Goal: Task Accomplishment & Management: Manage account settings

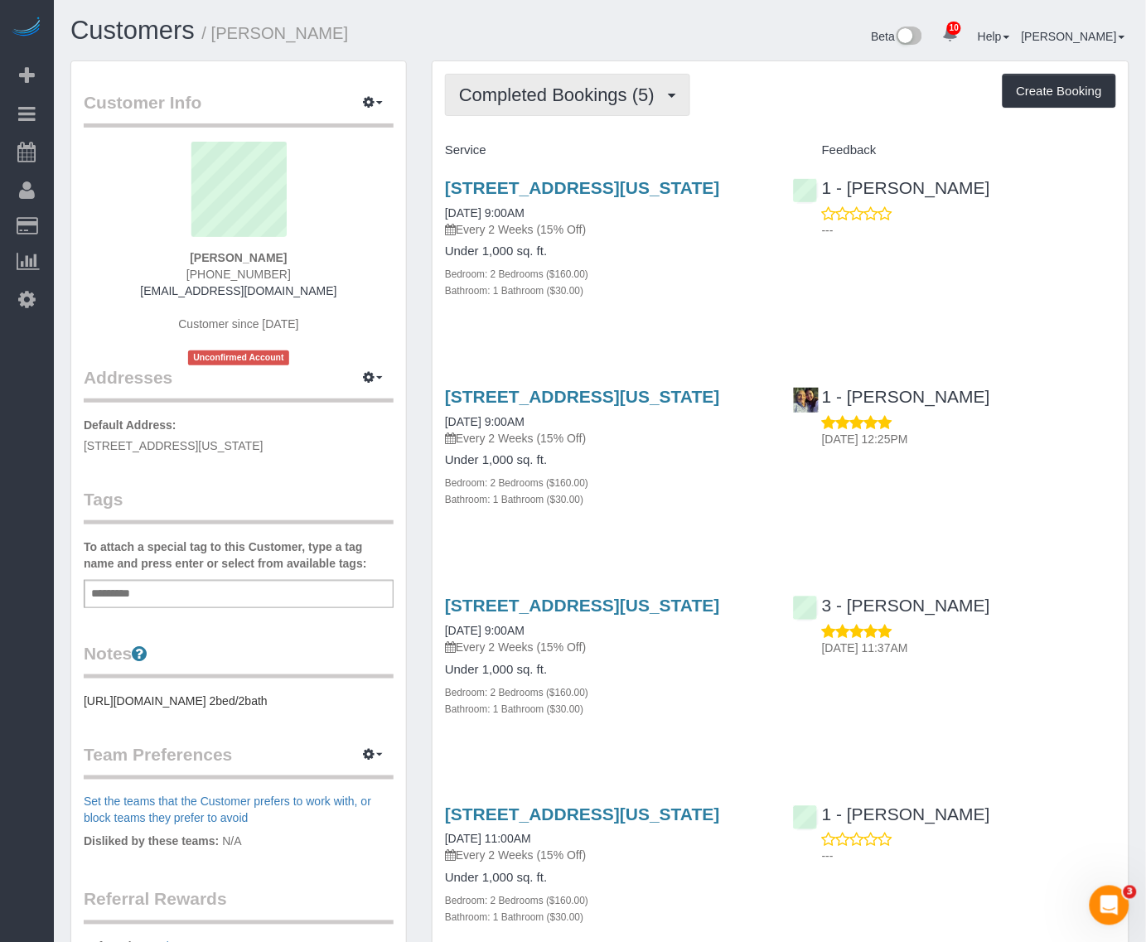
click at [592, 101] on span "Completed Bookings (5)" at bounding box center [561, 94] width 204 height 21
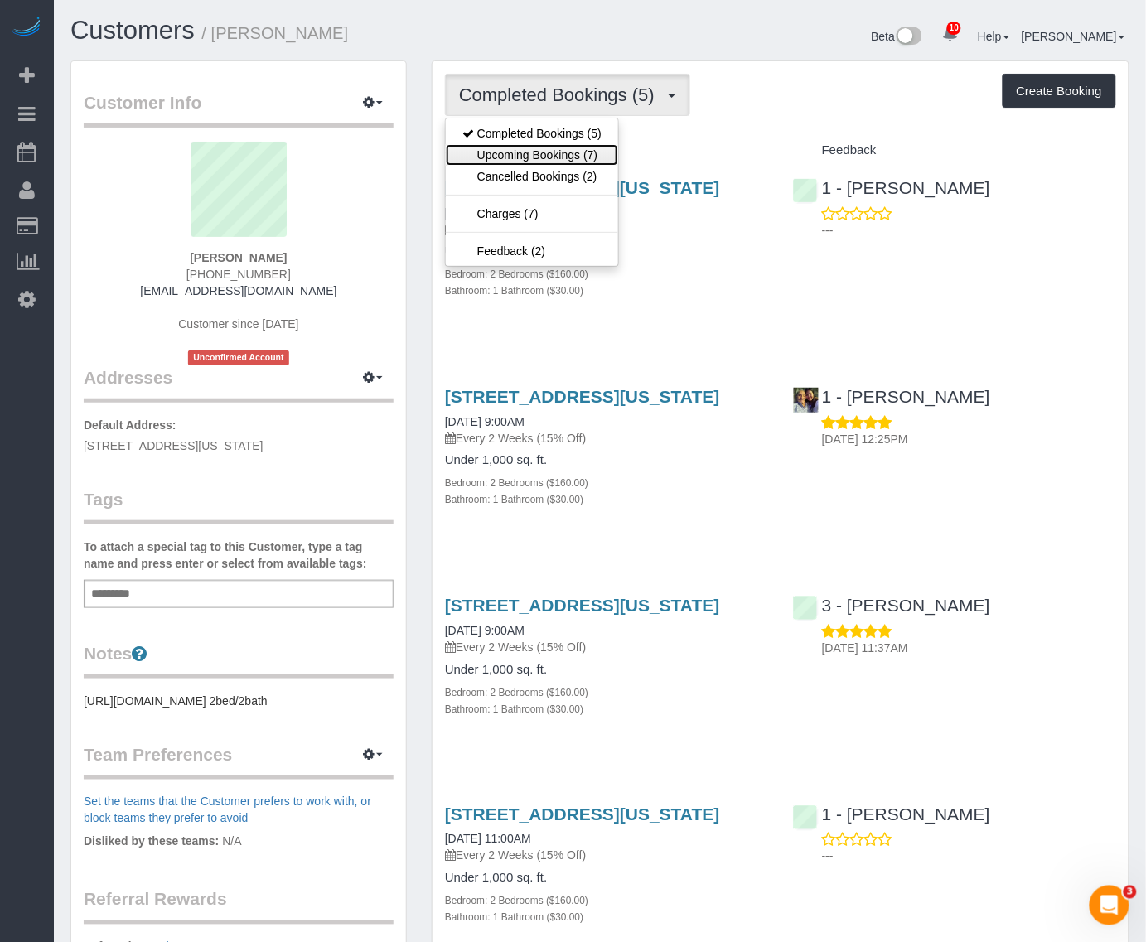
click at [570, 154] on link "Upcoming Bookings (7)" at bounding box center [532, 155] width 172 height 22
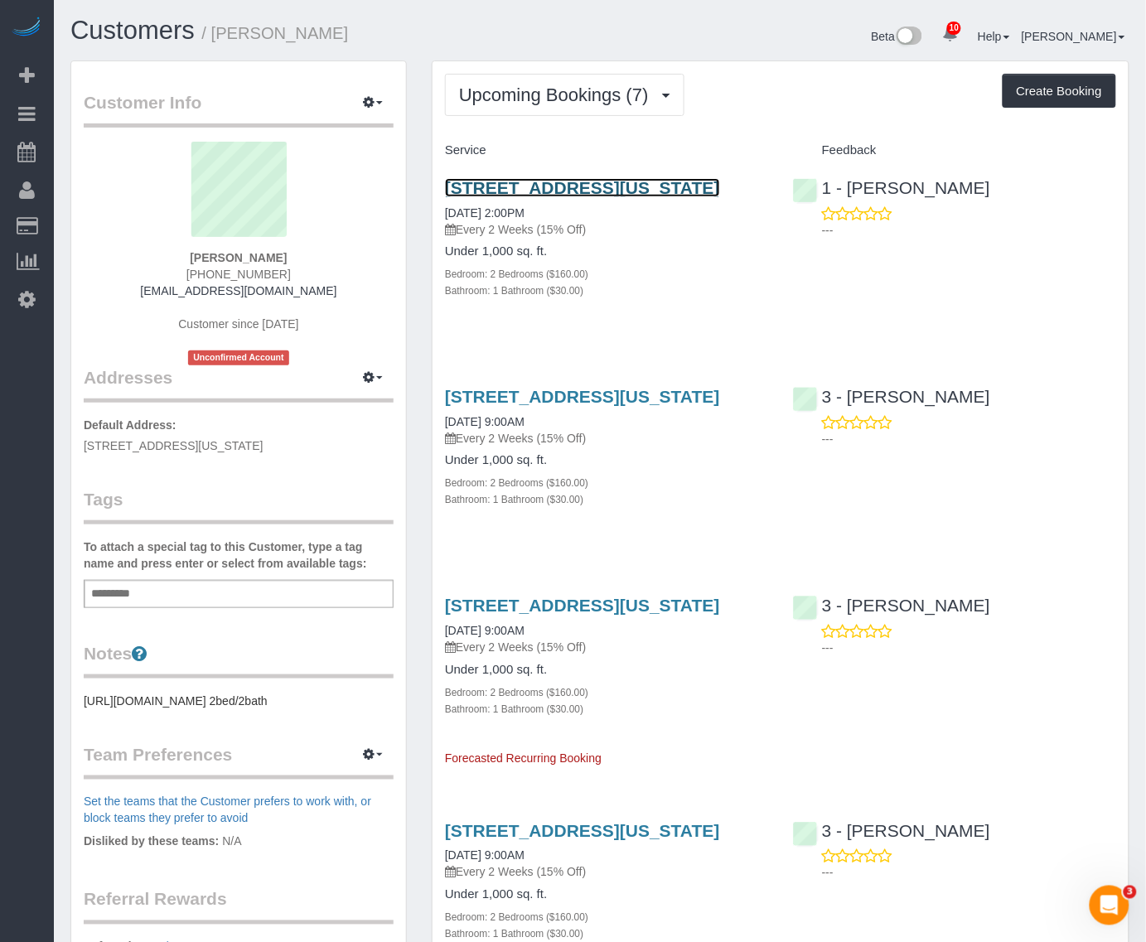
click at [568, 180] on link "1600 Broadway, Apt.12c, New York, NY 10019" at bounding box center [582, 187] width 275 height 19
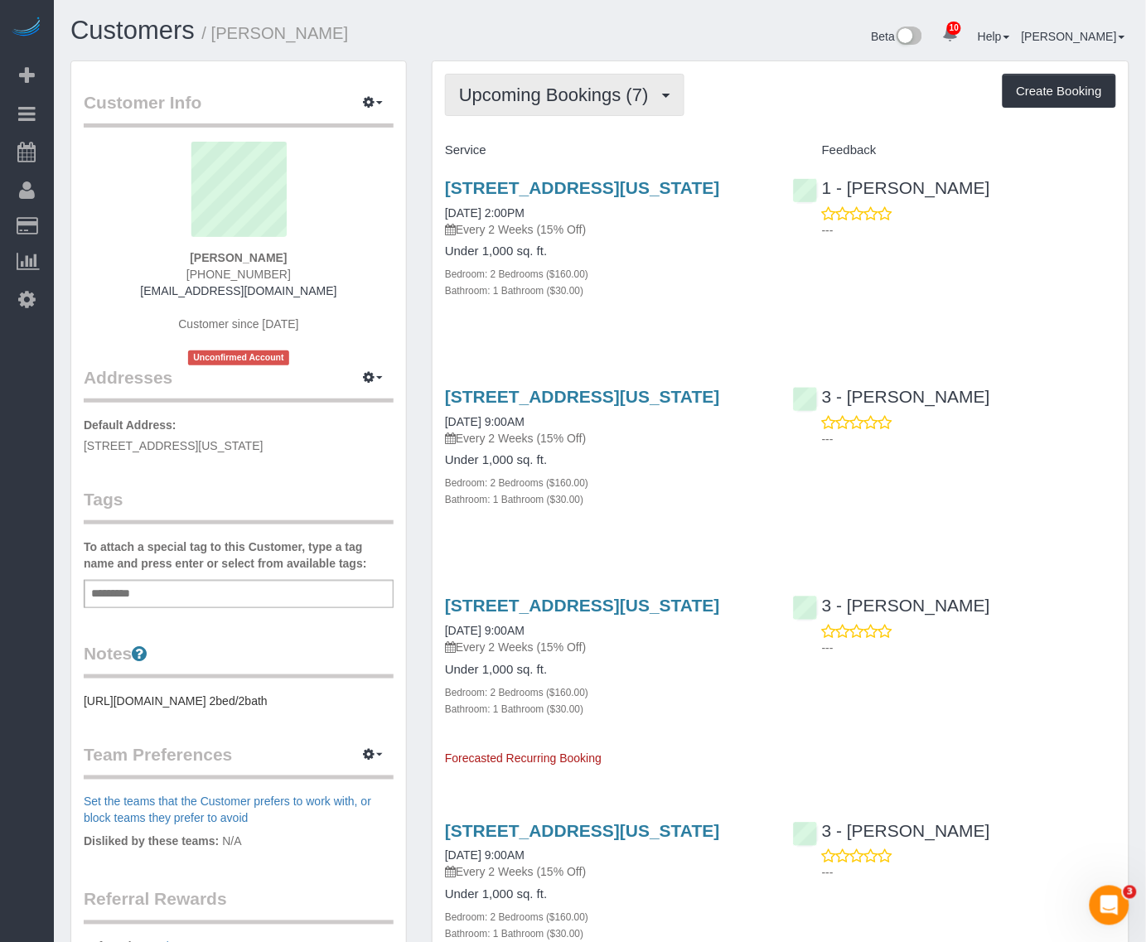
click at [580, 112] on button "Upcoming Bookings (7)" at bounding box center [564, 95] width 239 height 42
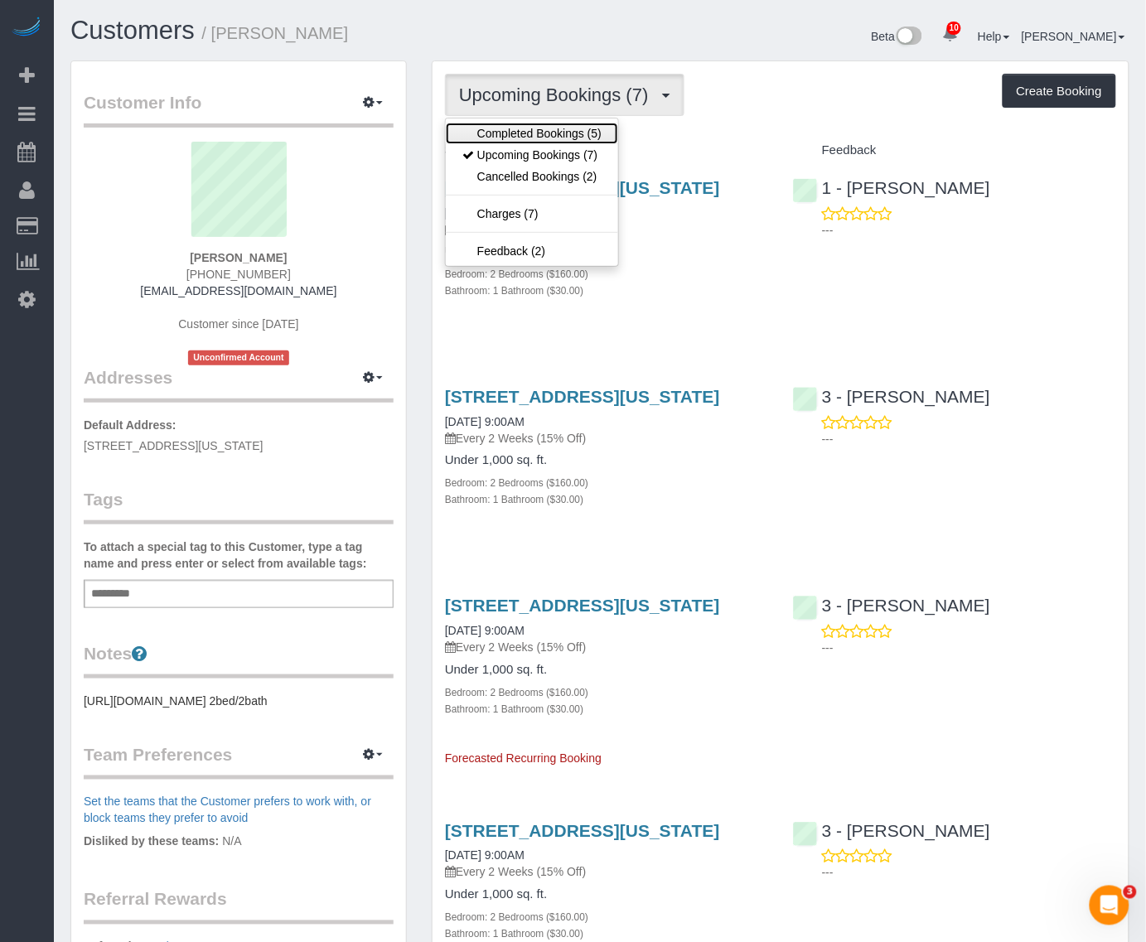
click at [565, 123] on link "Completed Bookings (5)" at bounding box center [532, 134] width 172 height 22
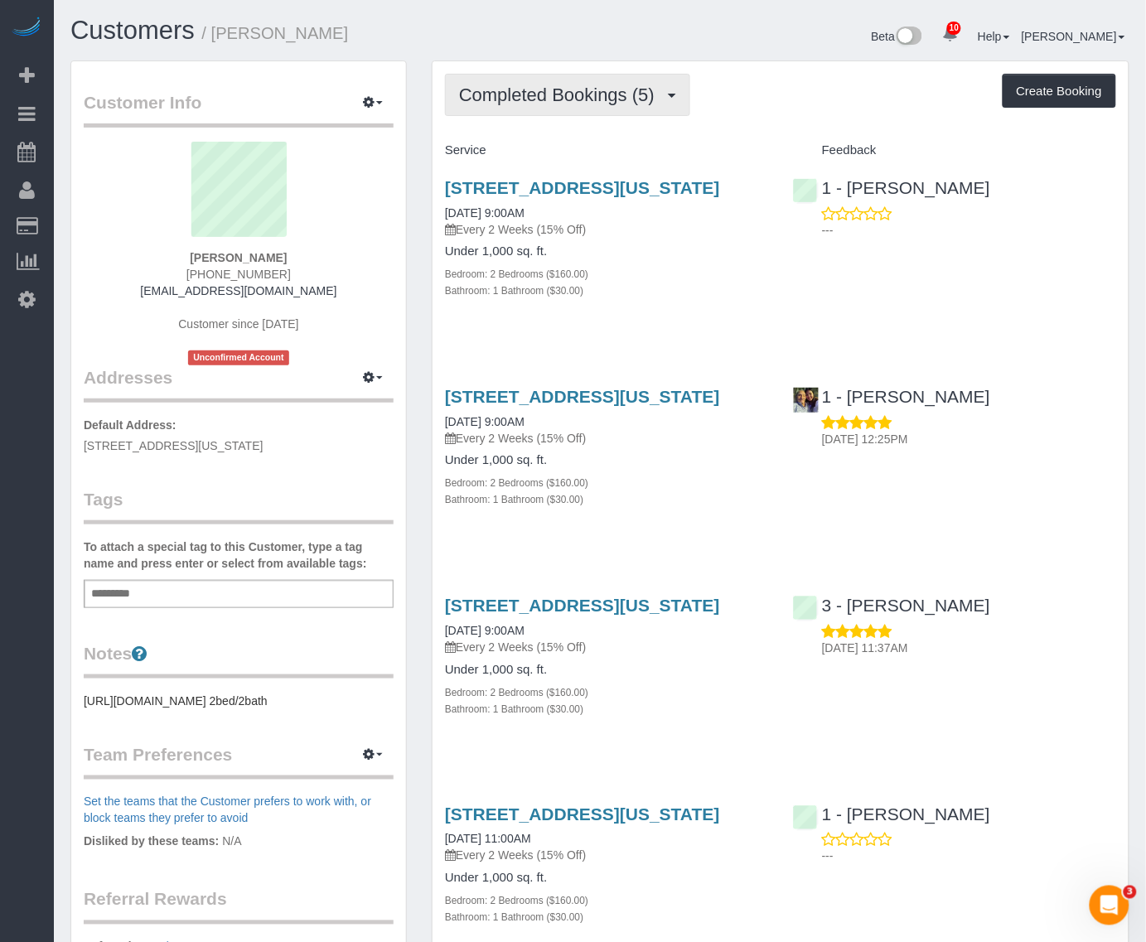
click at [590, 80] on button "Completed Bookings (5)" at bounding box center [567, 95] width 245 height 42
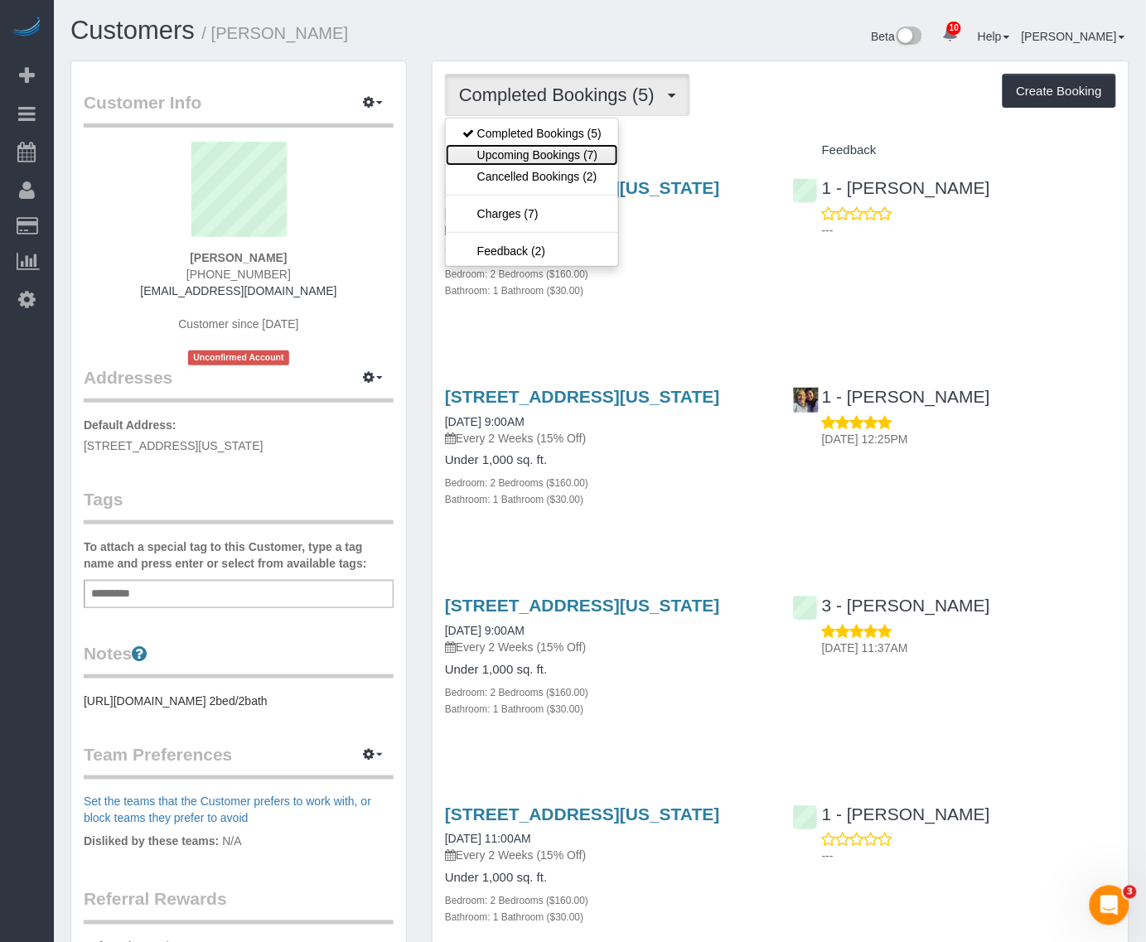
click at [549, 152] on link "Upcoming Bookings (7)" at bounding box center [532, 155] width 172 height 22
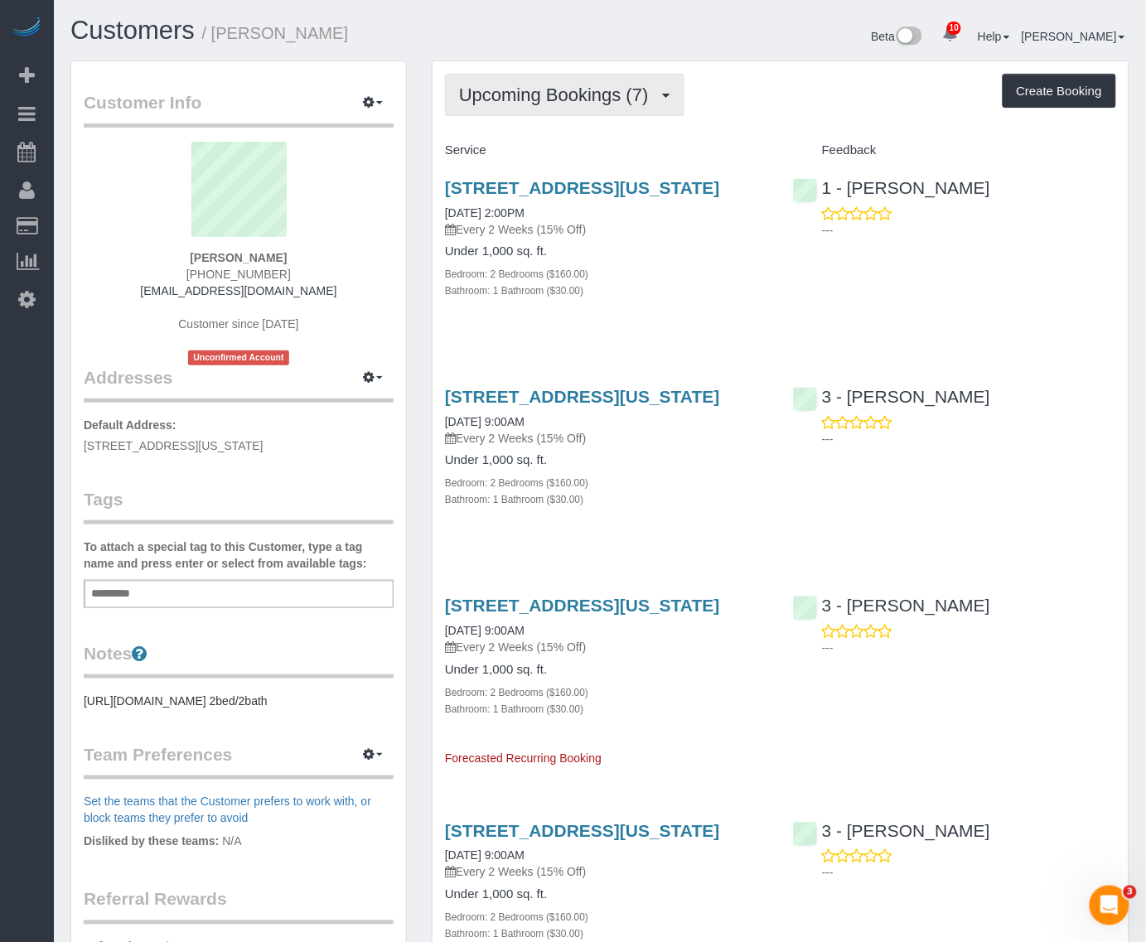
click at [609, 84] on span "Upcoming Bookings (7)" at bounding box center [558, 94] width 198 height 21
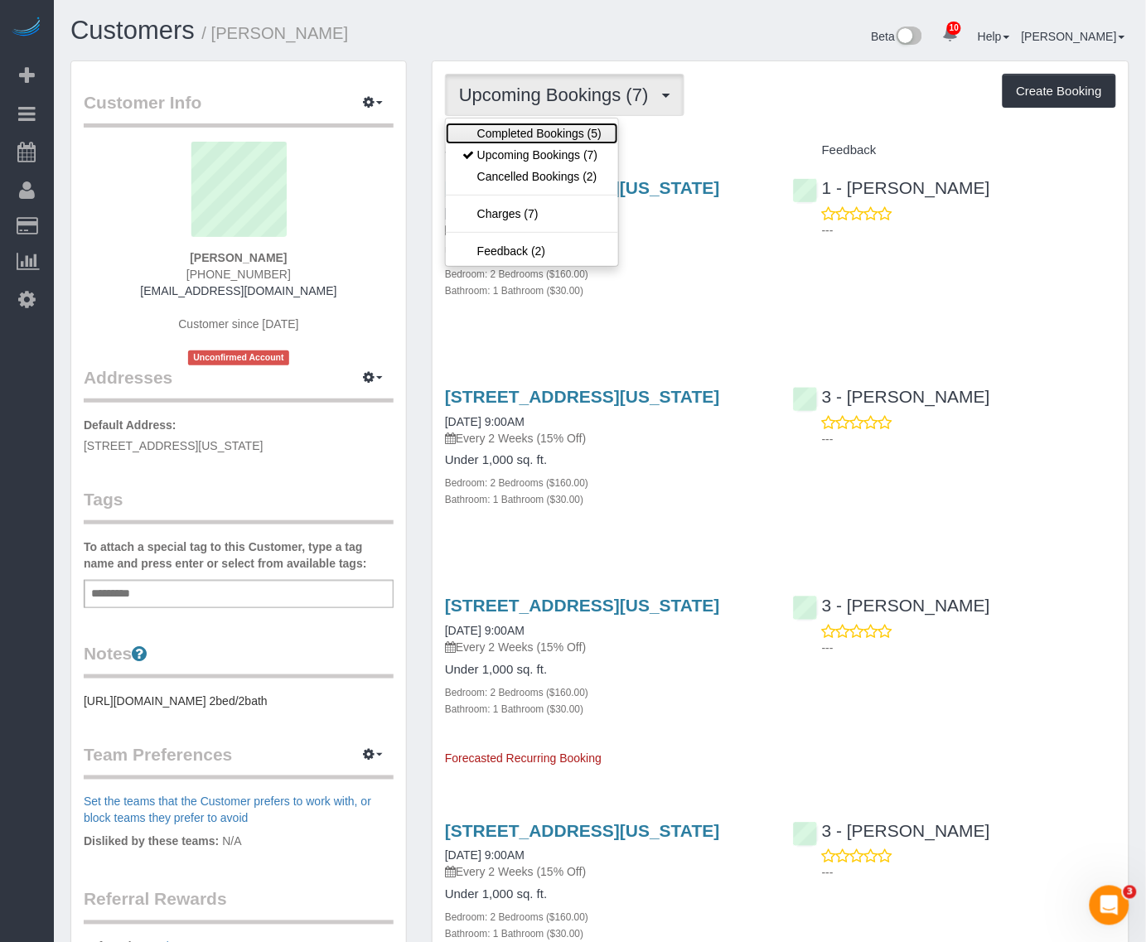
click at [582, 127] on link "Completed Bookings (5)" at bounding box center [532, 134] width 172 height 22
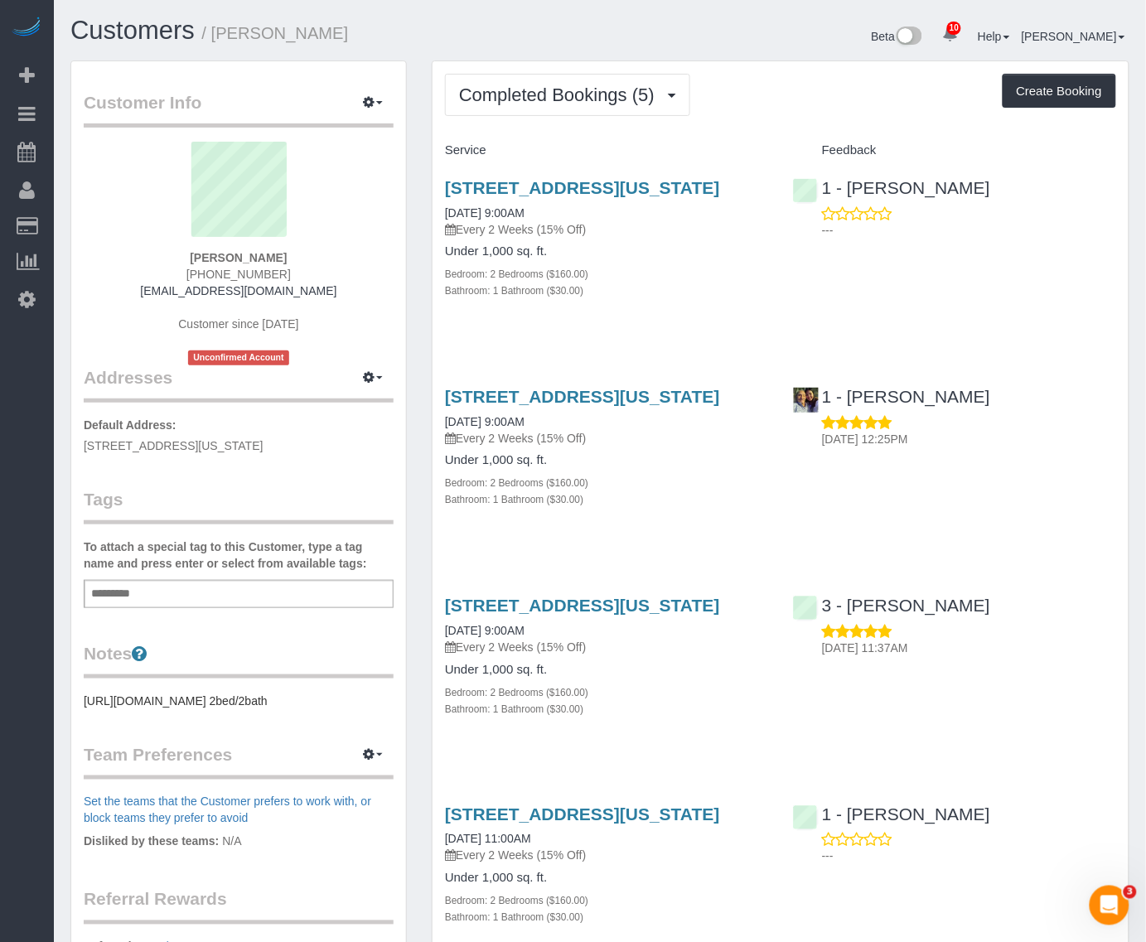
click at [11, 337] on div "10 Beta Your Notifications You have 0 alerts × You have 5 to charge for 08/15/2…" at bounding box center [27, 471] width 54 height 942
click at [382, 106] on button "button" at bounding box center [372, 103] width 41 height 26
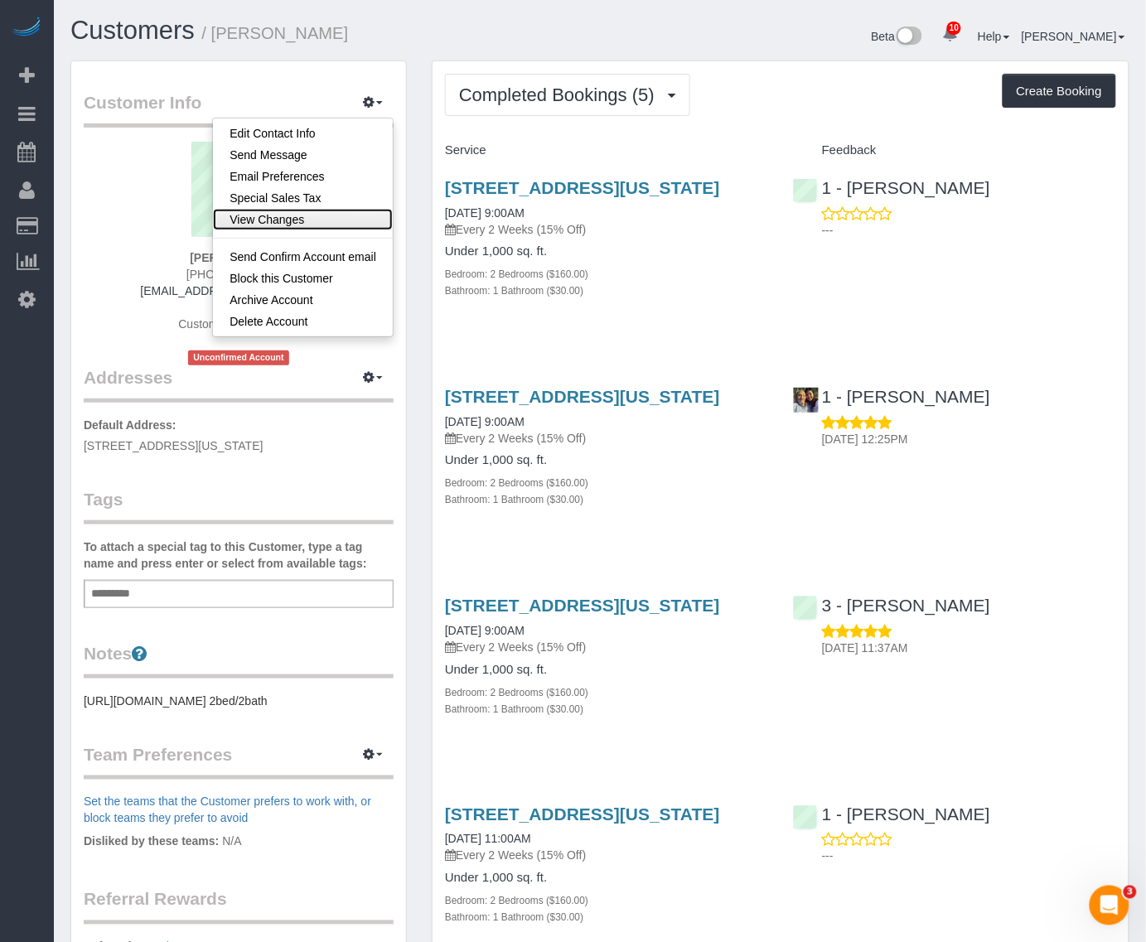
click at [292, 215] on link "View Changes" at bounding box center [303, 220] width 180 height 22
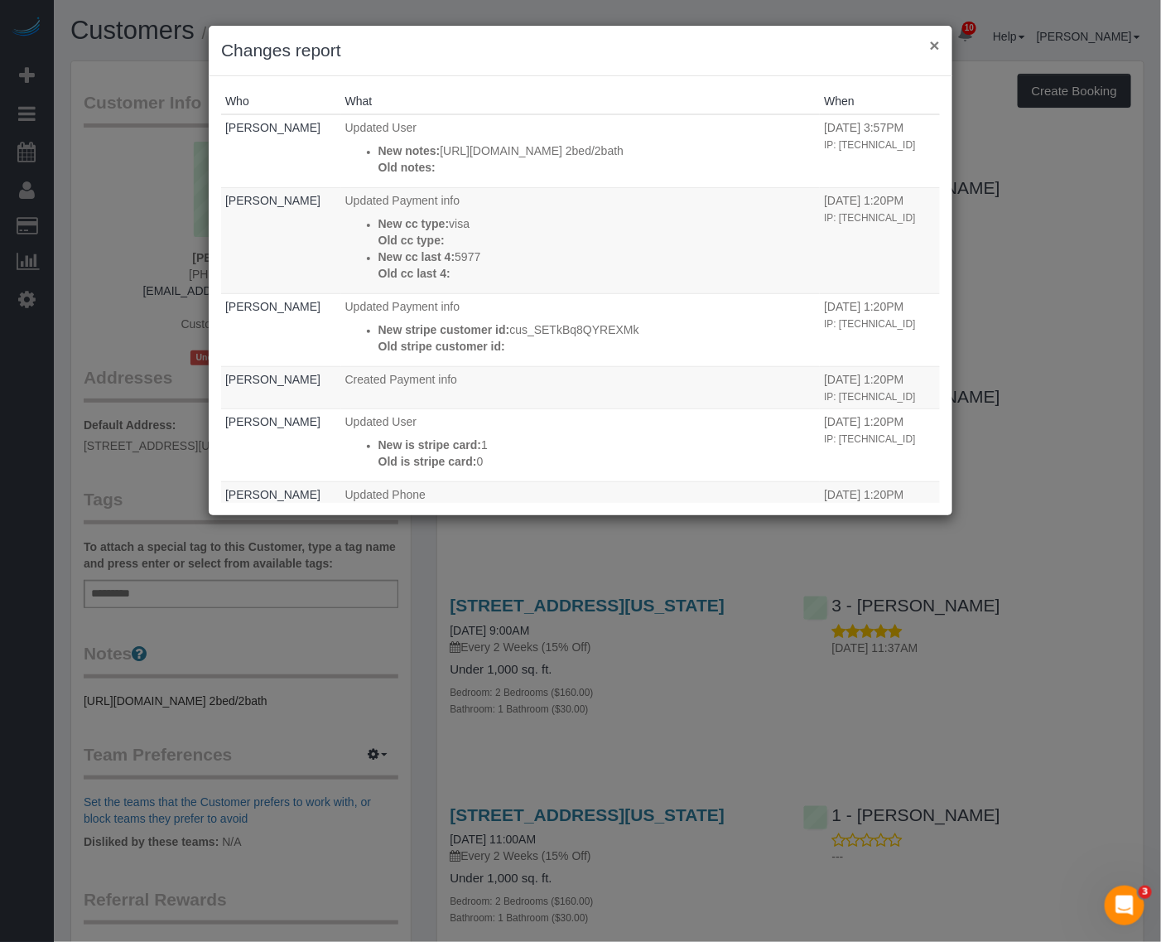
click at [936, 48] on button "×" at bounding box center [935, 44] width 10 height 17
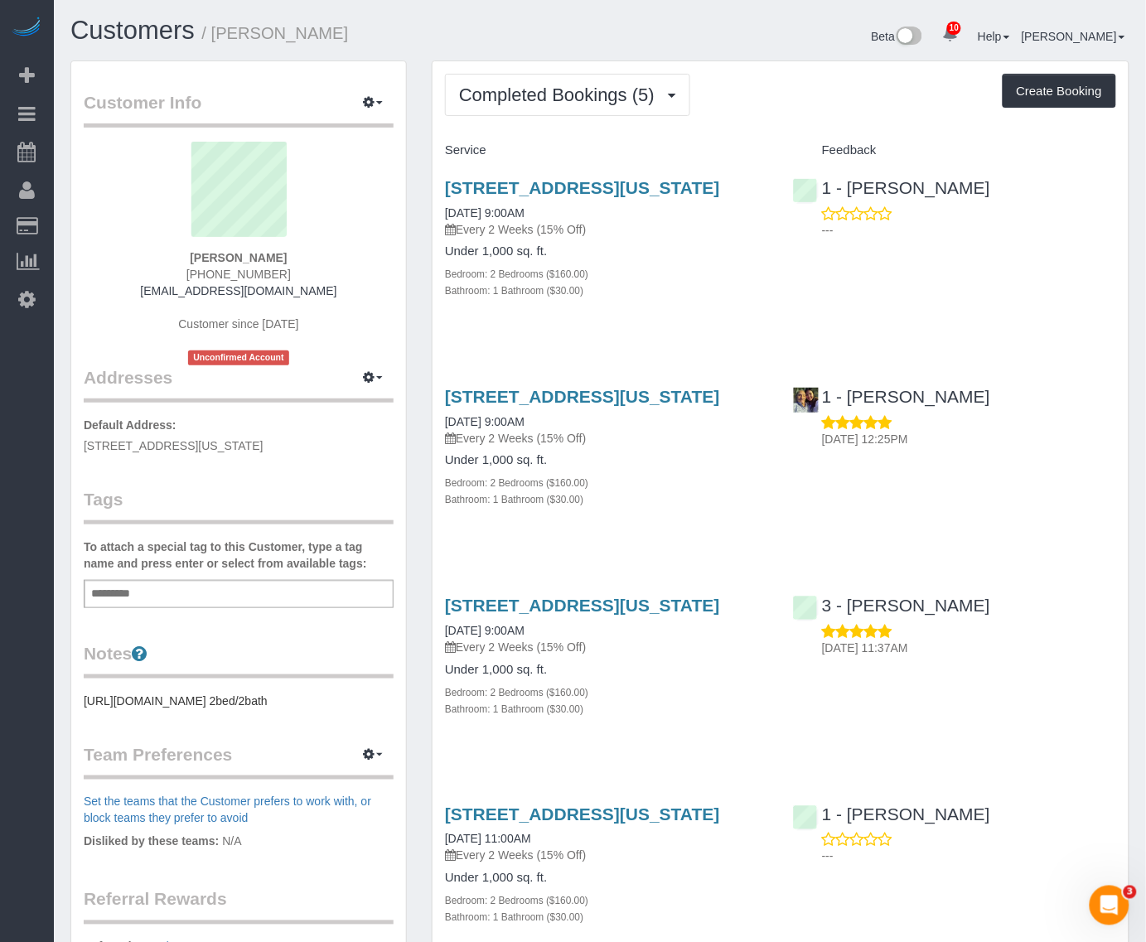
click at [38, 450] on div "10 Beta Your Notifications You have 0 alerts × You have 5 to charge for 08/15/2…" at bounding box center [27, 471] width 54 height 942
click at [566, 101] on span "Completed Bookings (5)" at bounding box center [561, 94] width 204 height 21
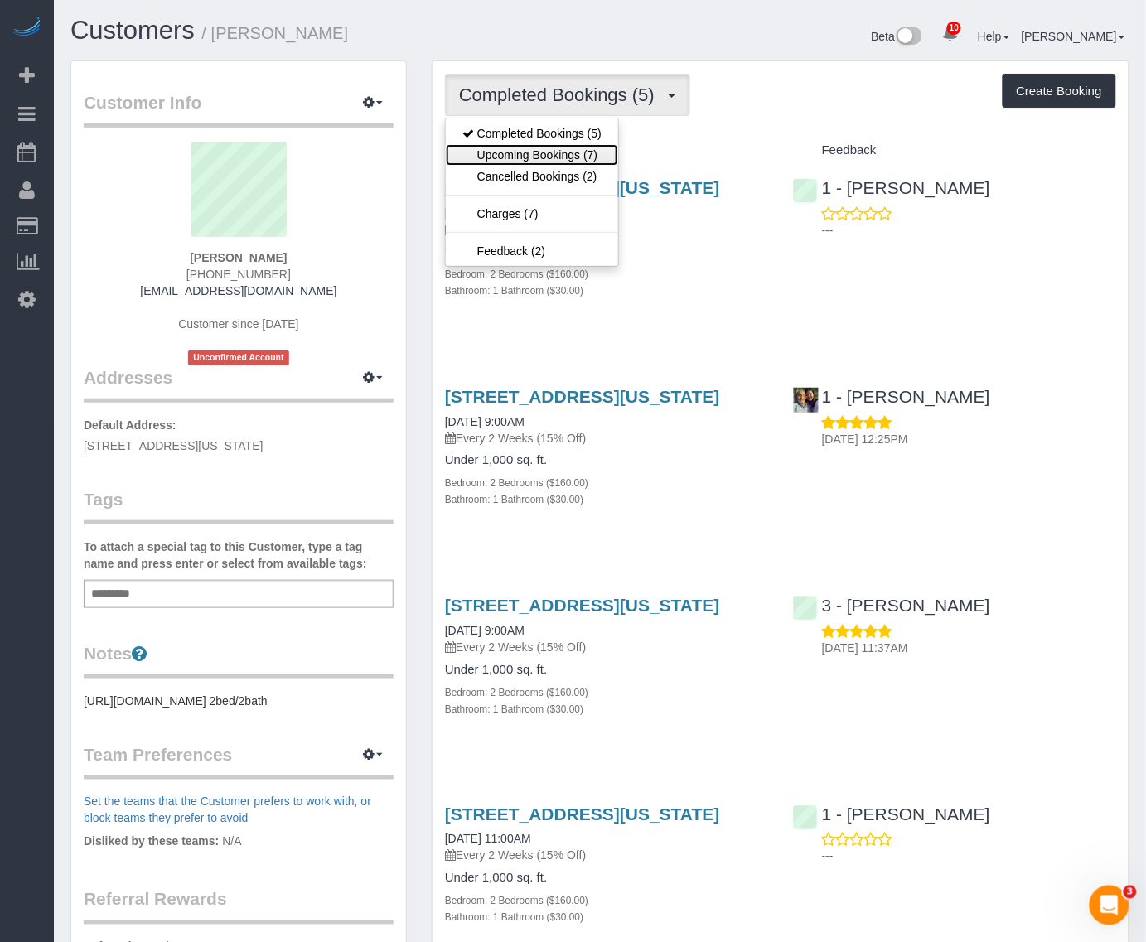
click at [549, 153] on link "Upcoming Bookings (7)" at bounding box center [532, 155] width 172 height 22
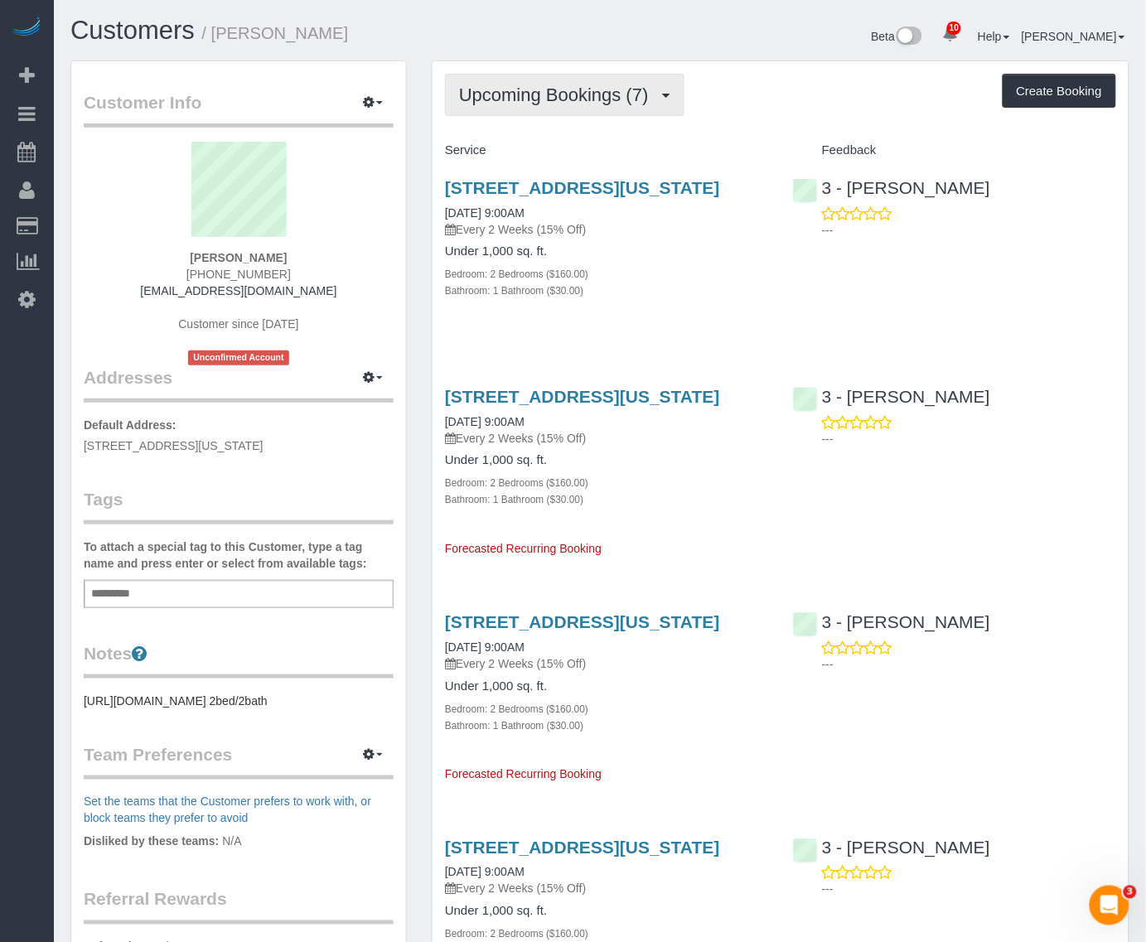
click at [610, 89] on span "Upcoming Bookings (7)" at bounding box center [558, 94] width 198 height 21
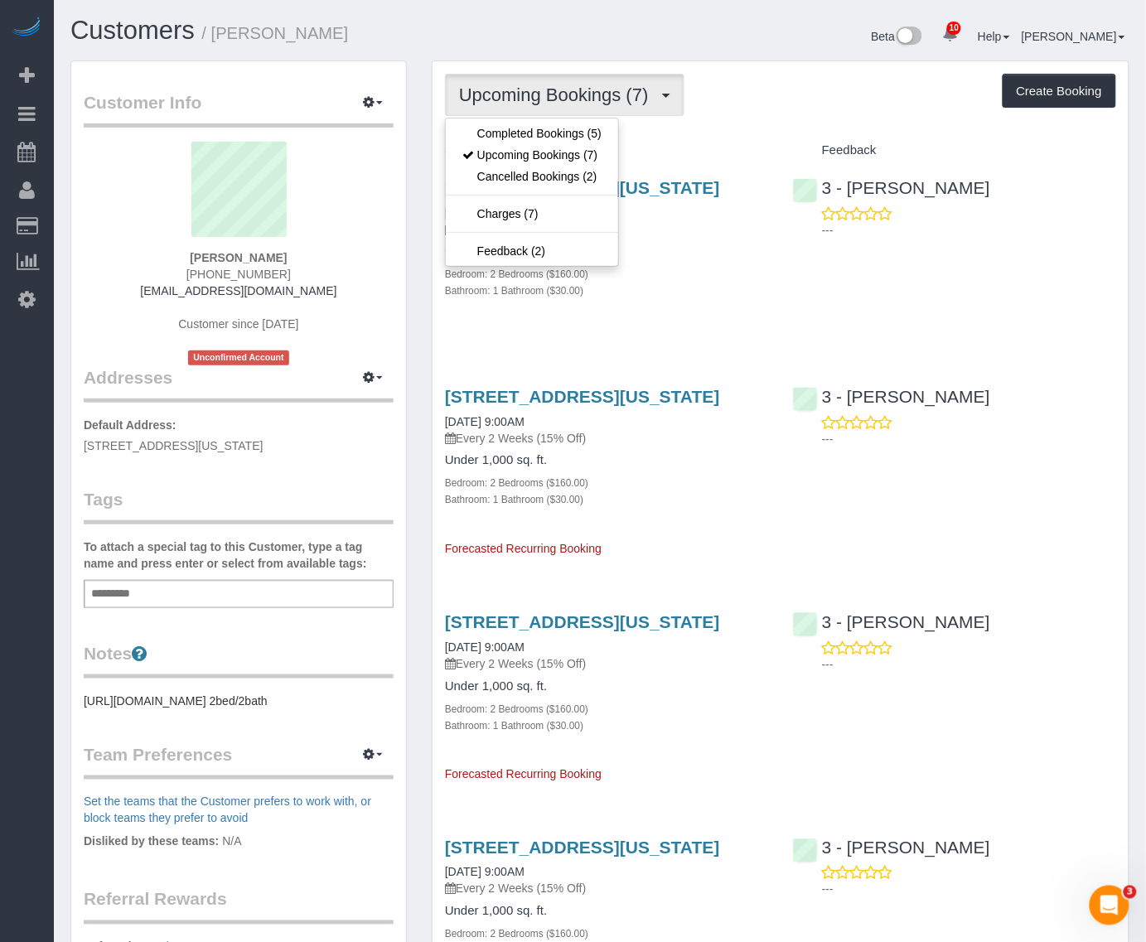
click at [754, 321] on div "1600 Broadway, Apt.12c, New York, NY 10019 08/30/2025 9:00AM Every 2 Weeks (15%…" at bounding box center [606, 247] width 348 height 167
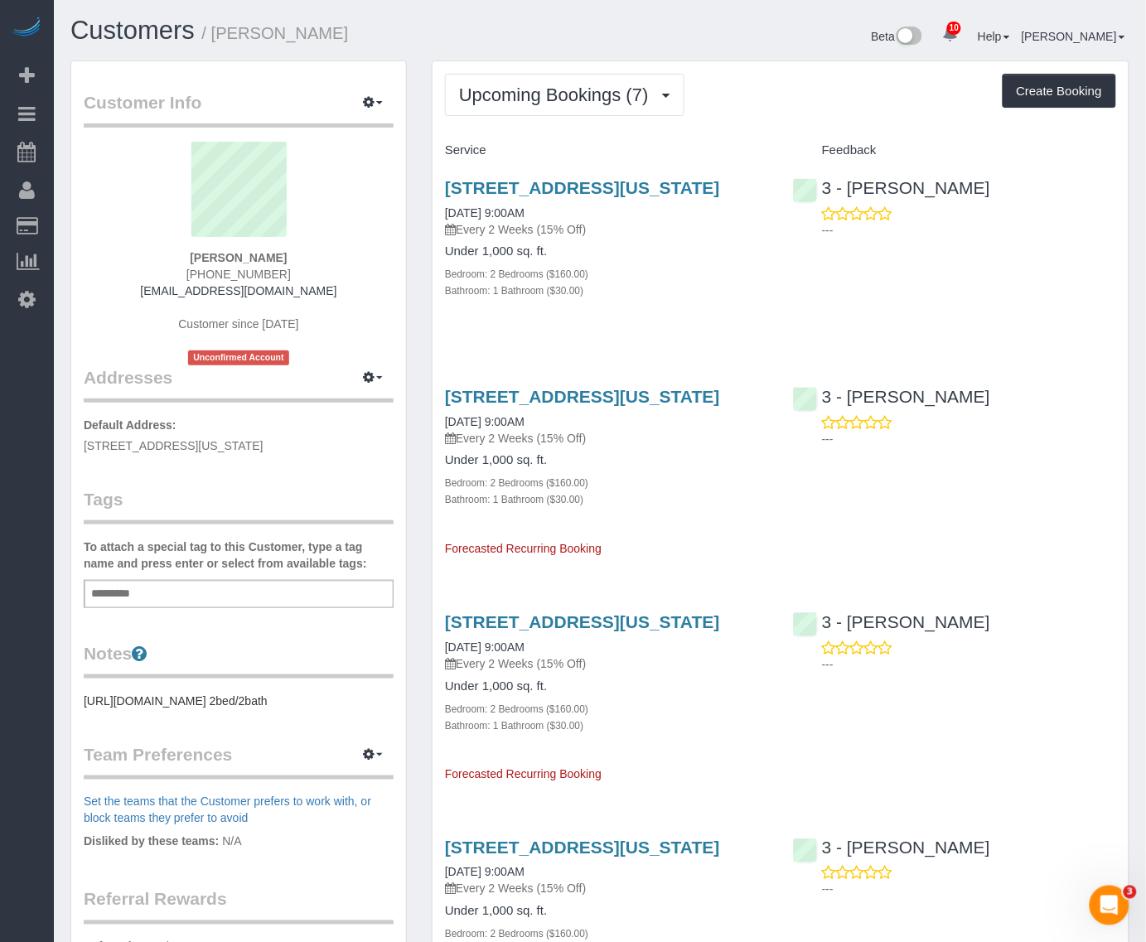
click at [642, 67] on div "Upcoming Bookings (7) Completed Bookings (5) Upcoming Bookings (7) Cancelled Bo…" at bounding box center [780, 786] width 696 height 1451
click at [638, 80] on button "Upcoming Bookings (7)" at bounding box center [564, 95] width 239 height 42
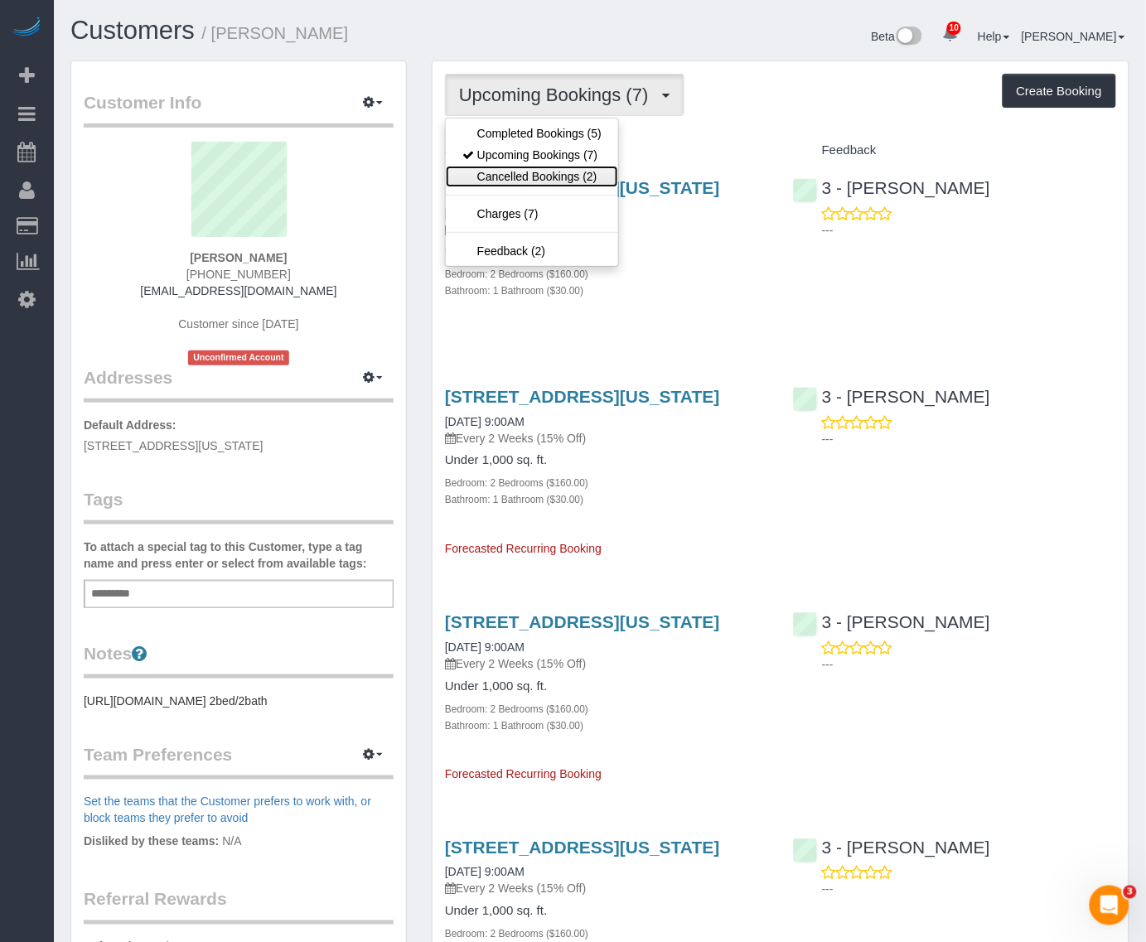
click at [585, 171] on link "Cancelled Bookings (2)" at bounding box center [532, 177] width 172 height 22
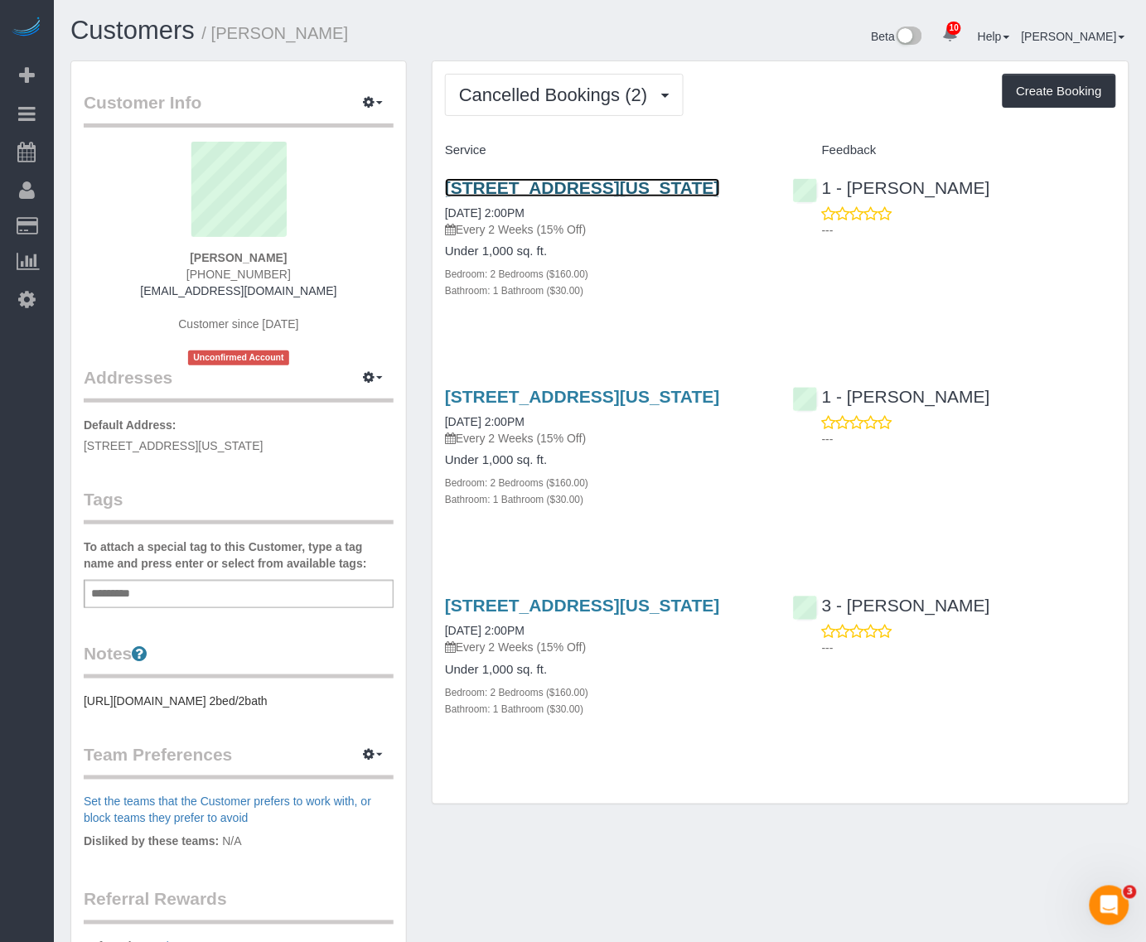
click at [591, 185] on link "1600 Broadway, Apt.12c, New York, NY 10019" at bounding box center [582, 187] width 275 height 19
drag, startPoint x: 549, startPoint y: 234, endPoint x: 519, endPoint y: 229, distance: 30.1
click at [519, 229] on div "1600 Broadway, Apt.12c, New York, NY 10019 08/16/2025 2:00PM Every 2 Weeks (15%…" at bounding box center [606, 208] width 323 height 60
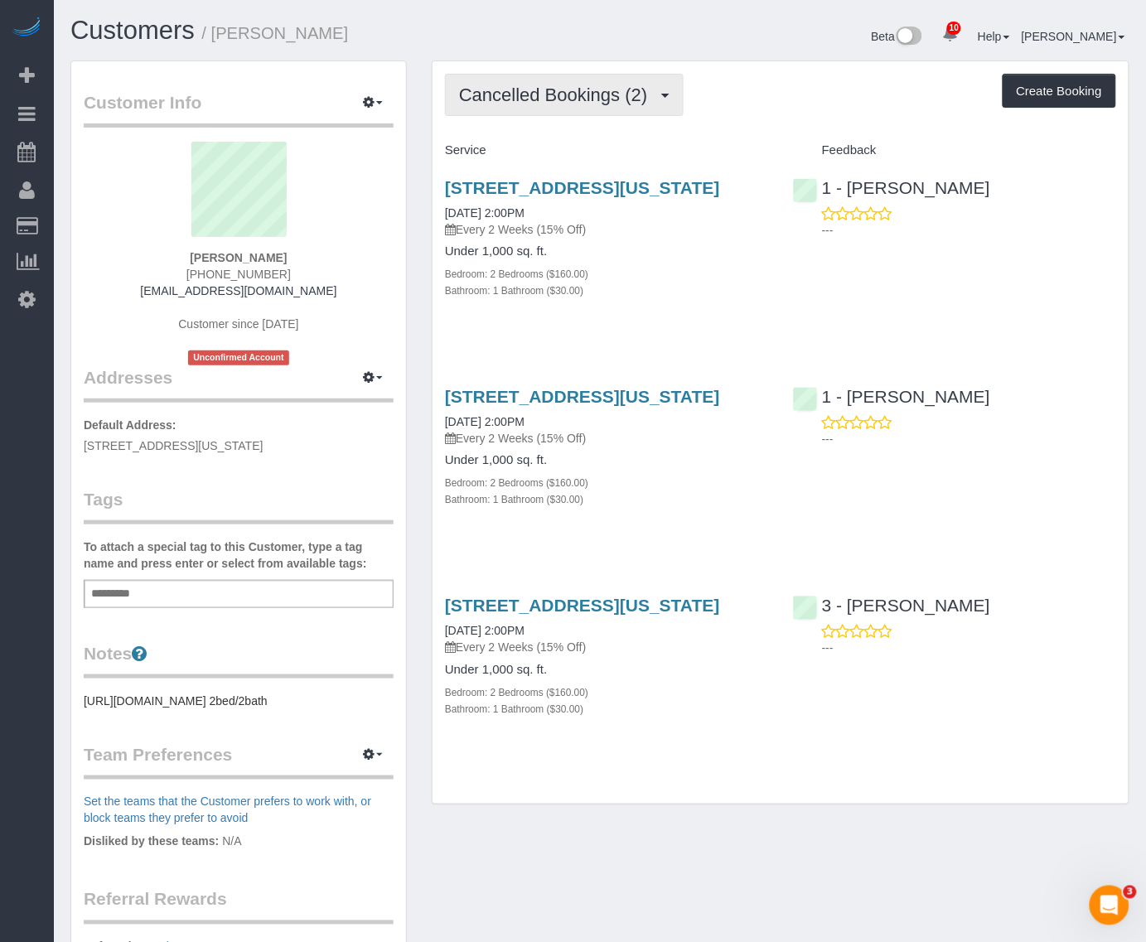
click at [595, 94] on span "Cancelled Bookings (2)" at bounding box center [557, 94] width 196 height 21
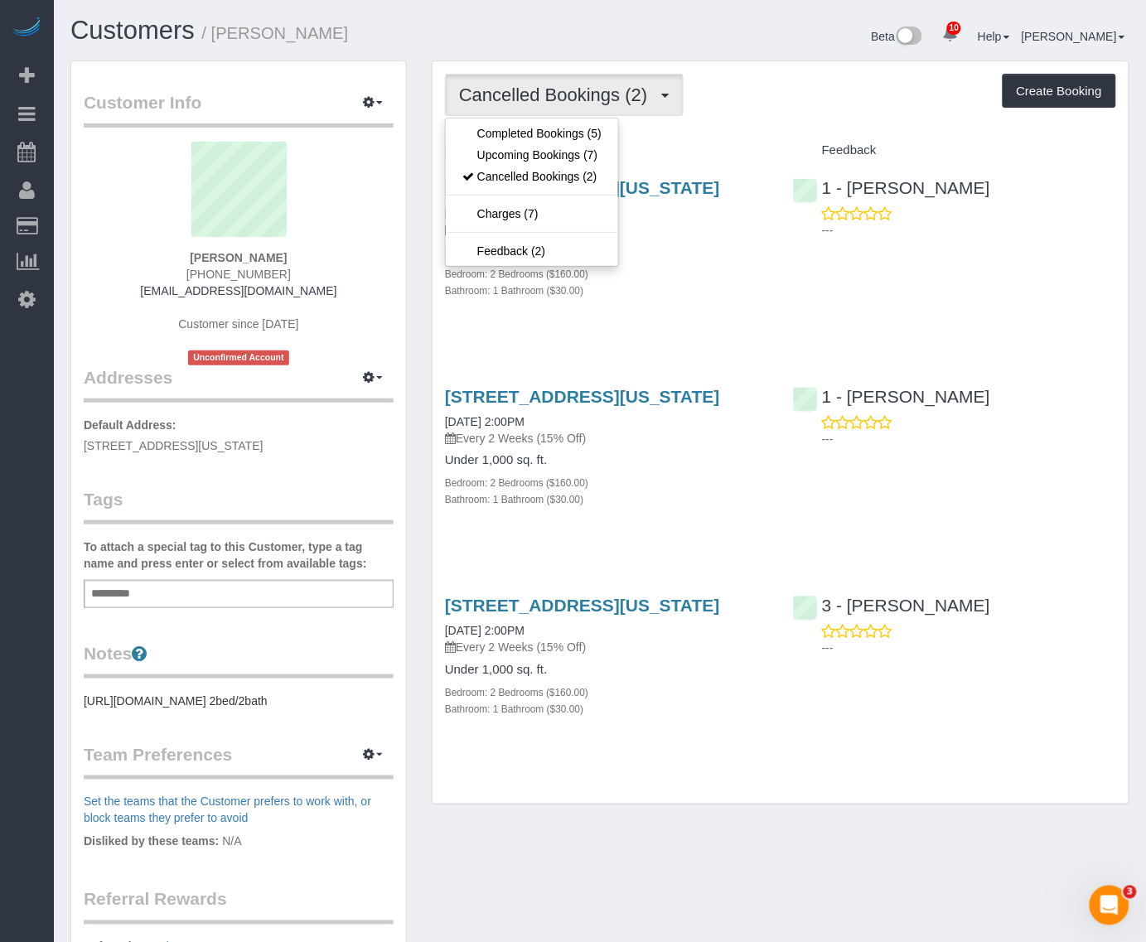
click at [614, 61] on div "Cancelled Bookings (2) Completed Bookings (5) Upcoming Bookings (7) Cancelled B…" at bounding box center [780, 432] width 696 height 742
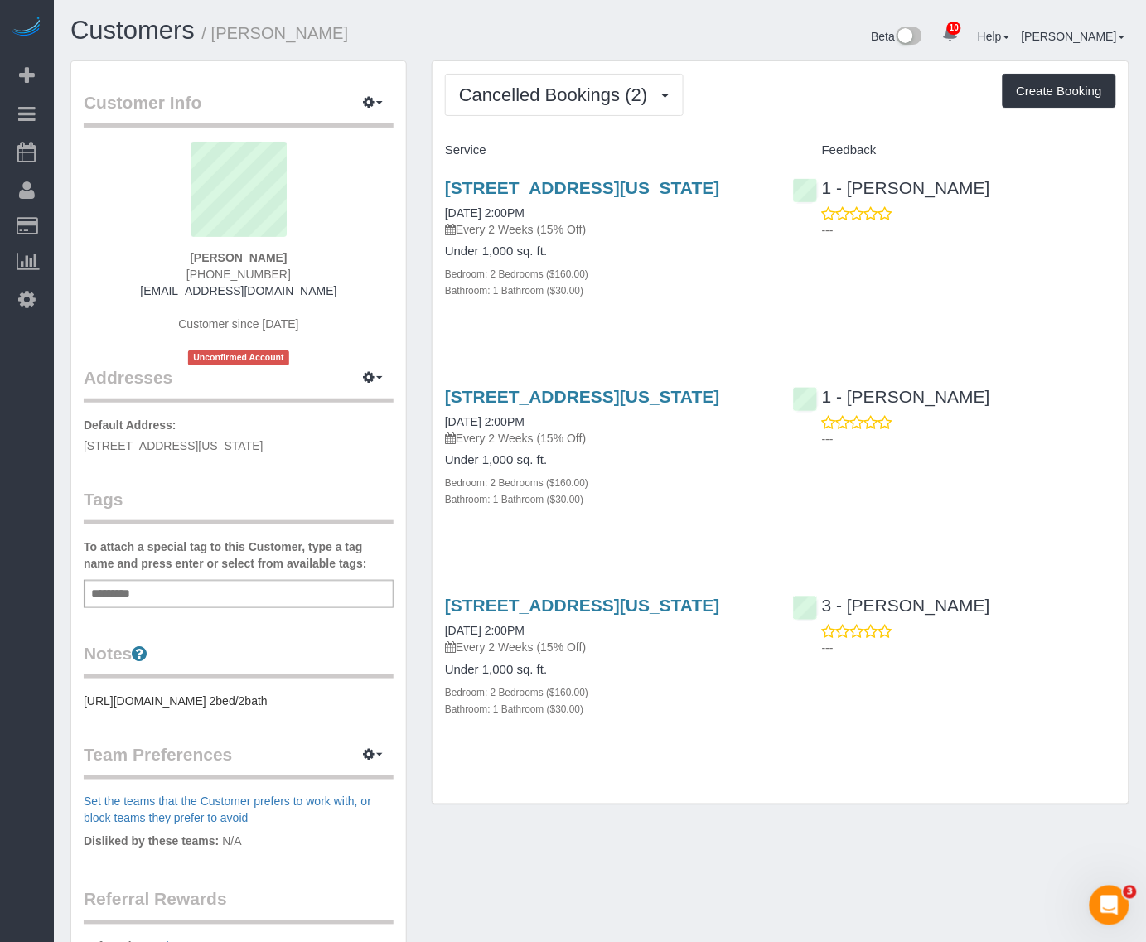
click at [17, 386] on div "10 Beta Your Notifications You have 0 alerts × You have 5 to charge for 08/15/2…" at bounding box center [27, 471] width 54 height 942
drag, startPoint x: 154, startPoint y: 584, endPoint x: 180, endPoint y: 588, distance: 26.0
click at [154, 584] on div "Add a tag" at bounding box center [239, 594] width 310 height 28
paste input "********"
type input "********"
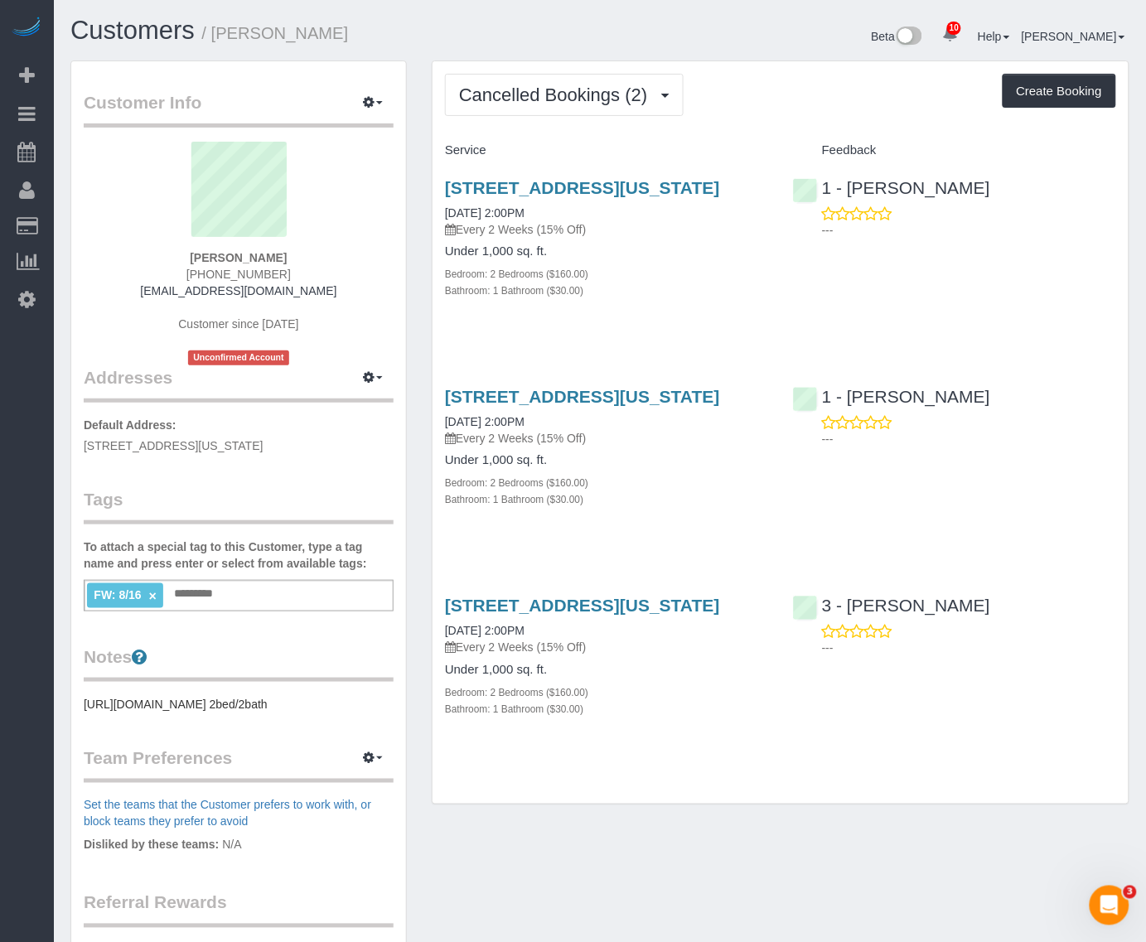
click at [47, 451] on div "10 Beta Your Notifications You have 0 alerts × You have 5 to charge for 08/15/2…" at bounding box center [27, 471] width 54 height 942
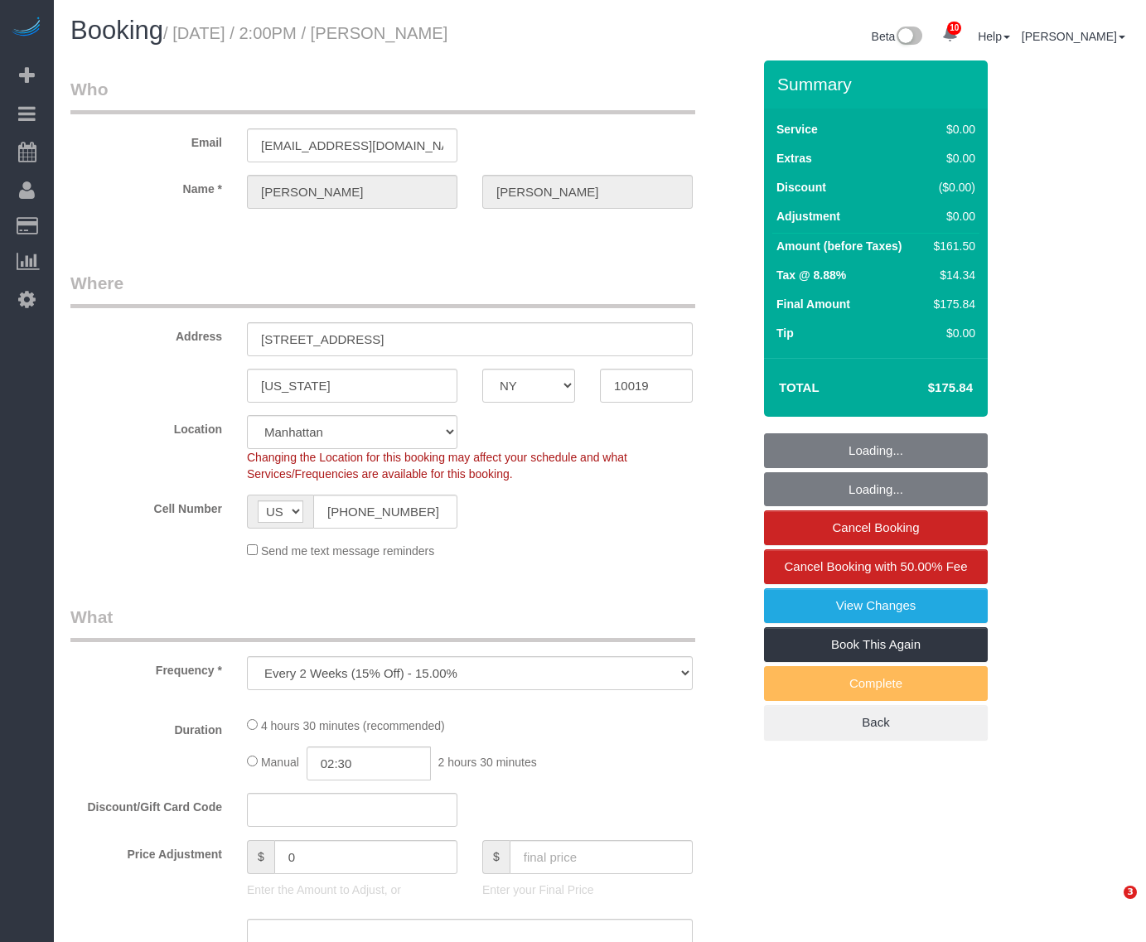
select select "NY"
select select "2"
select select "number:62"
select select "number:74"
select select "number:15"
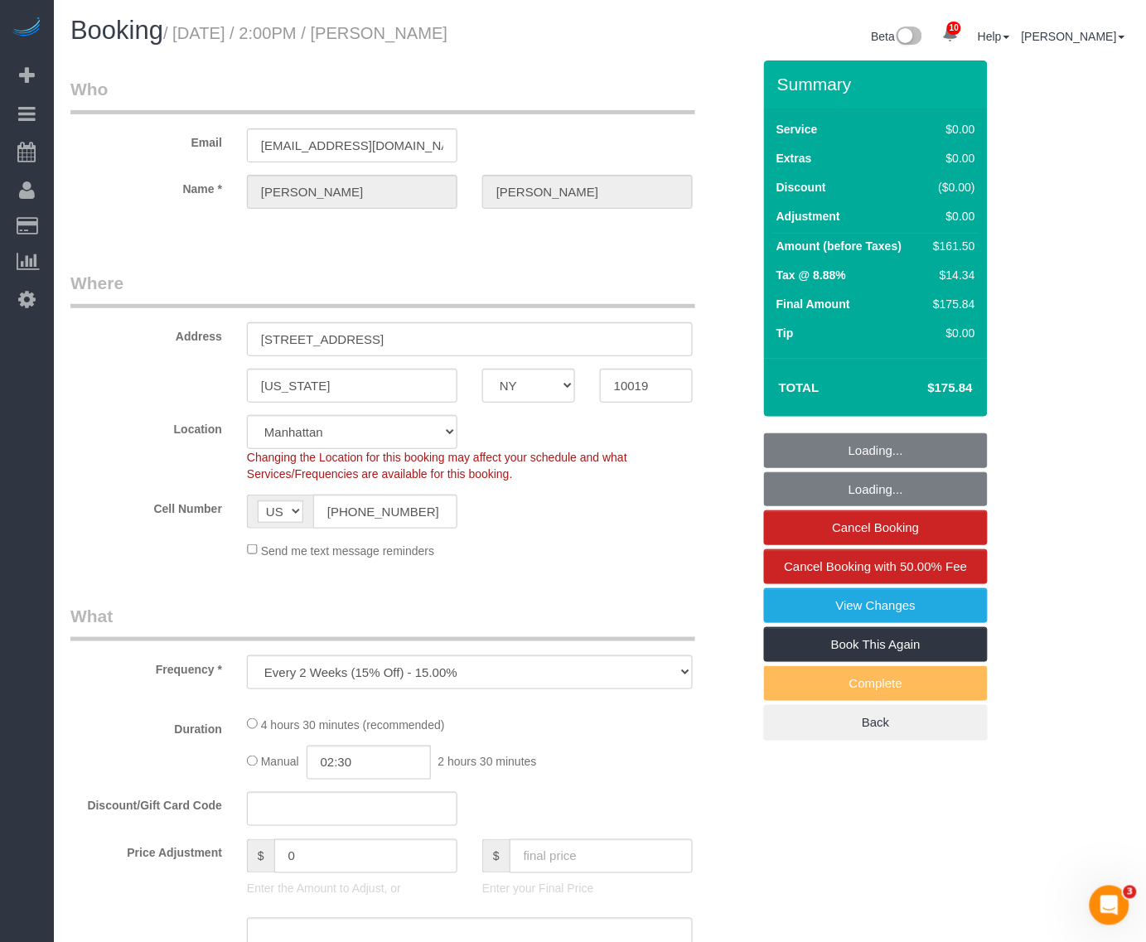
select select "number:6"
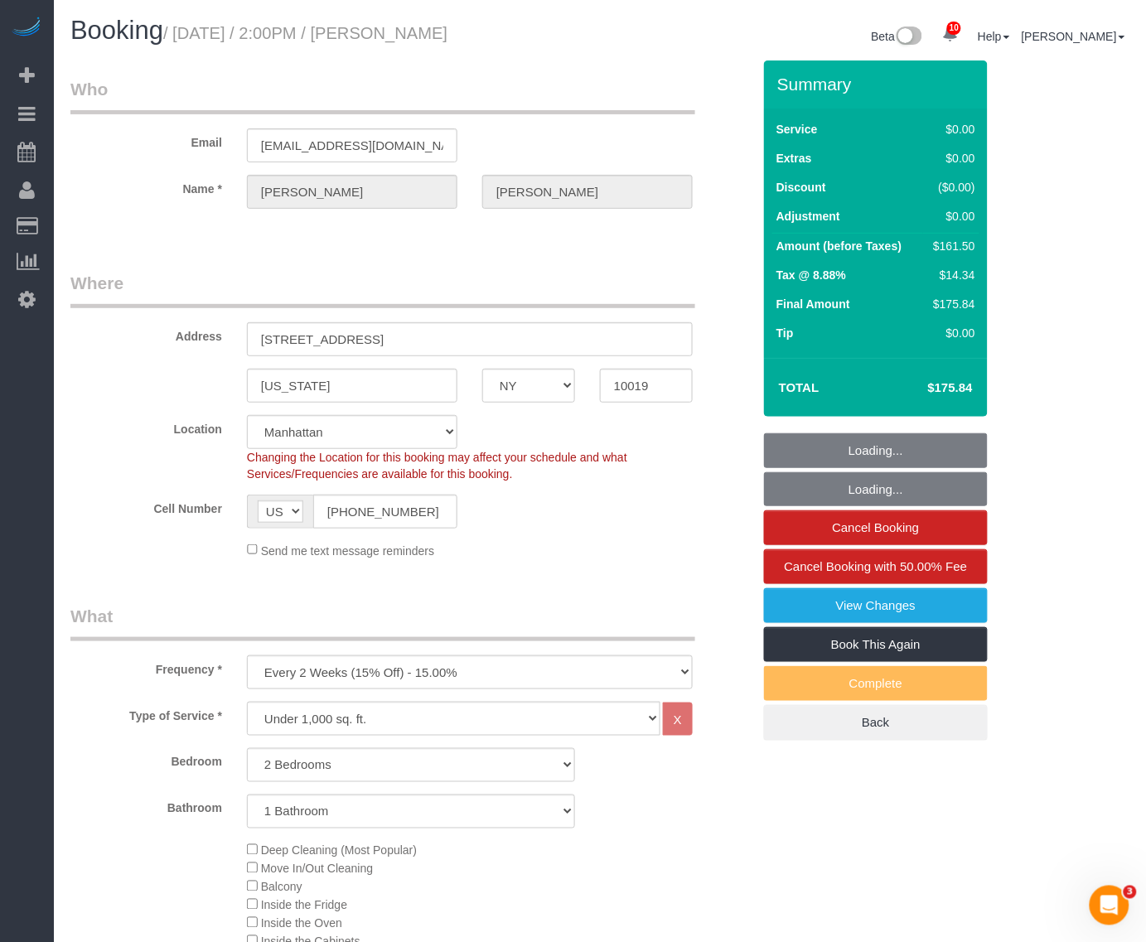
select select "string:stripe-pm_1RK0mp4VGloSiKo7cFIrzZQh"
select select "spot1"
select select "object:967"
select select "2"
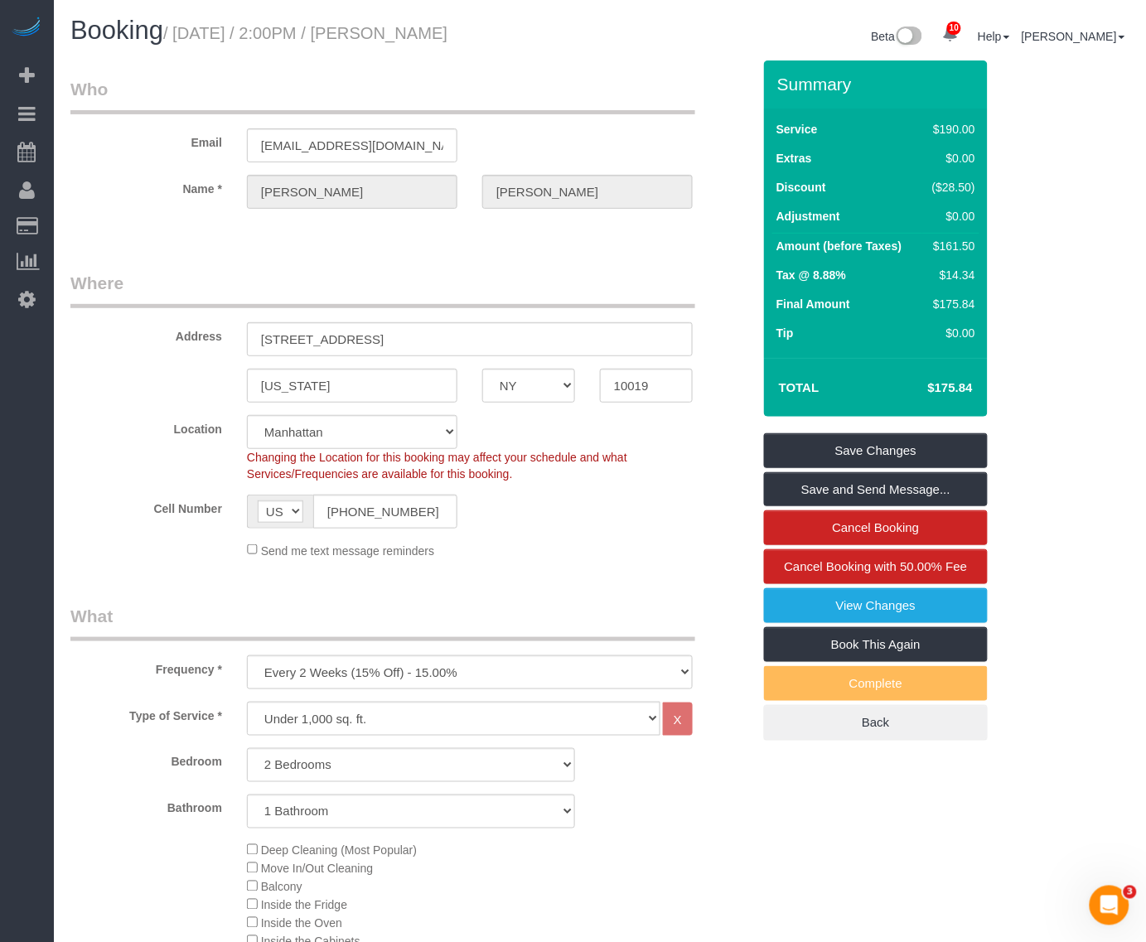
drag, startPoint x: 180, startPoint y: 29, endPoint x: 556, endPoint y: 34, distance: 376.1
click at [556, 34] on h1 "Booking / August 16, 2025 / 2:00PM / William Wang" at bounding box center [328, 31] width 517 height 28
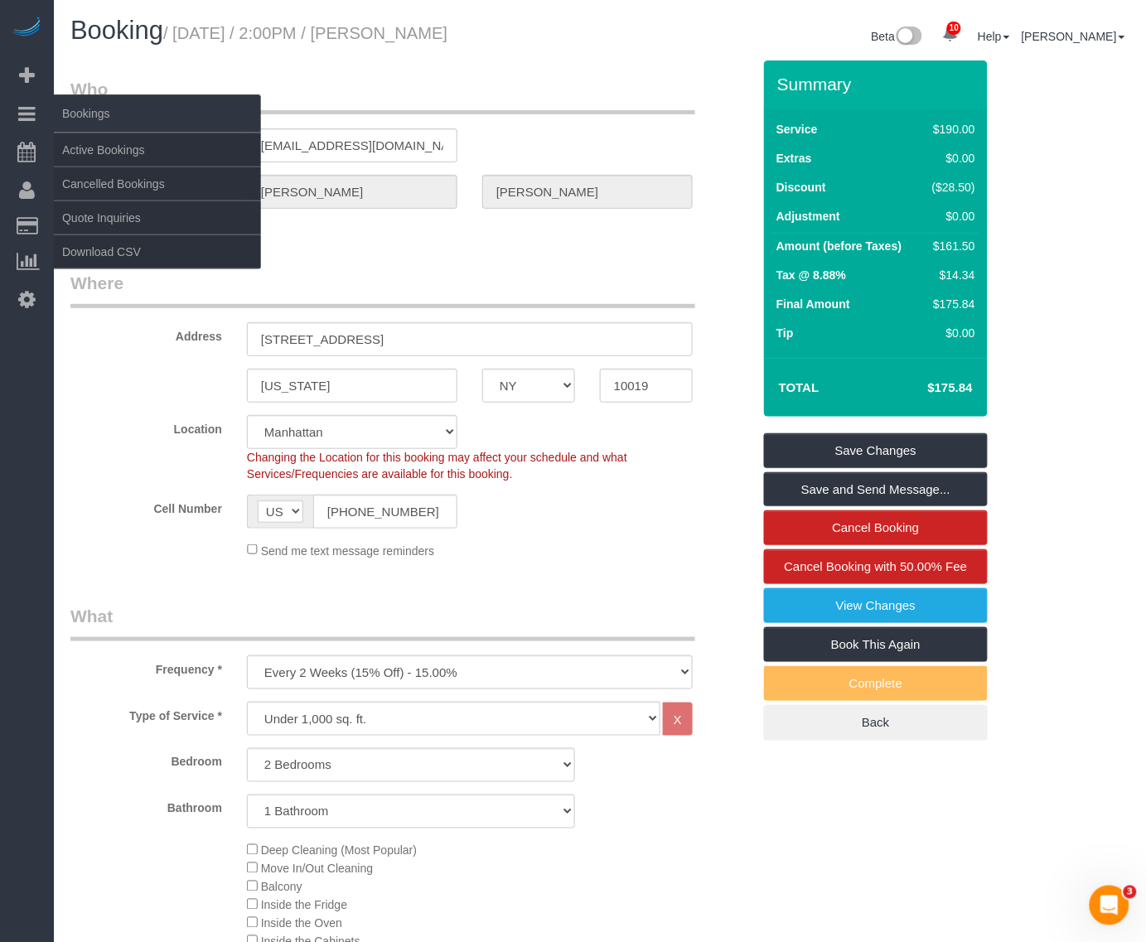
copy small "August 16, 2025 / 2:00PM / William Wang"
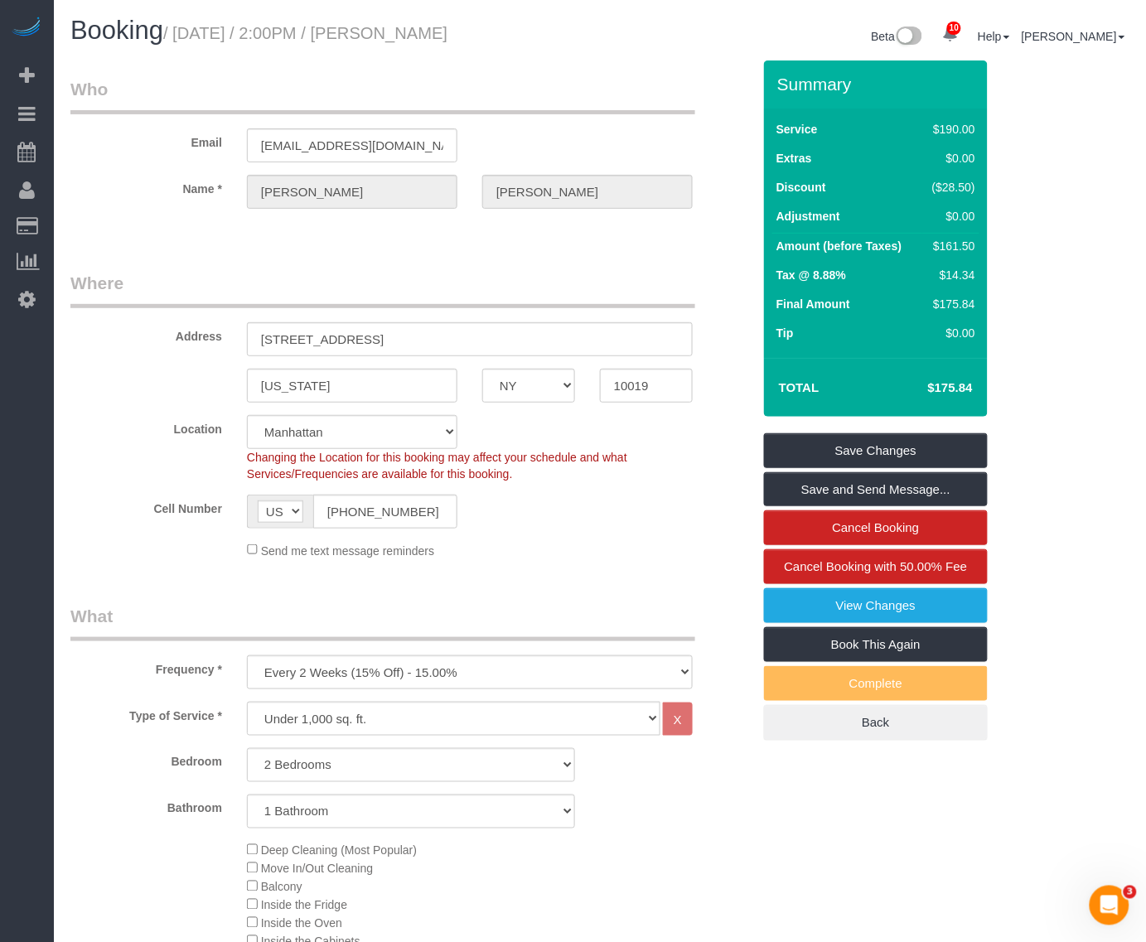
click at [639, 81] on legend "Who" at bounding box center [382, 95] width 625 height 37
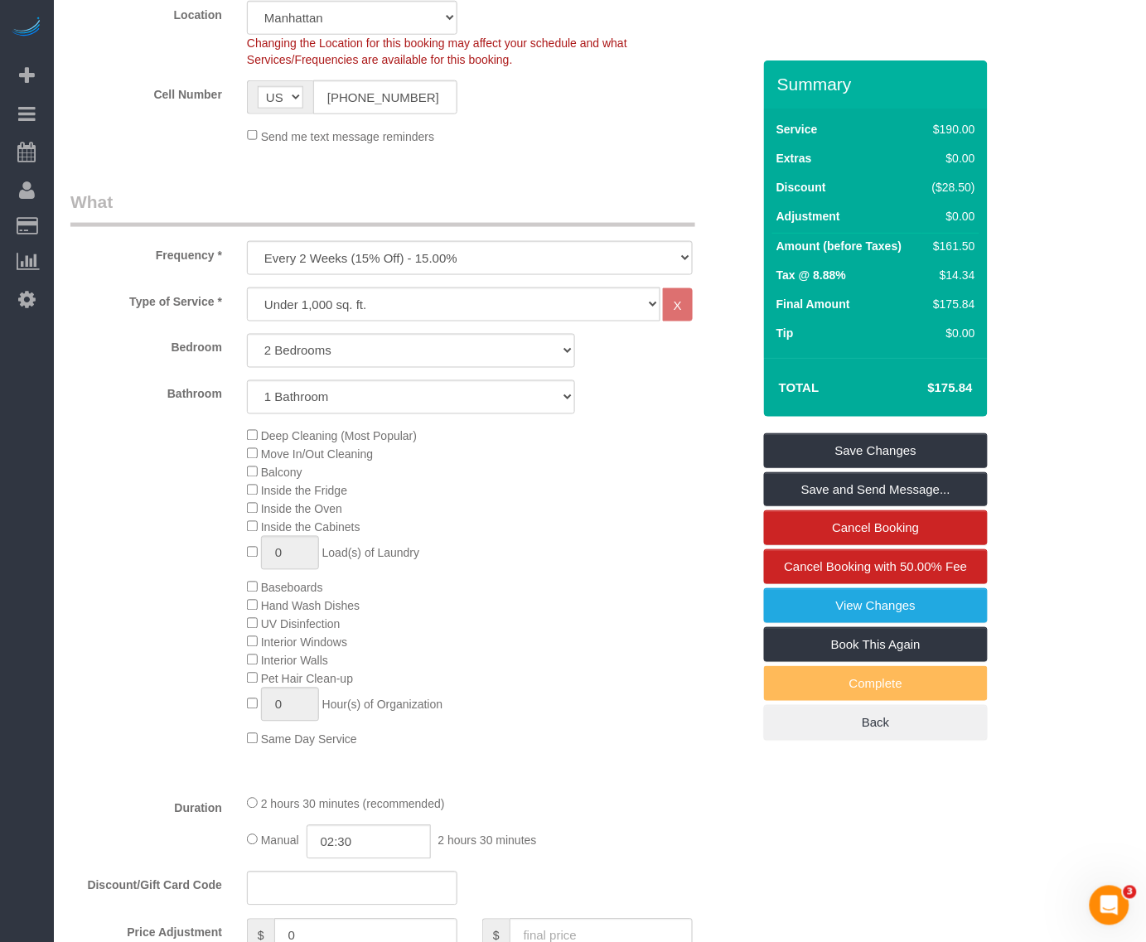
scroll to position [828, 0]
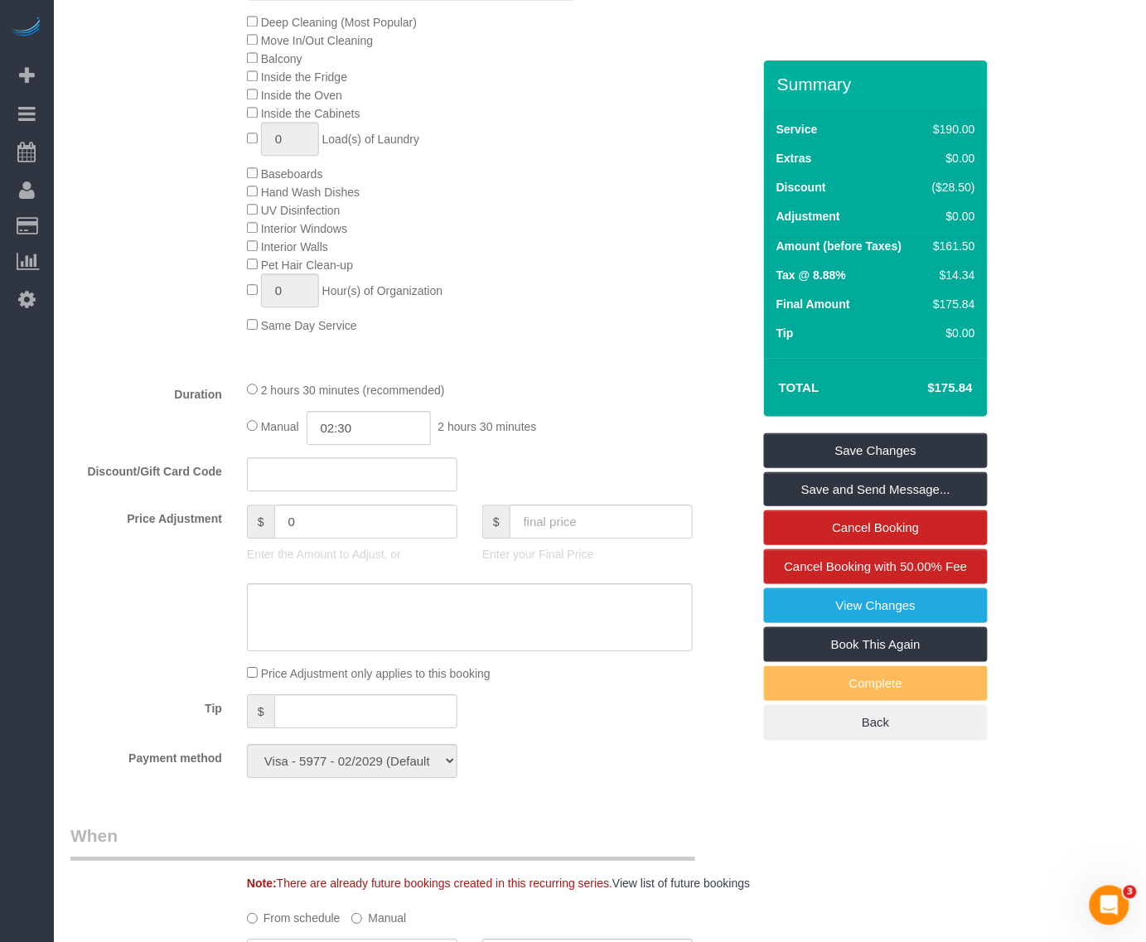
drag, startPoint x: 121, startPoint y: 142, endPoint x: 92, endPoint y: 134, distance: 30.2
click at [121, 142] on div "Deep Cleaning (Most Popular) Move In/Out Cleaning Balcony Inside the Fridge Ins…" at bounding box center [411, 172] width 706 height 321
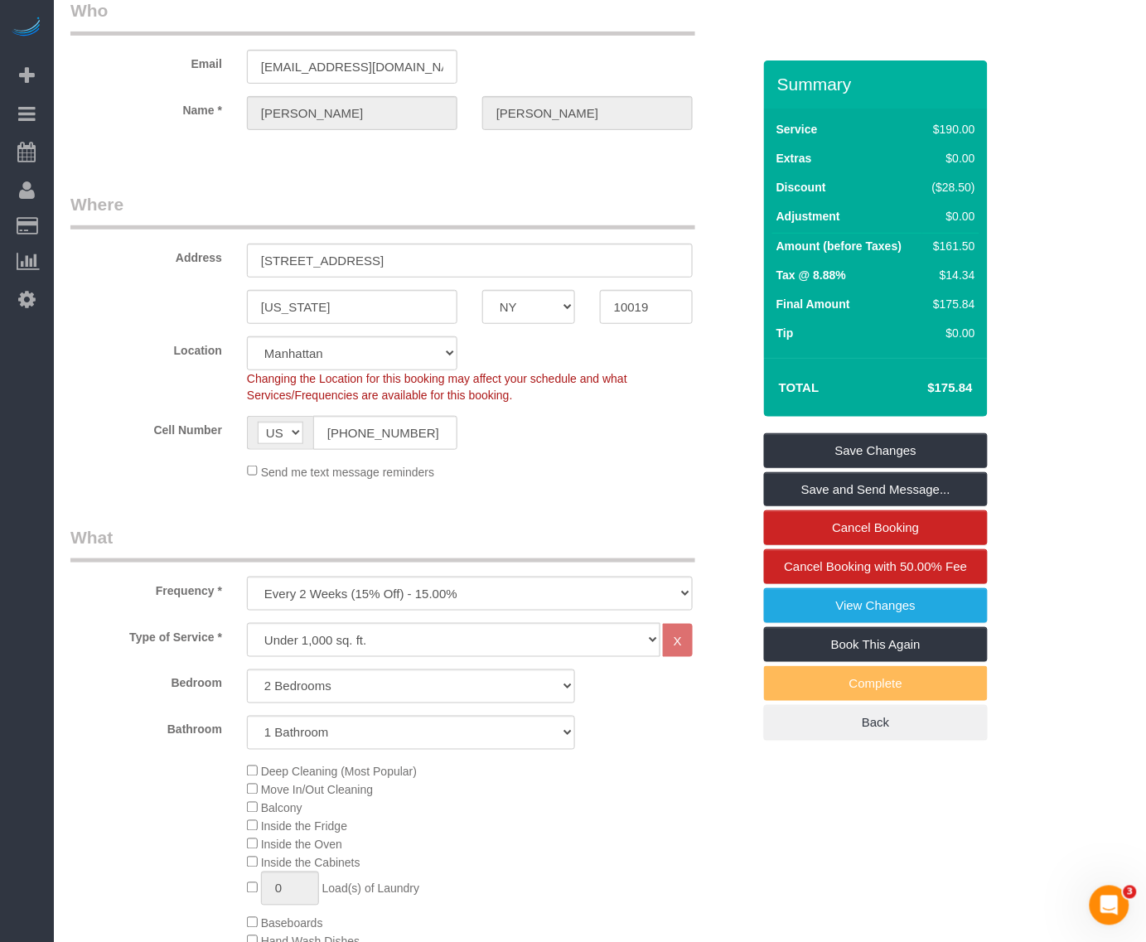
scroll to position [0, 0]
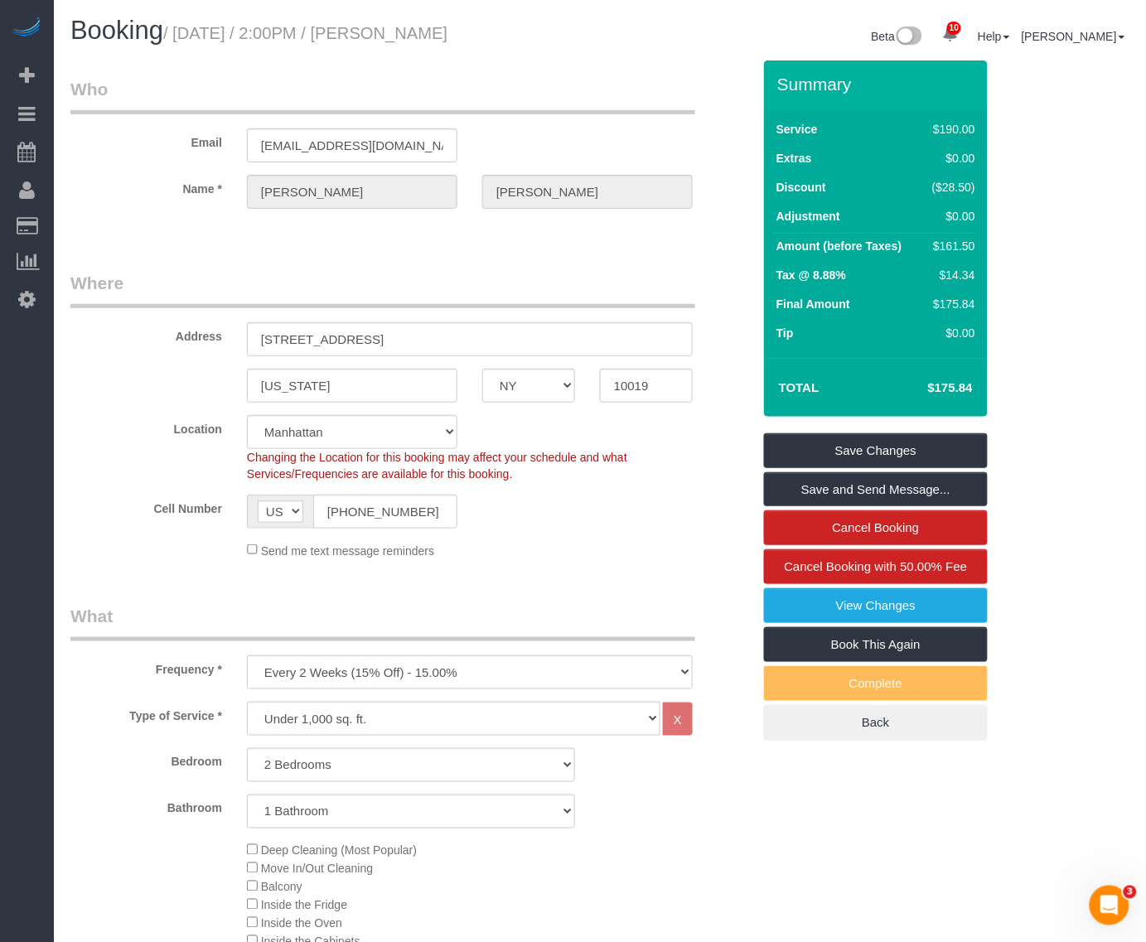
drag, startPoint x: 181, startPoint y: 31, endPoint x: 588, endPoint y: 41, distance: 407.7
click at [588, 41] on div "Booking / August 16, 2025 / 2:00PM / William Wang" at bounding box center [329, 35] width 542 height 36
copy small "August 16, 2025 / 2:00PM / William Wang"
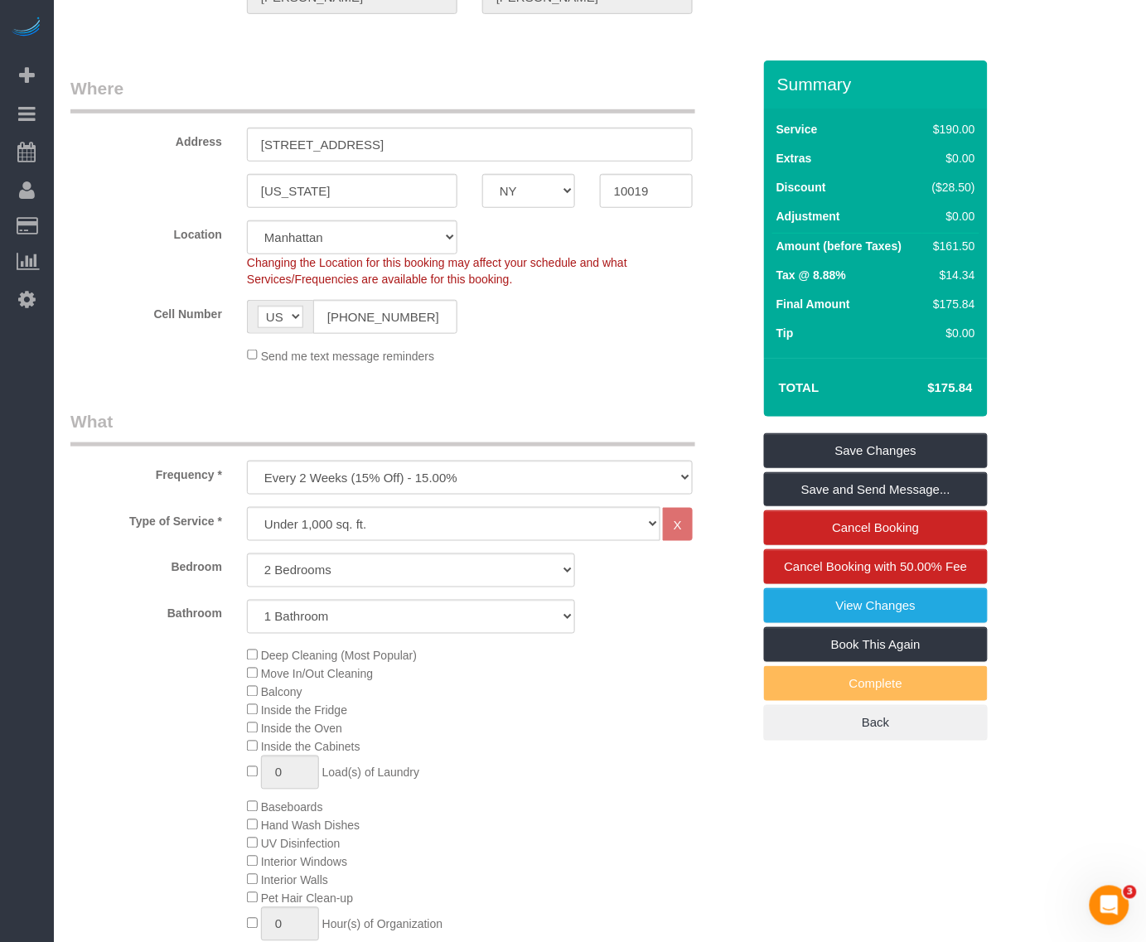
scroll to position [518, 0]
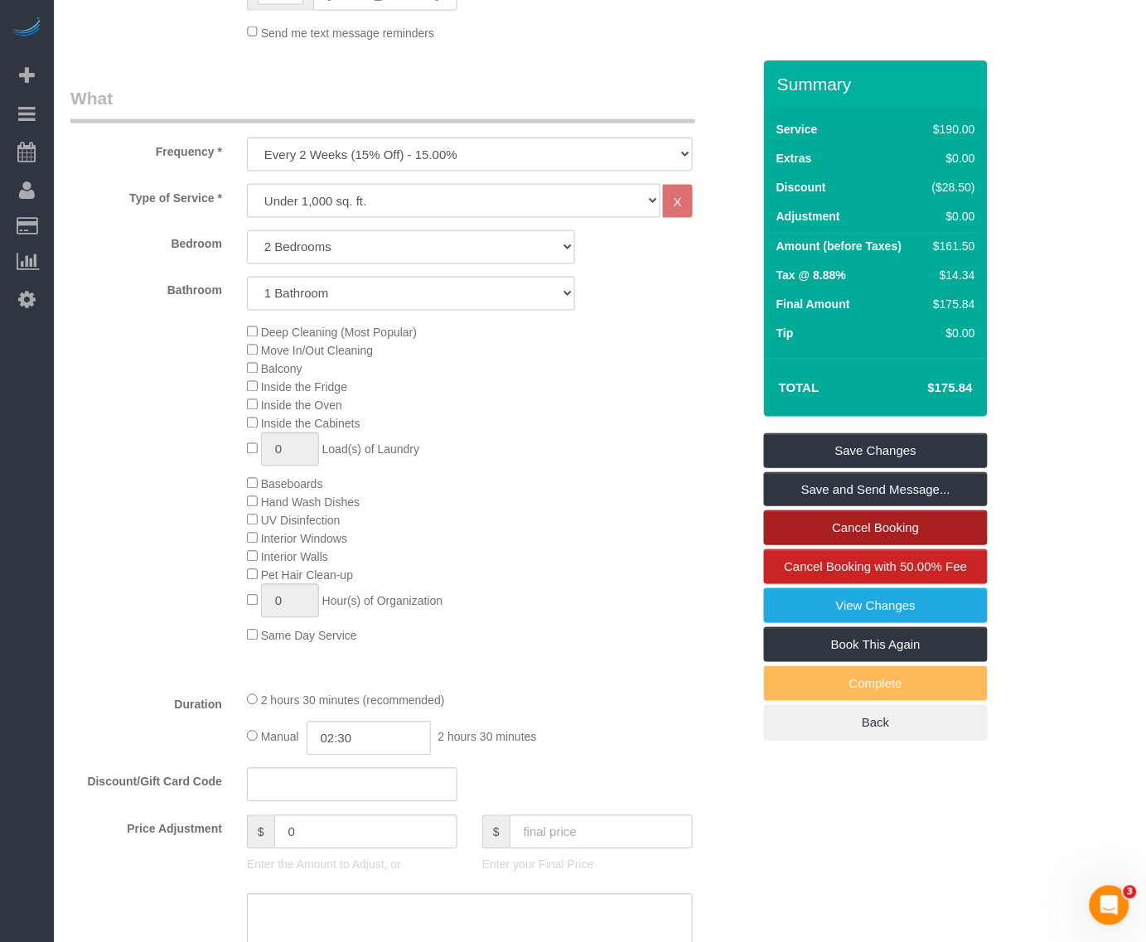
click at [920, 523] on link "Cancel Booking" at bounding box center [876, 527] width 224 height 35
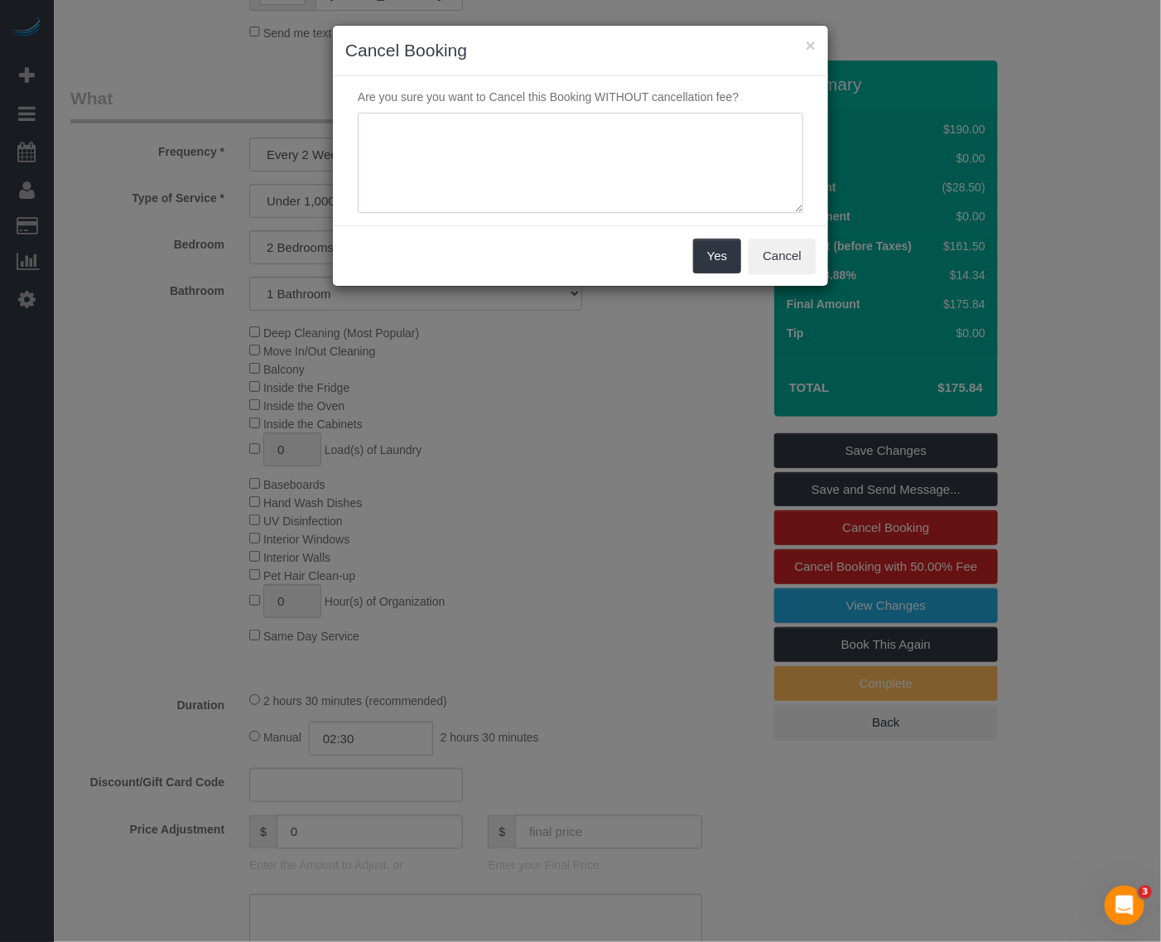
click at [547, 159] on textarea at bounding box center [581, 163] width 446 height 101
type textarea "C"
click at [415, 126] on textarea at bounding box center [581, 163] width 446 height 101
click at [572, 142] on textarea at bounding box center [581, 163] width 446 height 101
drag, startPoint x: 535, startPoint y: 152, endPoint x: 361, endPoint y: 120, distance: 176.8
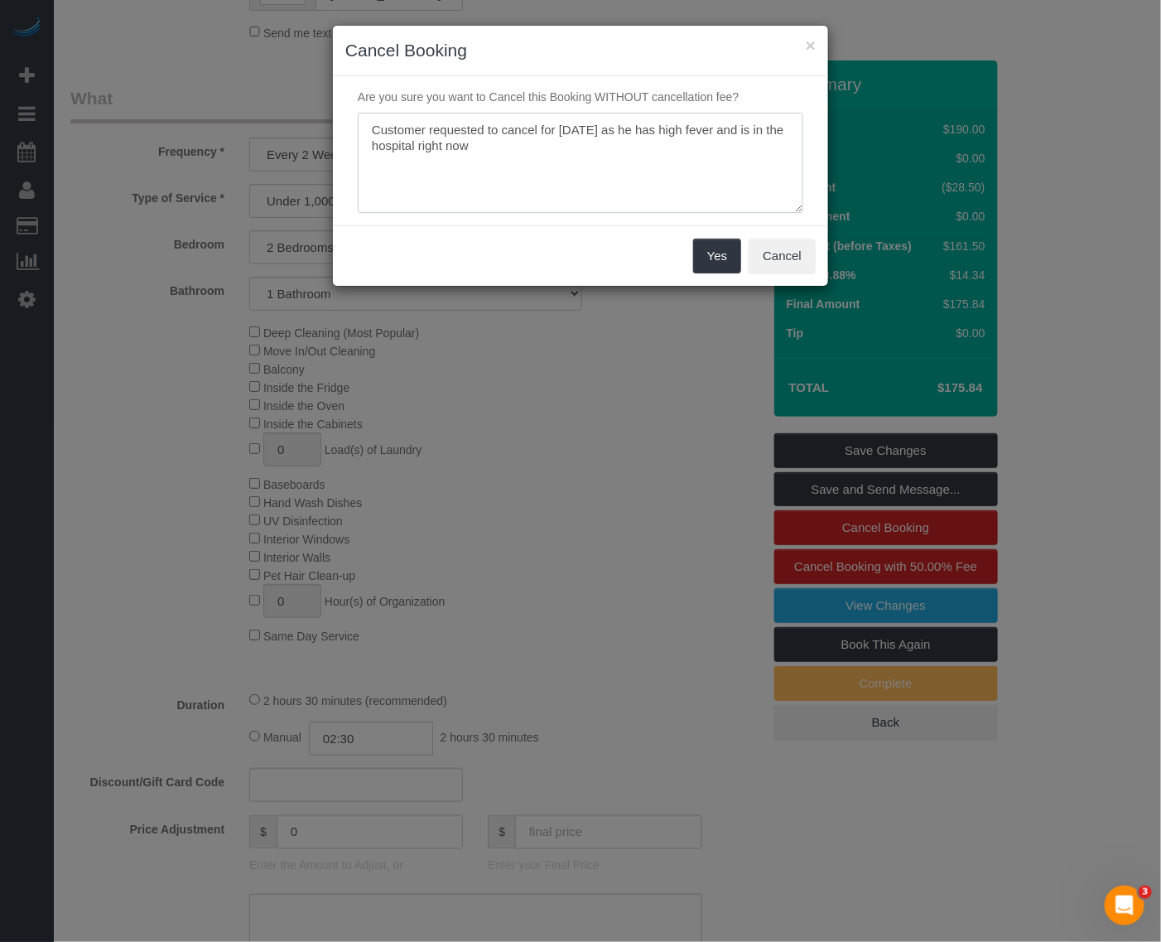
click at [361, 120] on textarea at bounding box center [581, 163] width 446 height 101
type textarea "Customer requested to cancel for today as he has high fever and is in the hospi…"
click at [705, 257] on button "Yes" at bounding box center [717, 256] width 48 height 35
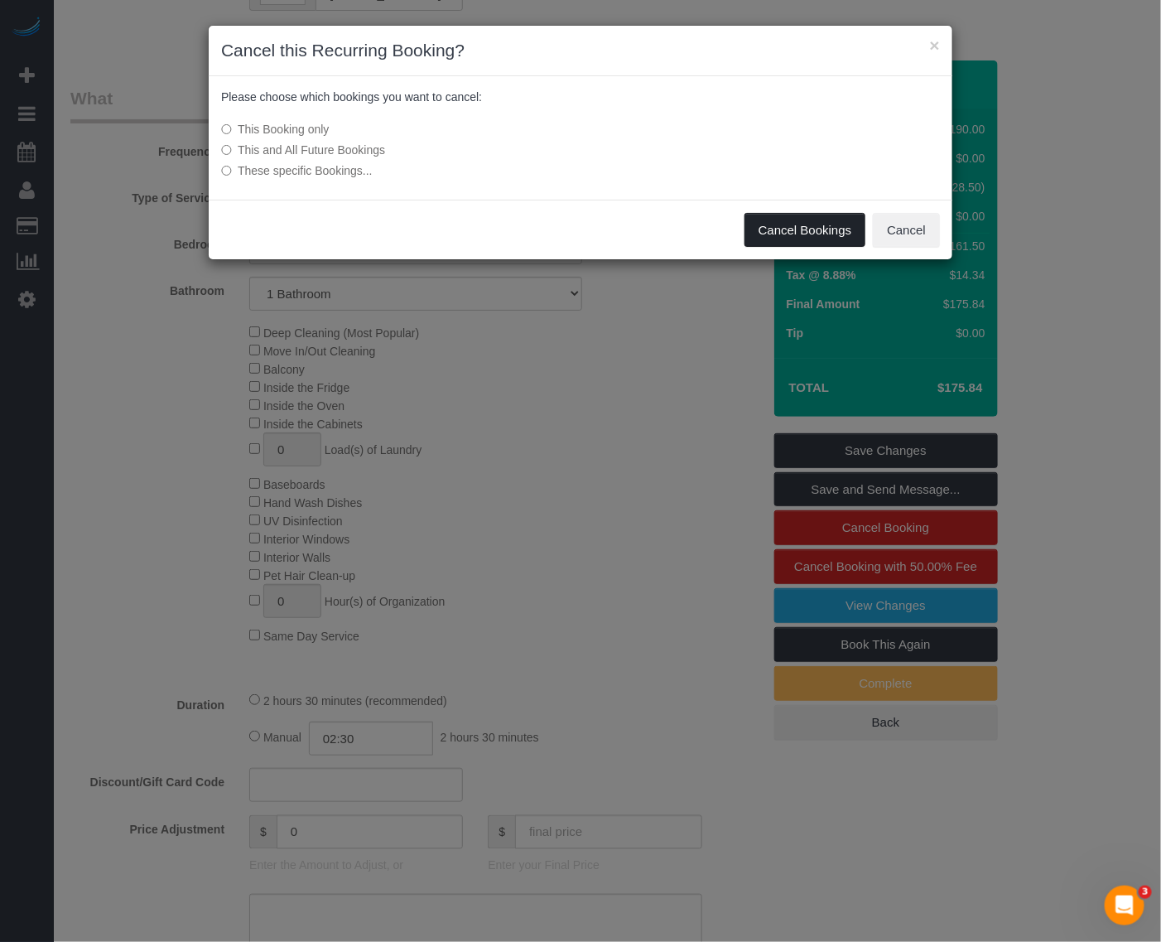
click at [810, 228] on button "Cancel Bookings" at bounding box center [806, 230] width 122 height 35
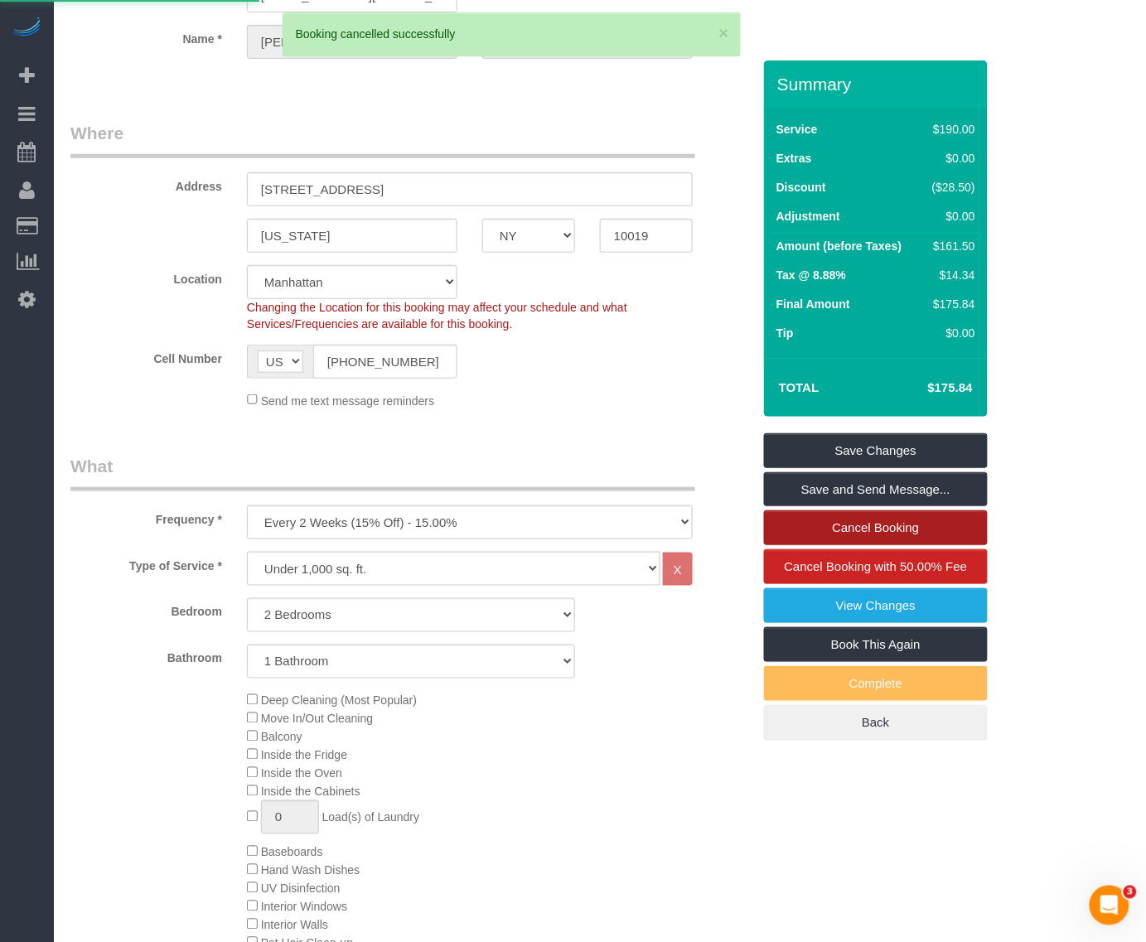
scroll to position [0, 0]
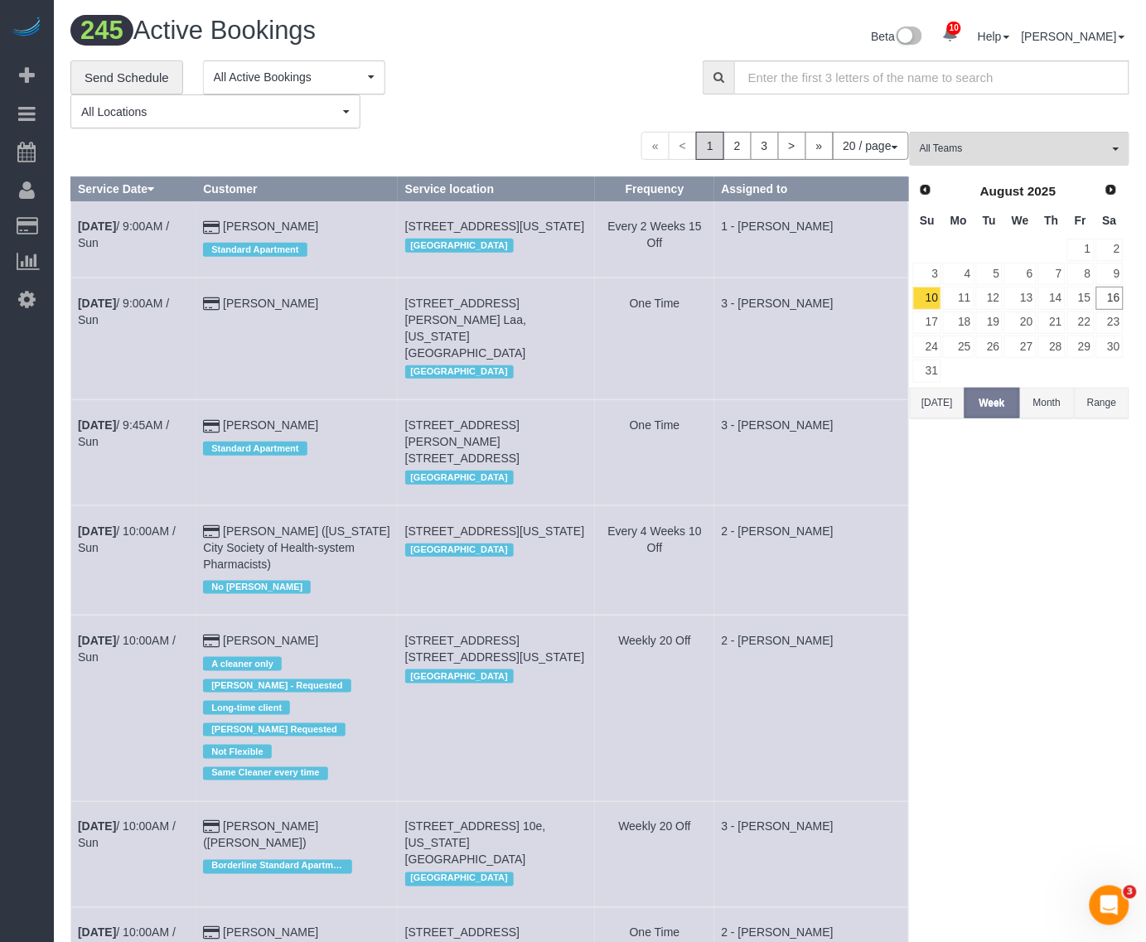
click at [121, 142] on div "« < 1 2 3 > » 20 / page 10 / page 20 / page 30 / page 40 / page 50 / page 100 /…" at bounding box center [489, 146] width 838 height 28
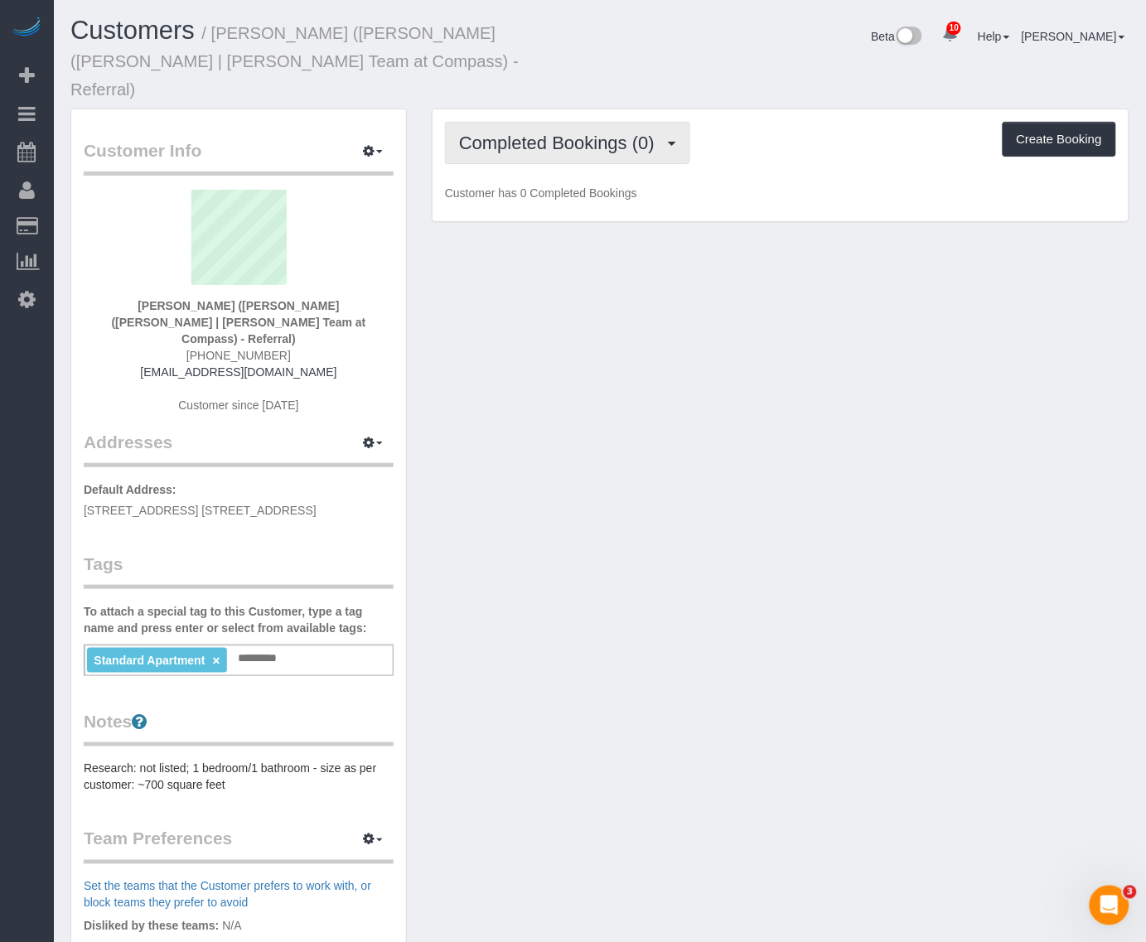
click at [624, 133] on span "Completed Bookings (0)" at bounding box center [561, 143] width 204 height 21
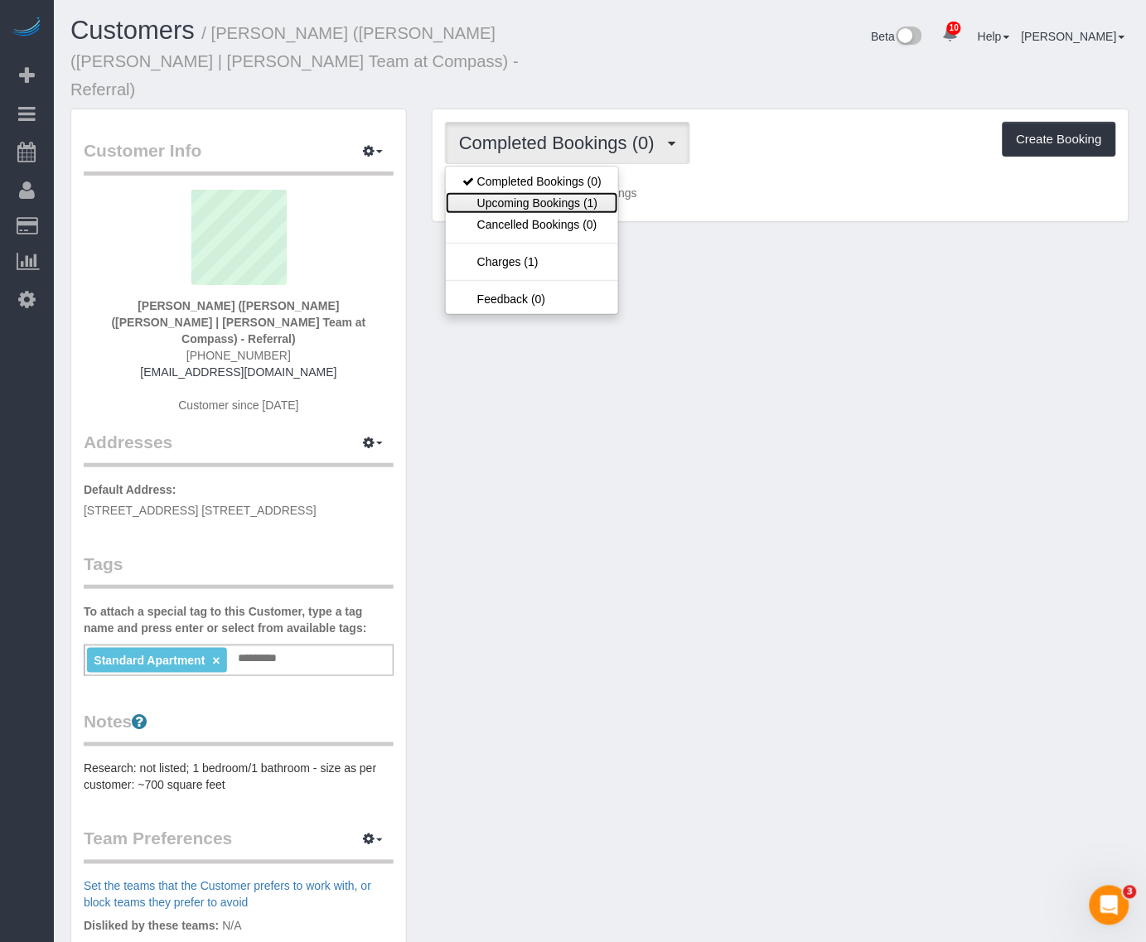
click at [560, 192] on link "Upcoming Bookings (1)" at bounding box center [532, 203] width 172 height 22
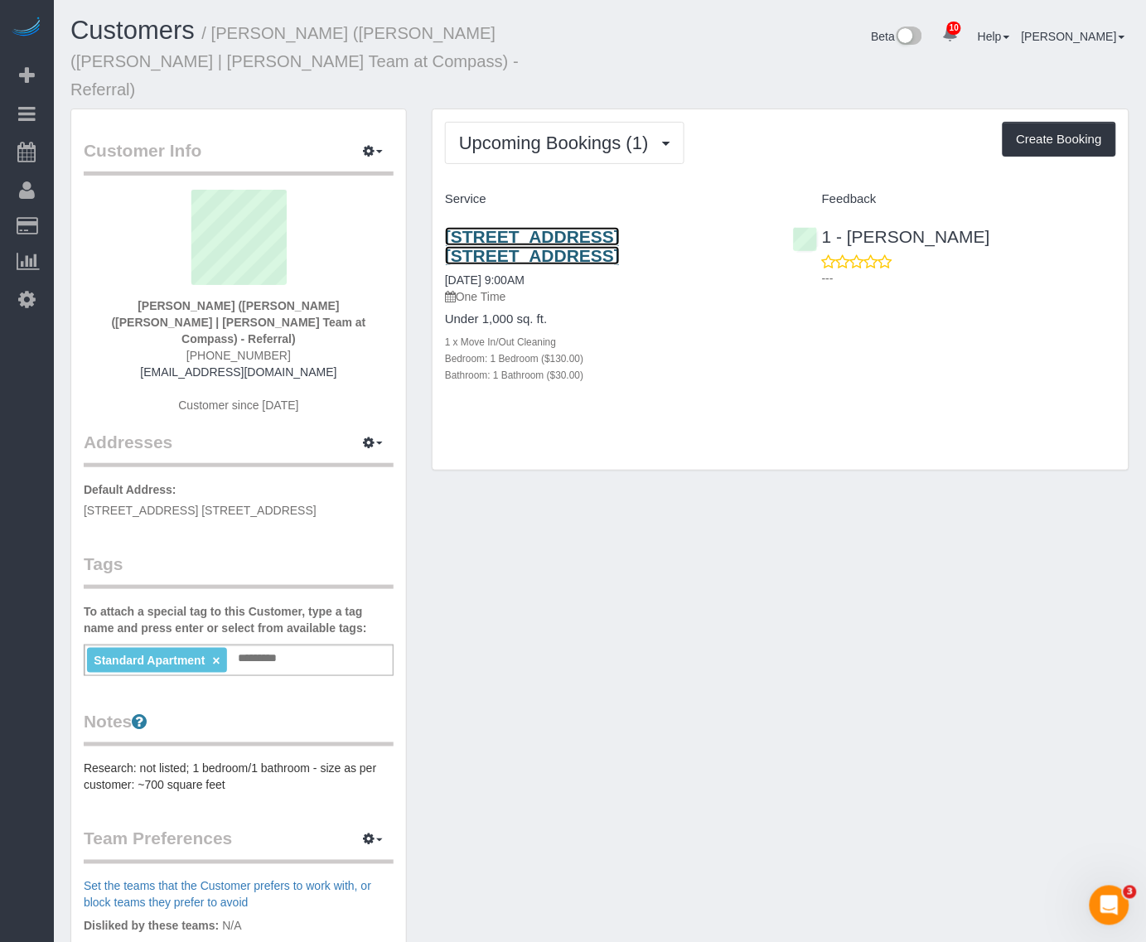
click at [563, 227] on link "1102 49th Ave, Apt. 10l, Long Island City, NY 11101" at bounding box center [532, 246] width 175 height 38
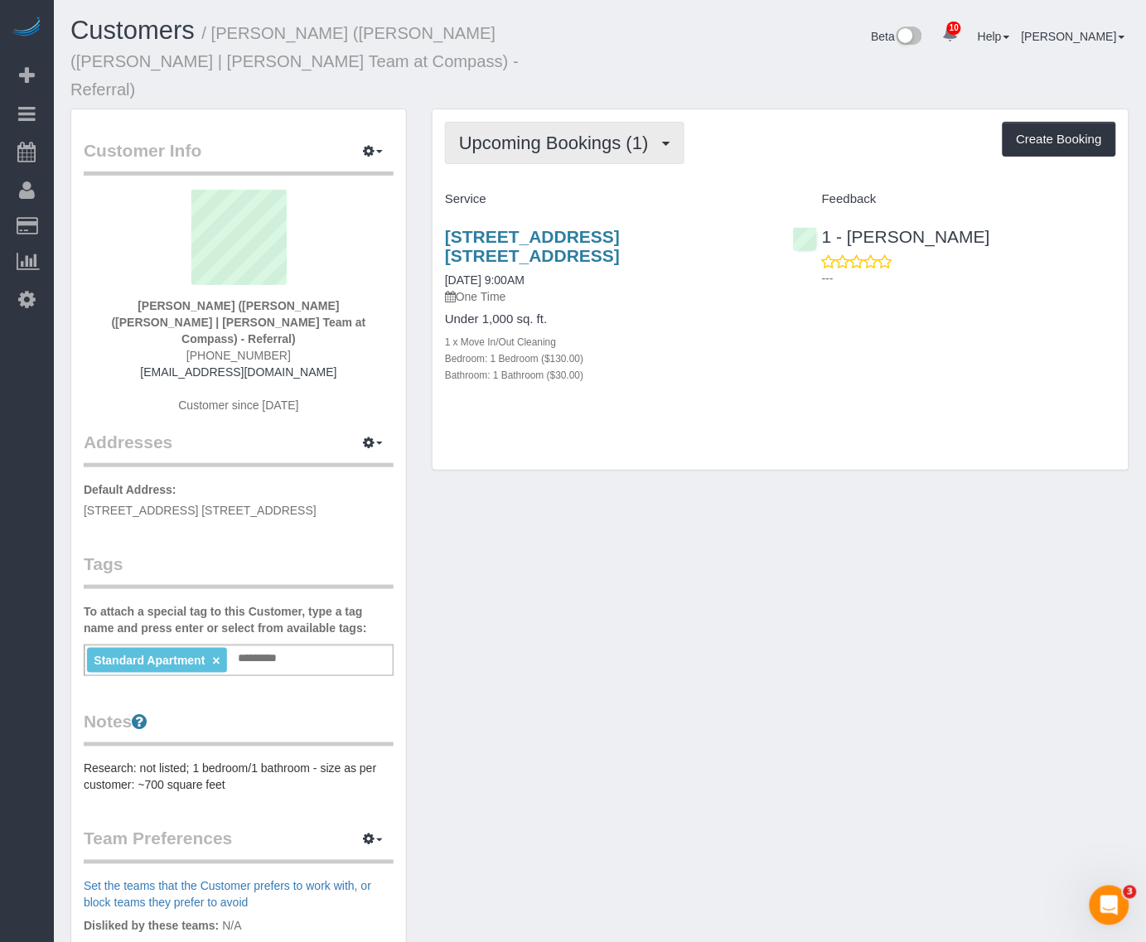
click at [598, 125] on button "Upcoming Bookings (1)" at bounding box center [564, 143] width 239 height 42
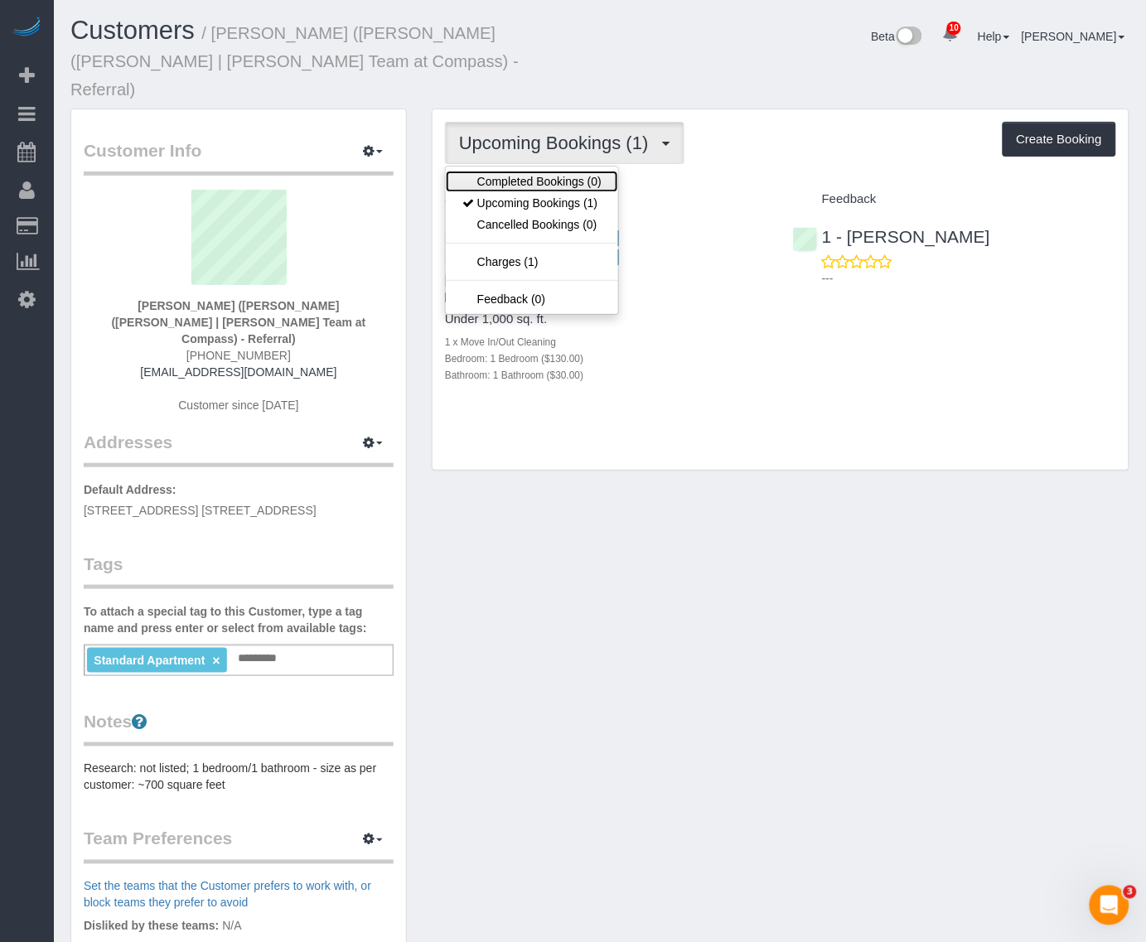
click at [584, 171] on link "Completed Bookings (0)" at bounding box center [532, 182] width 172 height 22
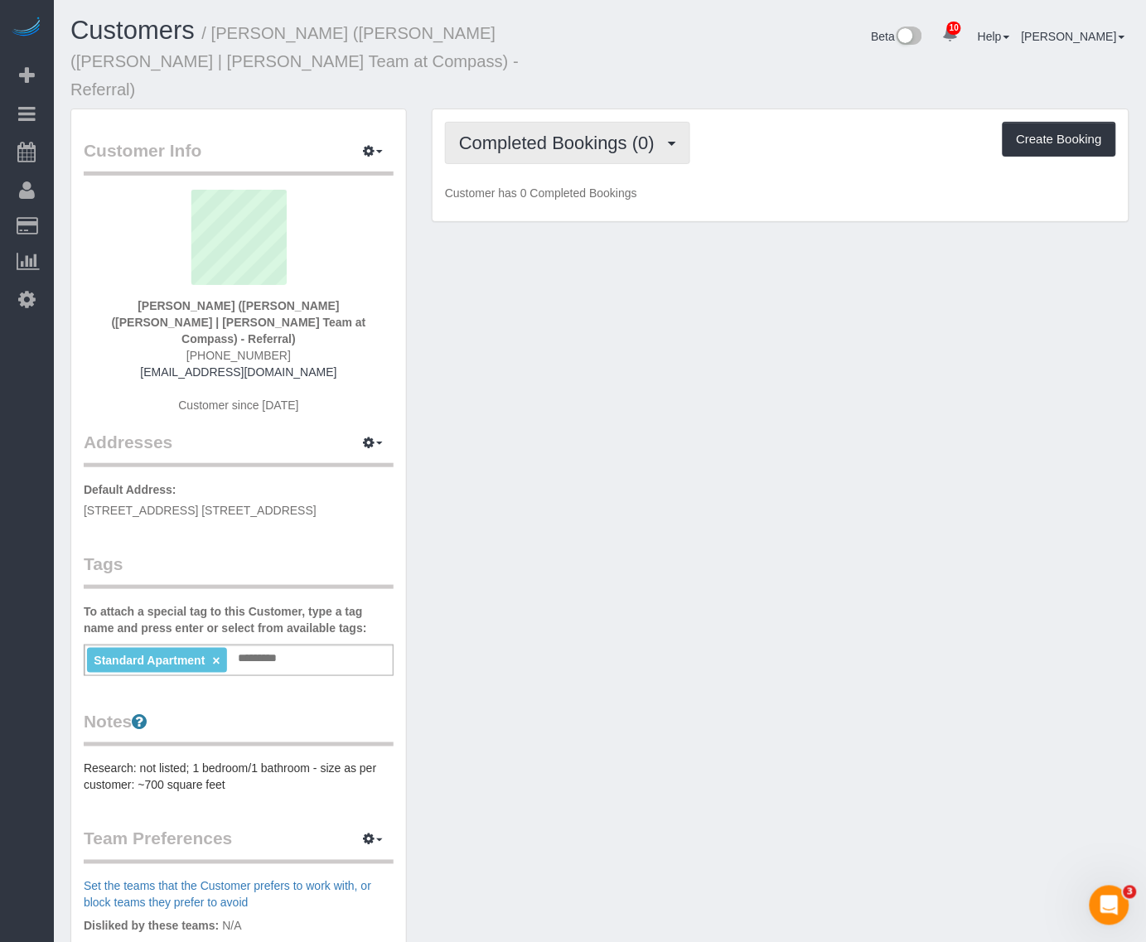
click at [647, 133] on span "Completed Bookings (0)" at bounding box center [561, 143] width 204 height 21
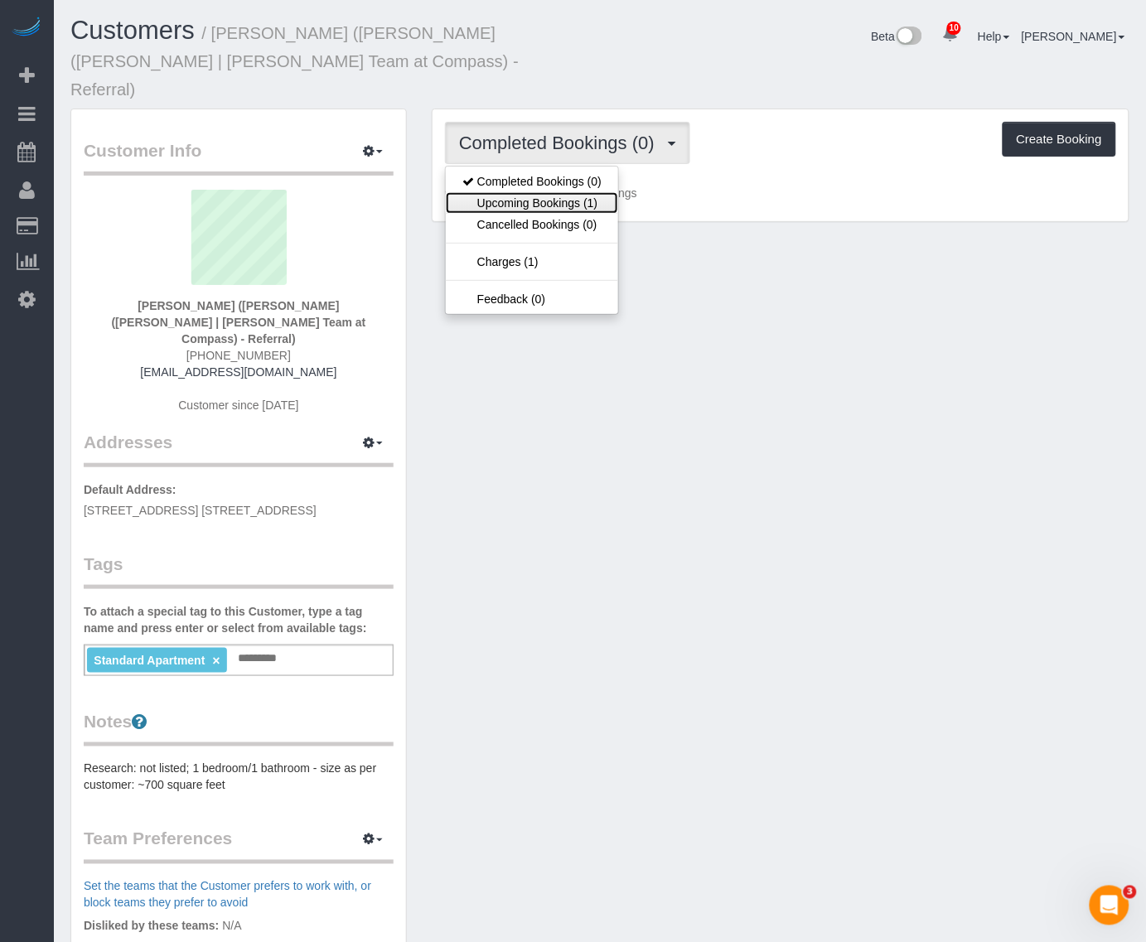
click at [589, 192] on link "Upcoming Bookings (1)" at bounding box center [532, 203] width 172 height 22
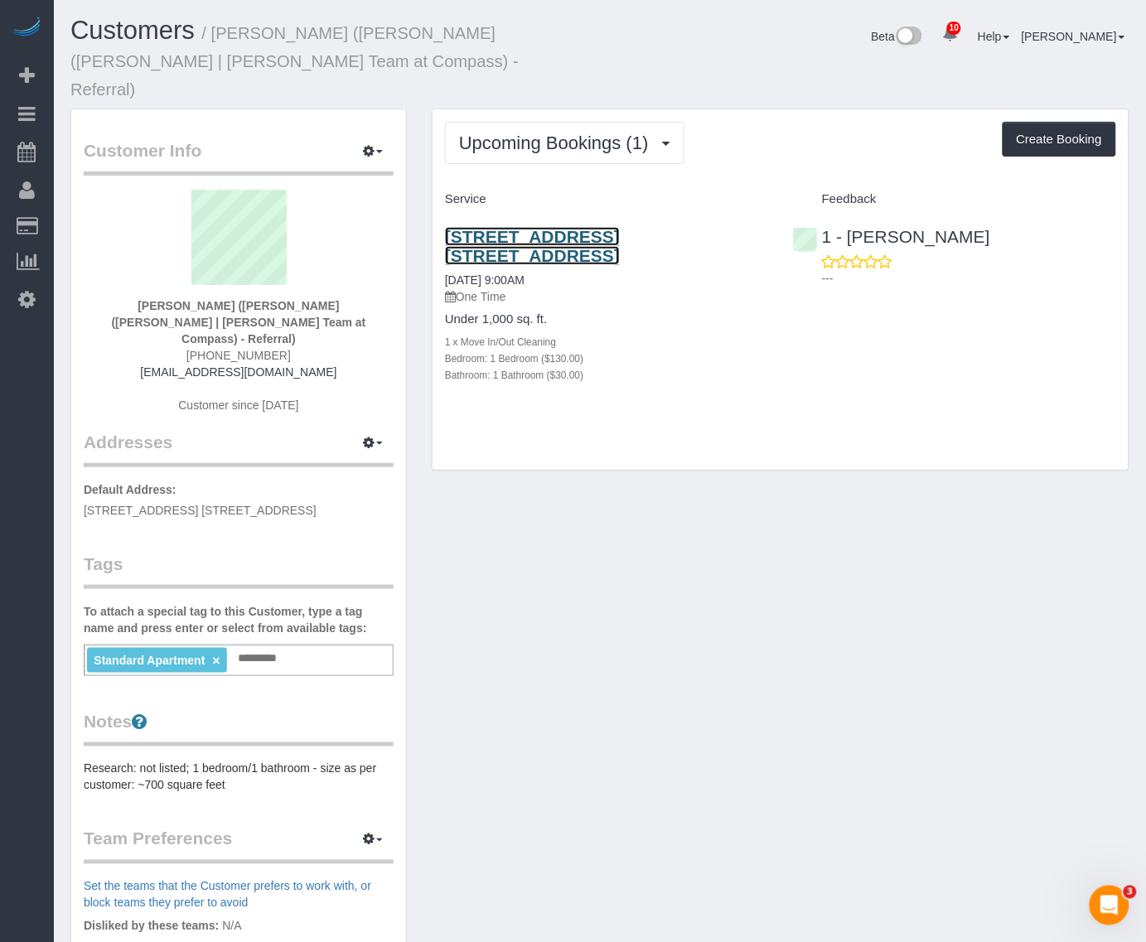
click at [617, 227] on link "1102 49th Ave, Apt. 10l, Long Island City, NY 11101" at bounding box center [532, 246] width 175 height 38
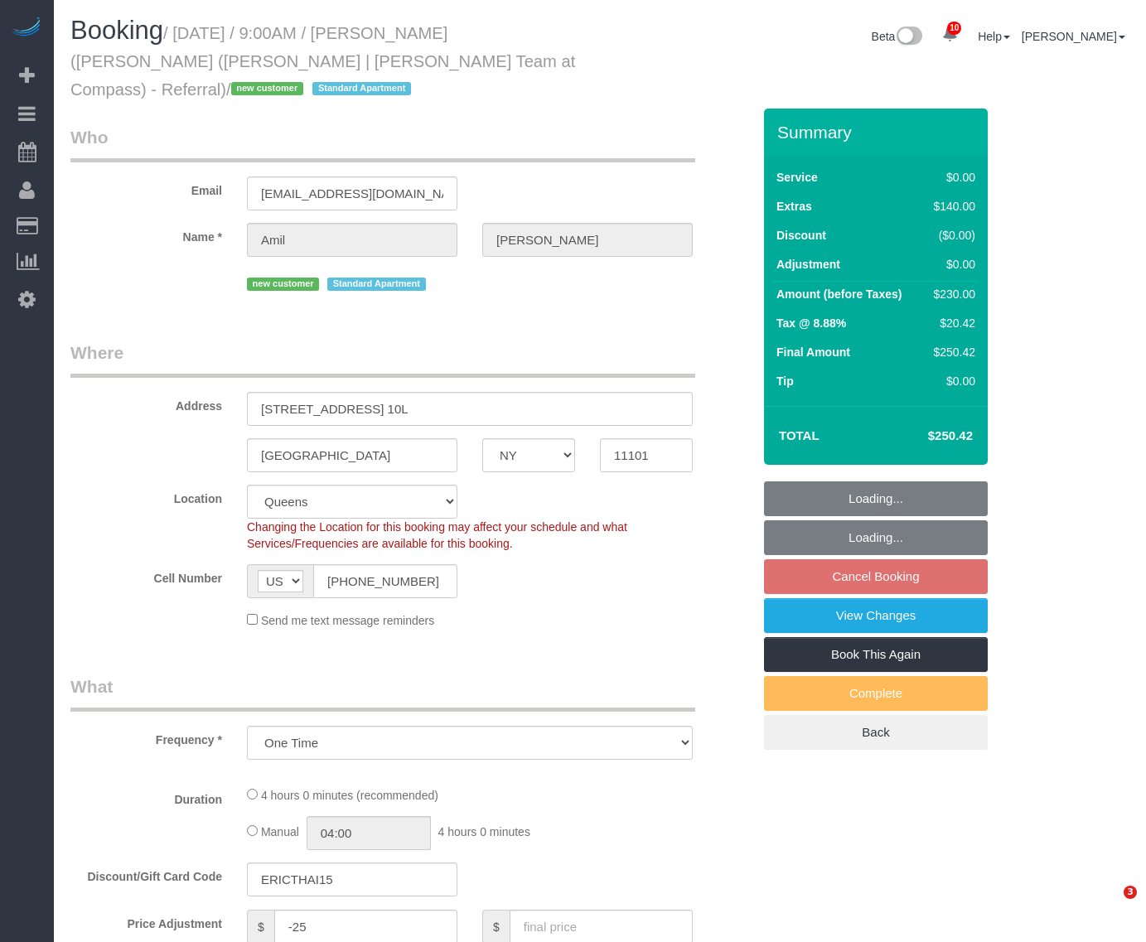
select select "NY"
select select "number:89"
select select "number:74"
select select "number:15"
select select "number:5"
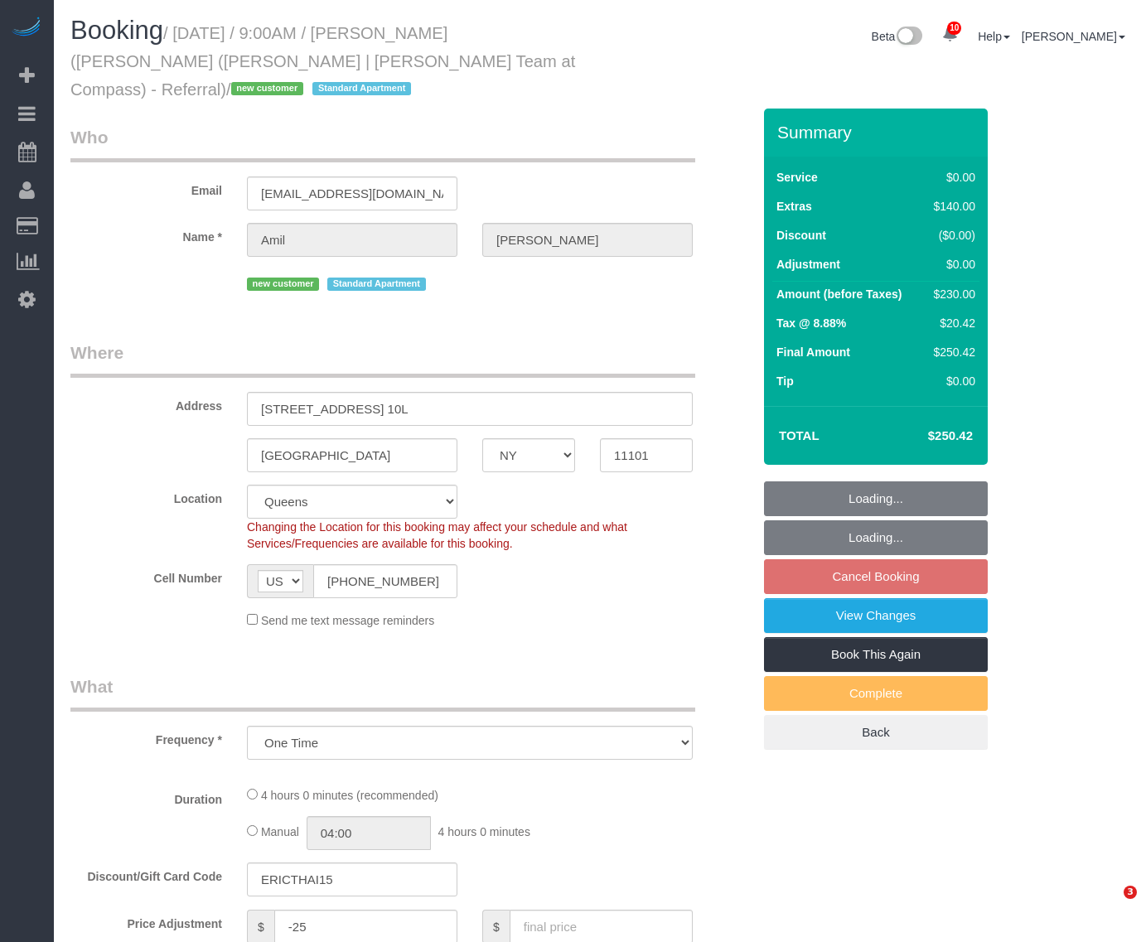
select select "object:1407"
select select "spot2"
select select "1"
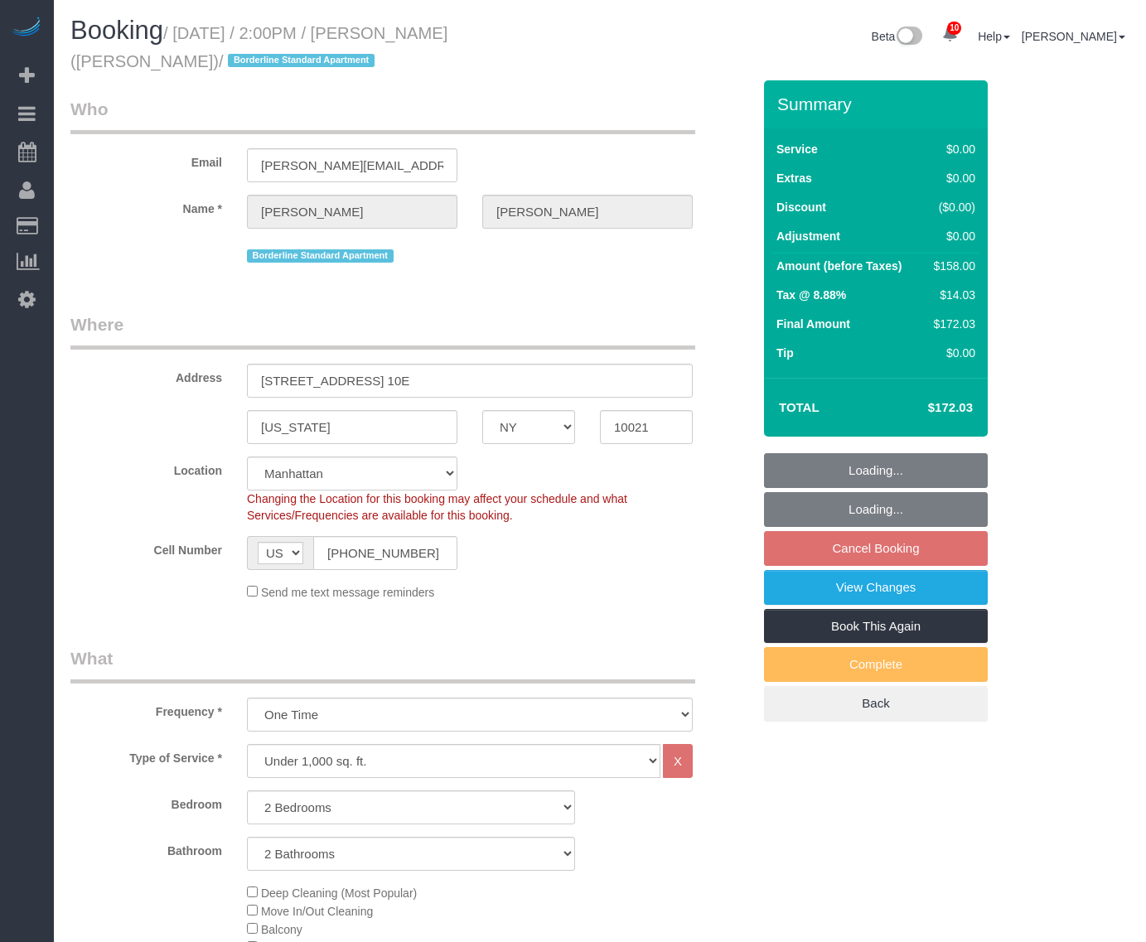
select select "NY"
select select "2"
select select "string:stripe-pm_1R58S94VGloSiKo7oTDM75CS"
select select "spot6"
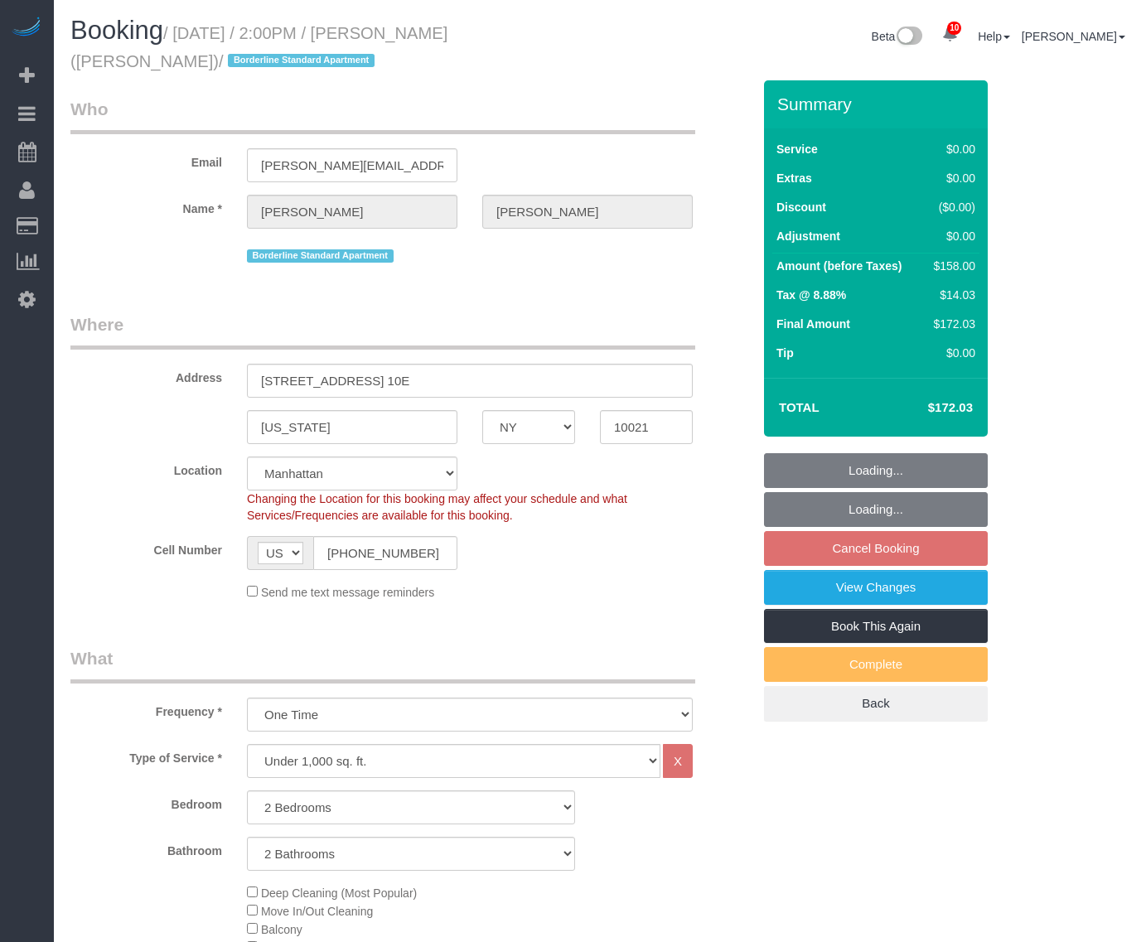
select select "number:89"
select select "number:90"
select select "number:15"
select select "number:6"
select select "object:1387"
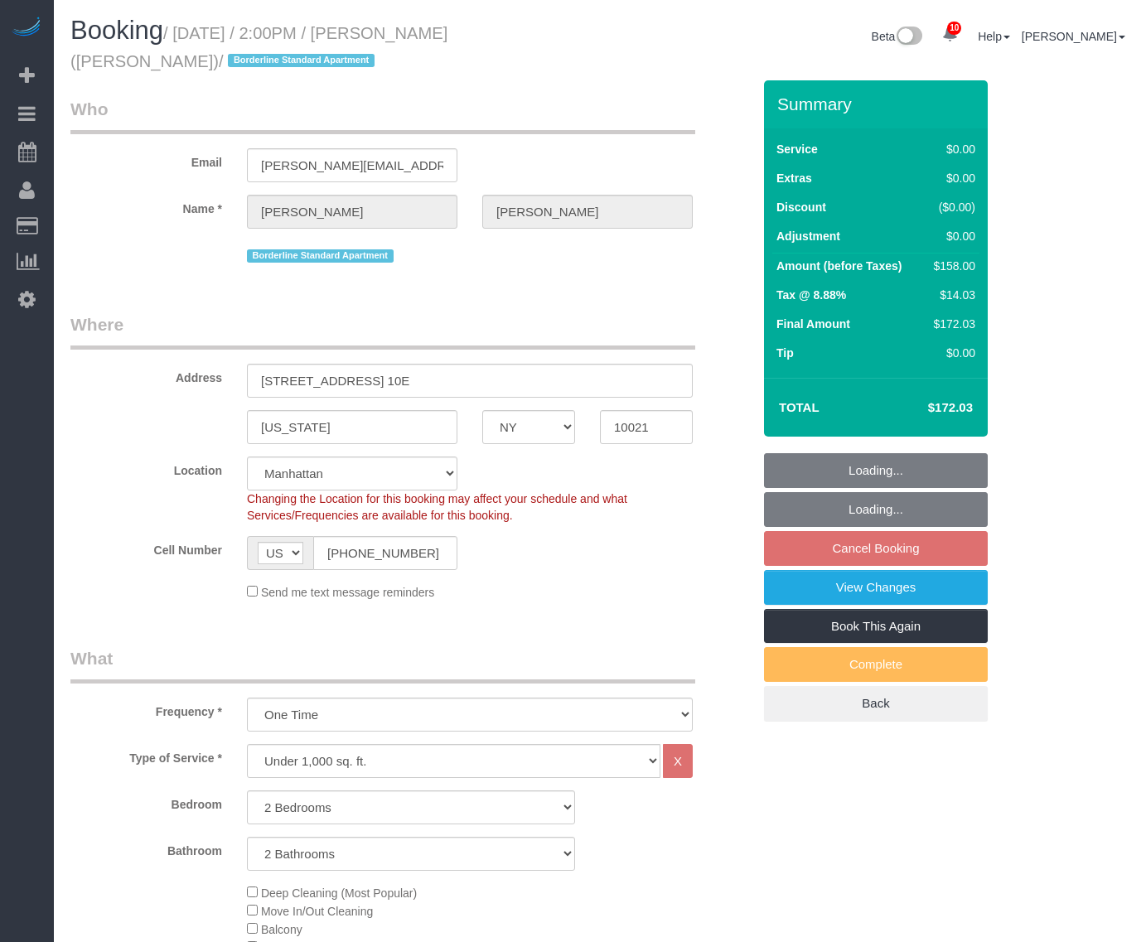
scroll to position [1633, 0]
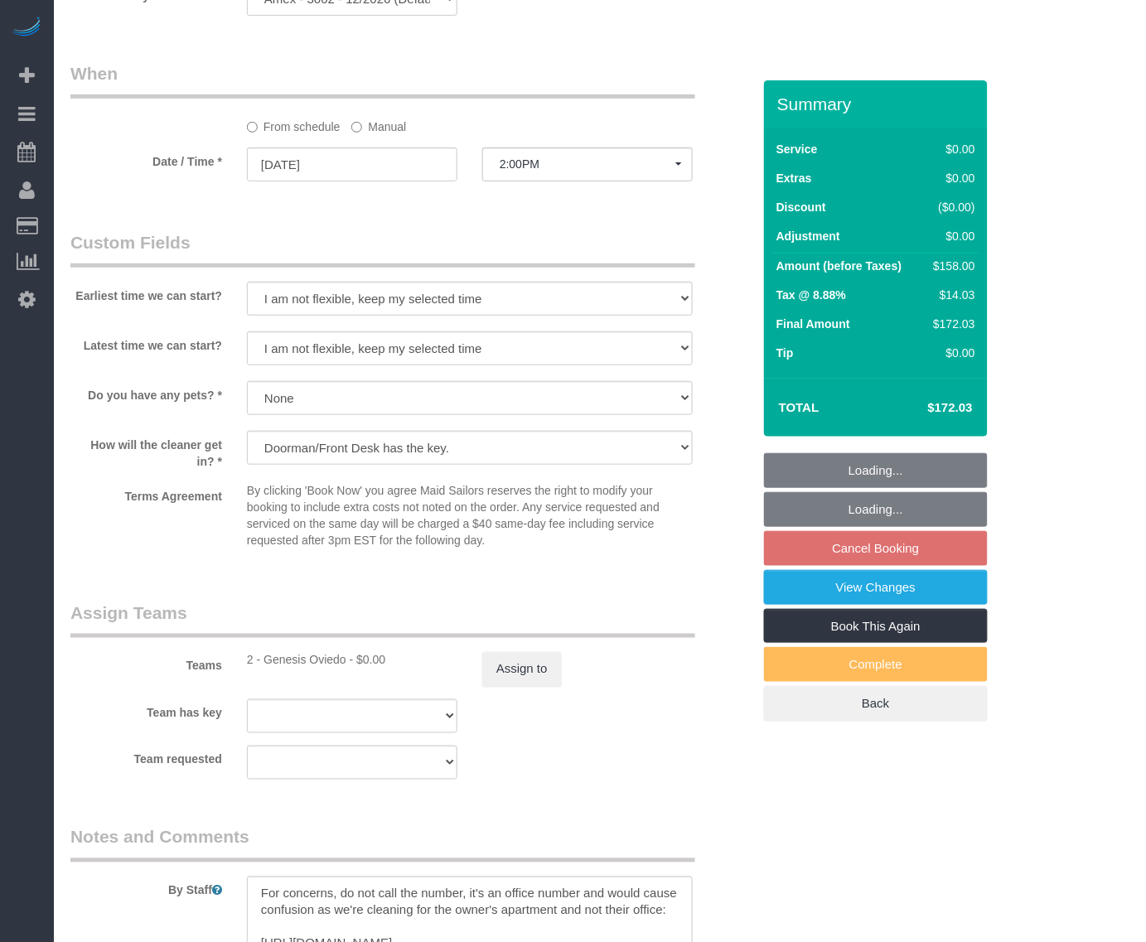
select select "2"
select select "spot64"
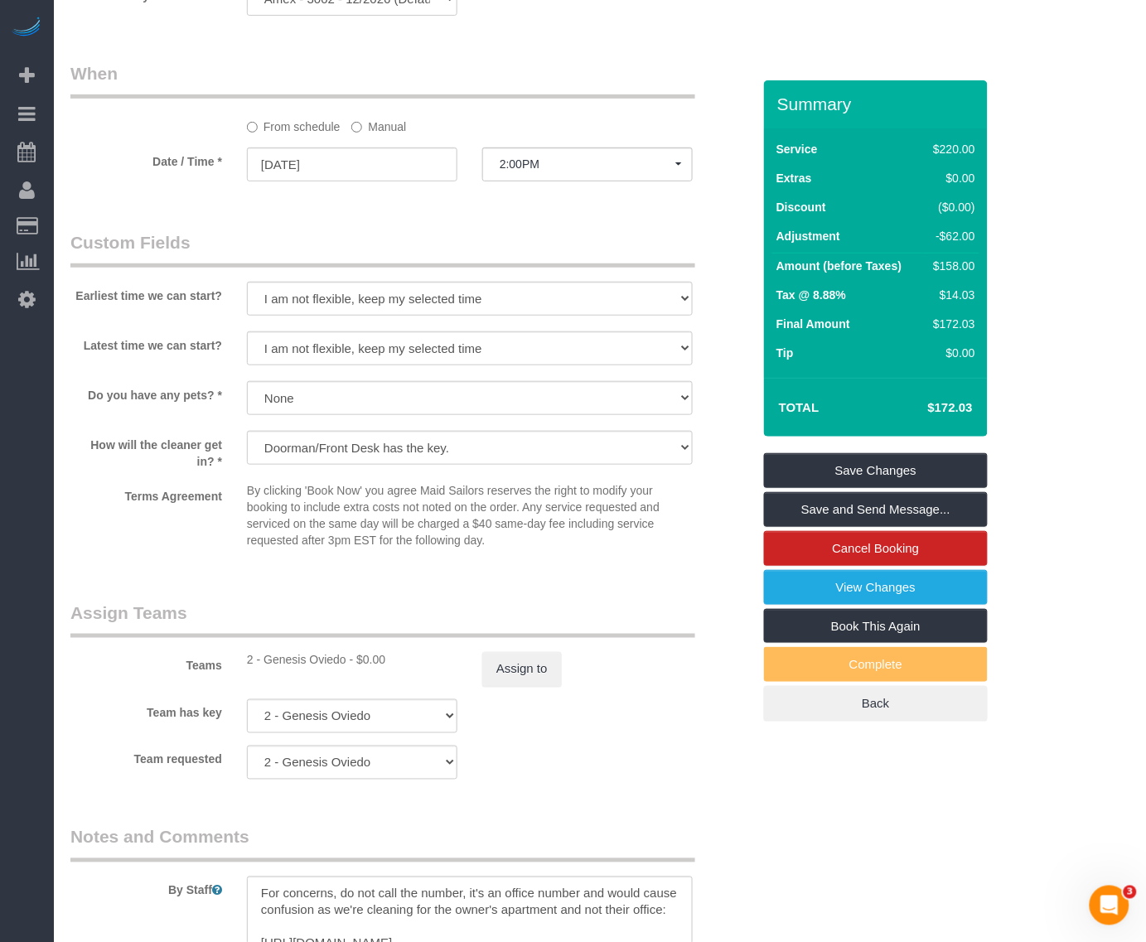
scroll to position [0, 0]
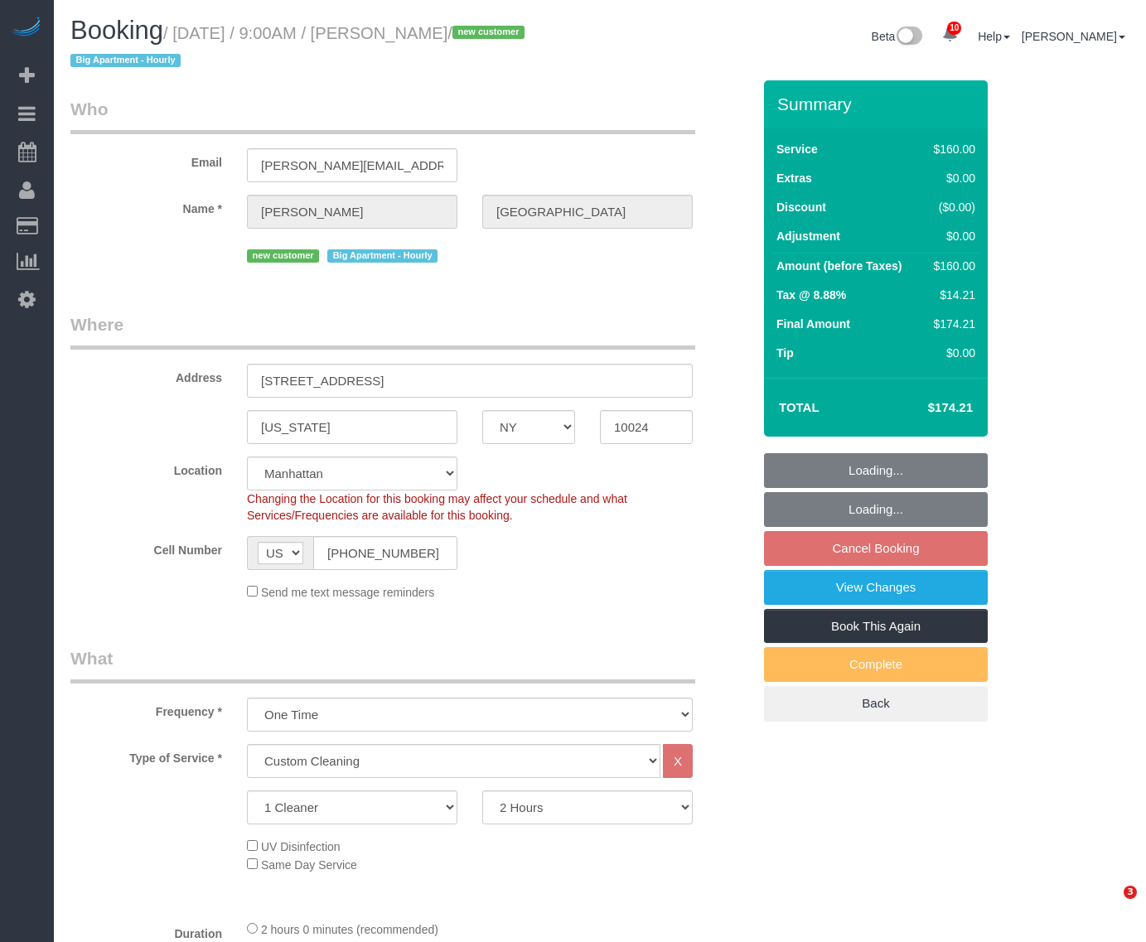
select select "NY"
select select "spot1"
select select "number:61"
select select "number:75"
select select "number:15"
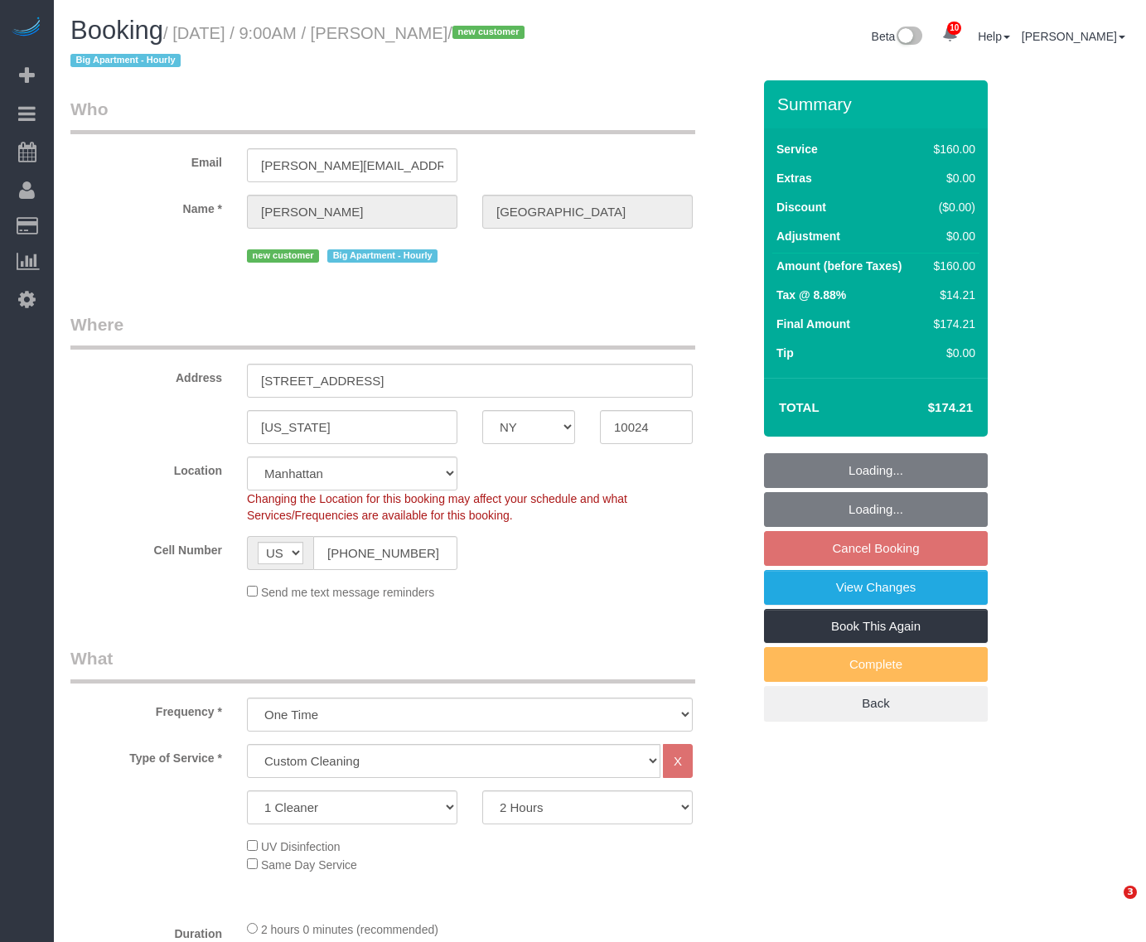
select select "number:5"
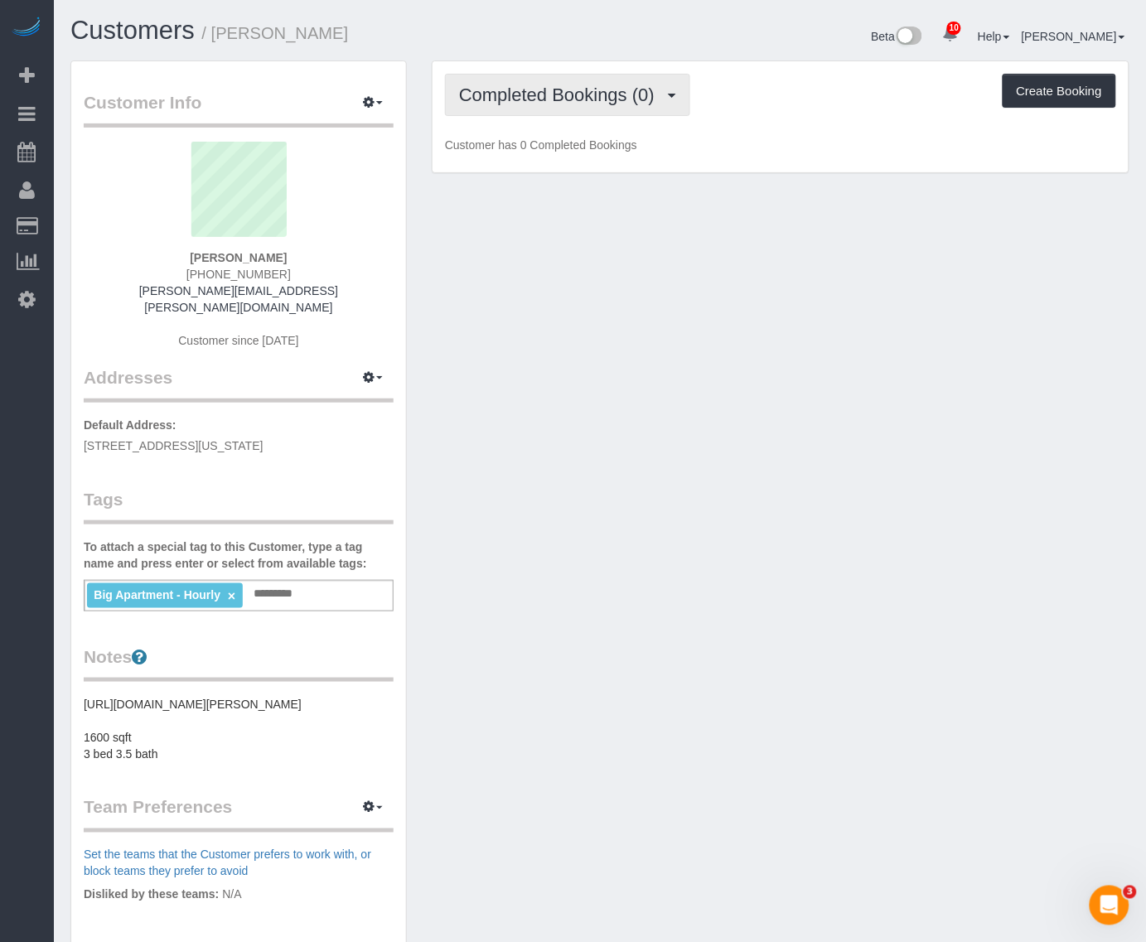
click at [561, 106] on button "Completed Bookings (0)" at bounding box center [567, 95] width 245 height 42
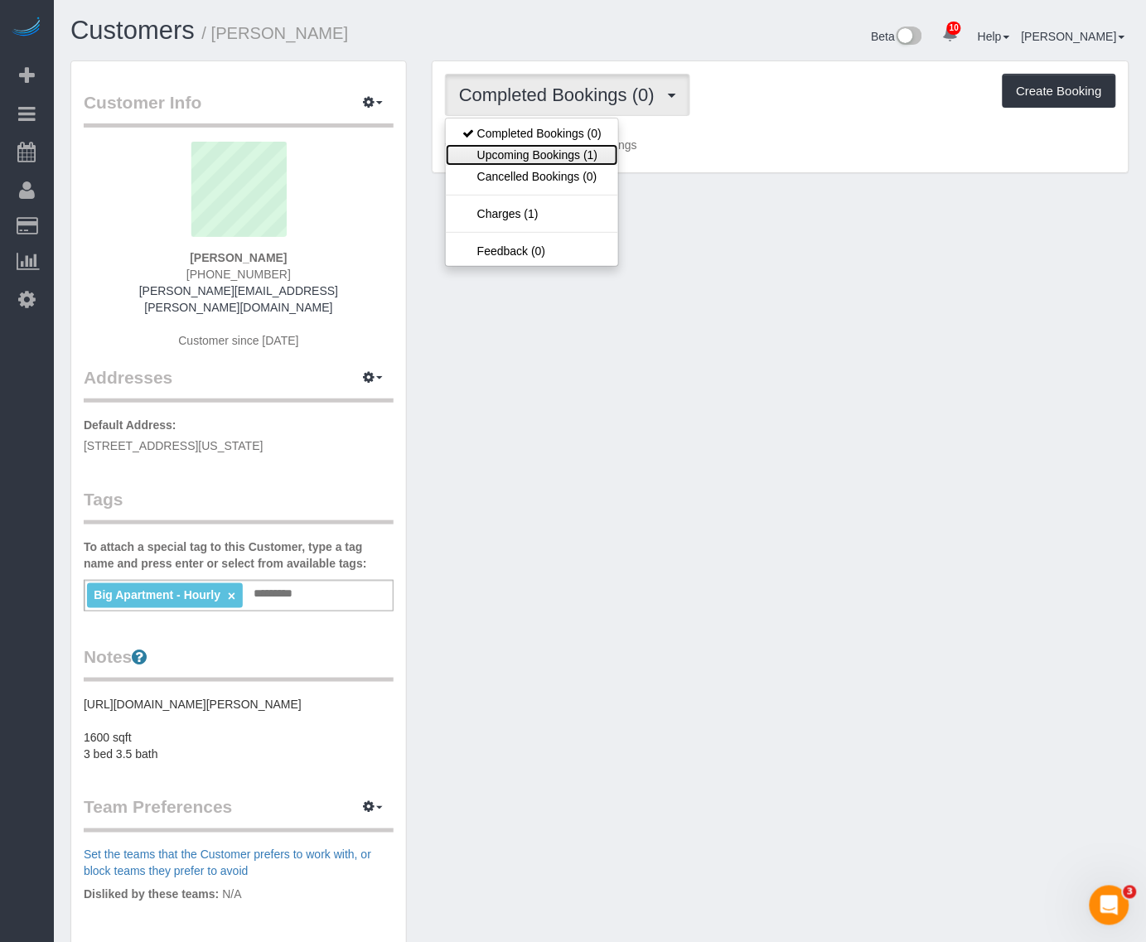
click at [576, 149] on link "Upcoming Bookings (1)" at bounding box center [532, 155] width 172 height 22
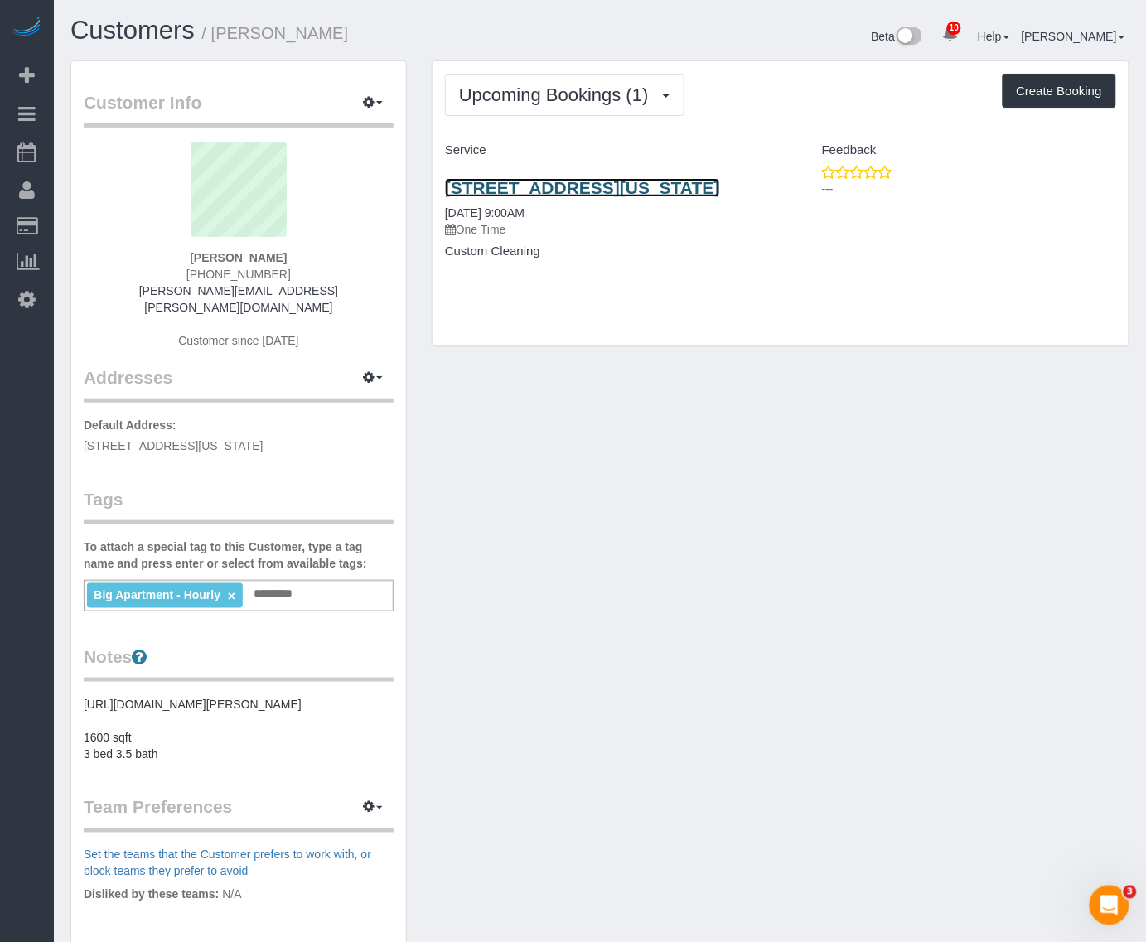
click at [572, 187] on link "[STREET_ADDRESS][US_STATE]" at bounding box center [582, 187] width 275 height 19
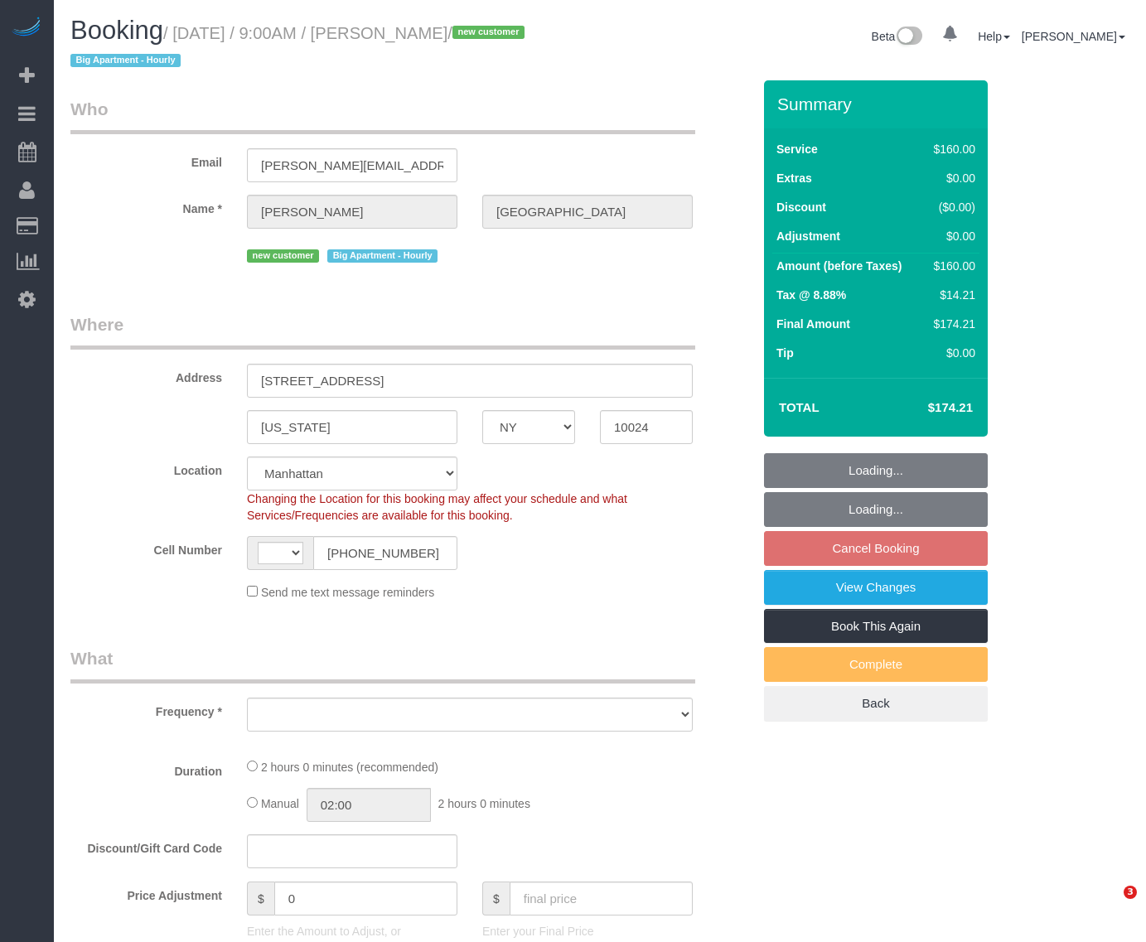
select select "NY"
select select "string:stripe-pm_1RwRUF4VGloSiKo7w9bAEKxh"
select select "number:61"
select select "number:75"
select select "number:15"
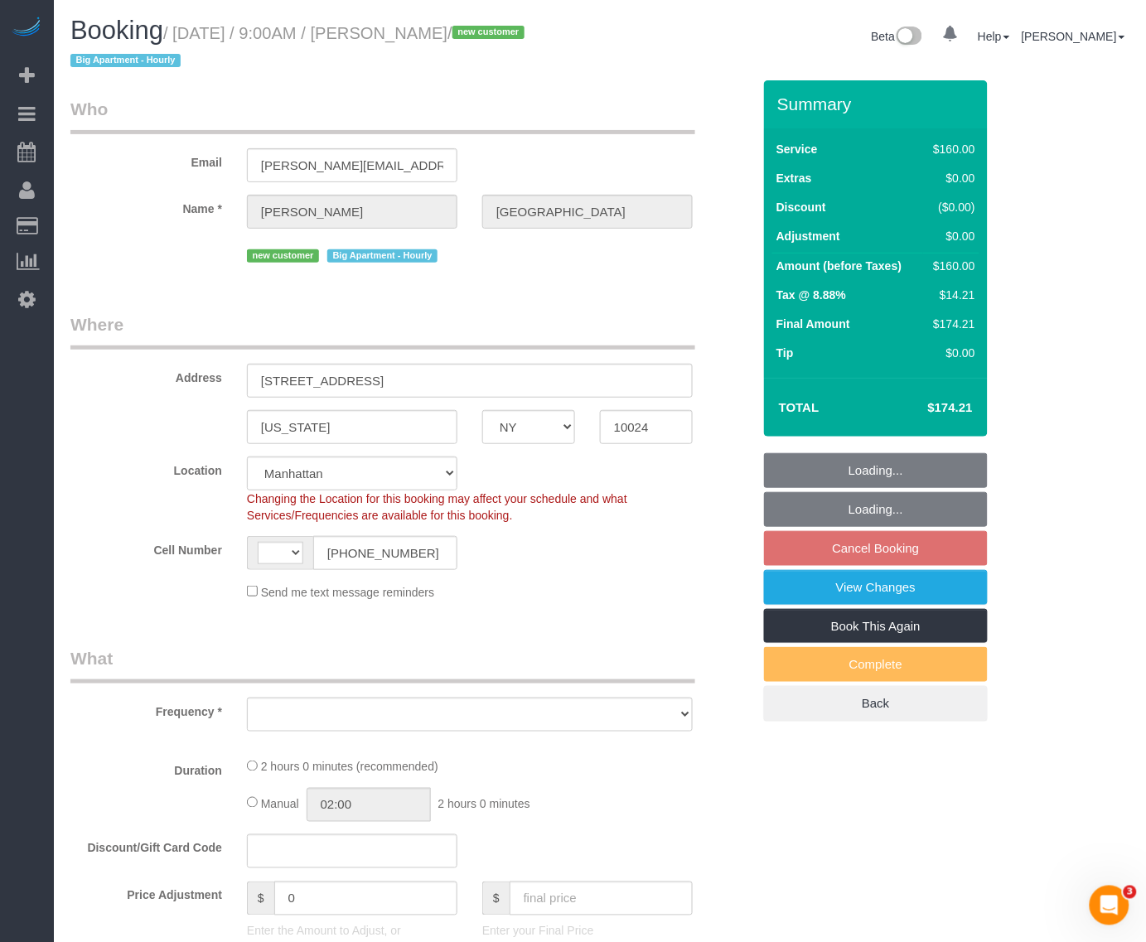
select select "number:5"
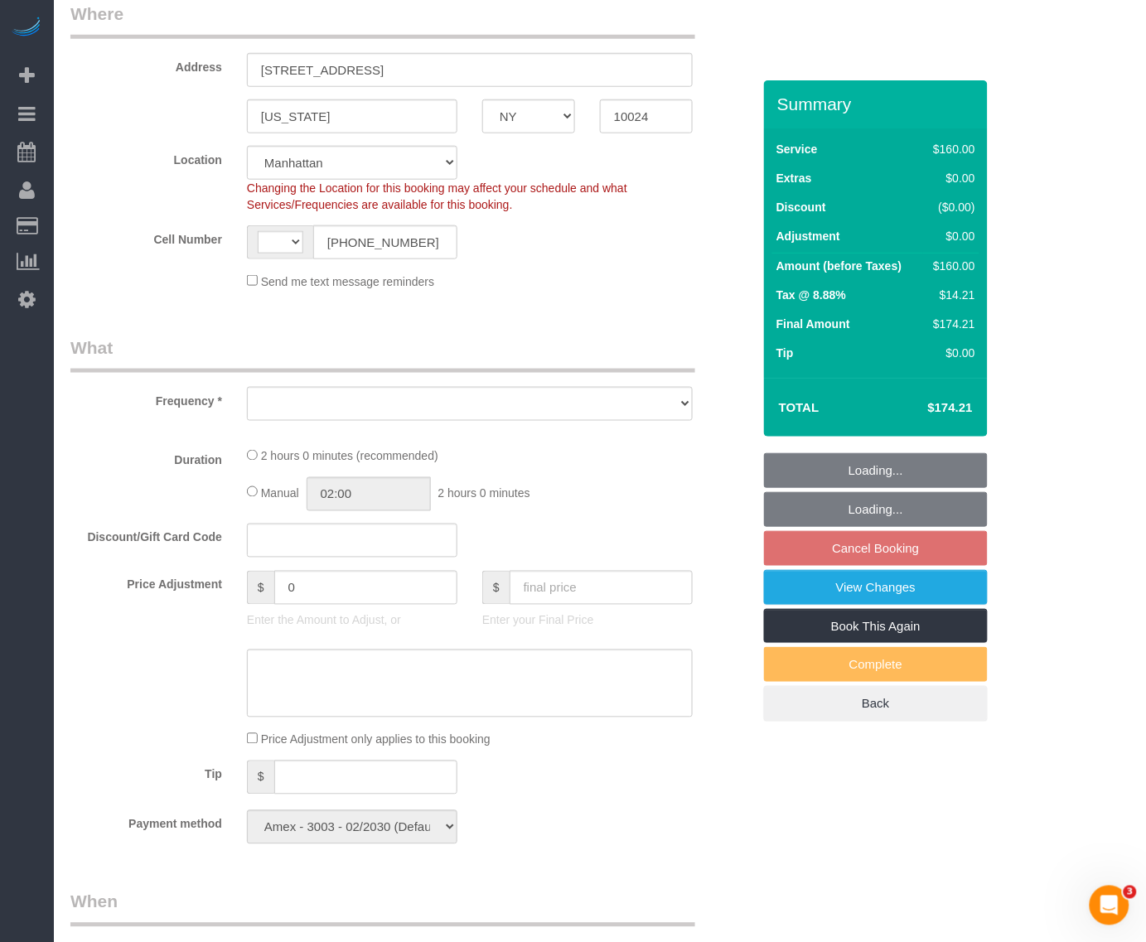
select select "string:US"
select select "object:855"
select select "spot1"
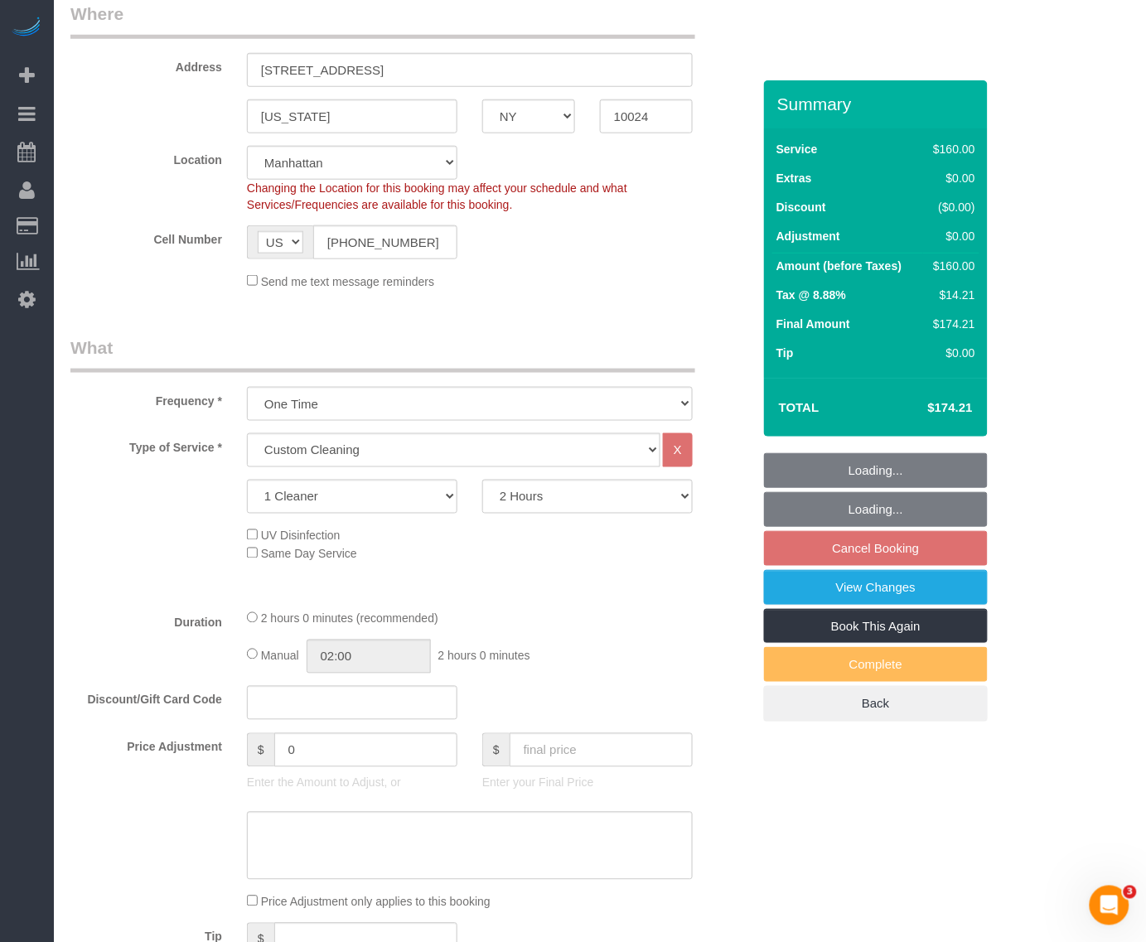
select select "object:1409"
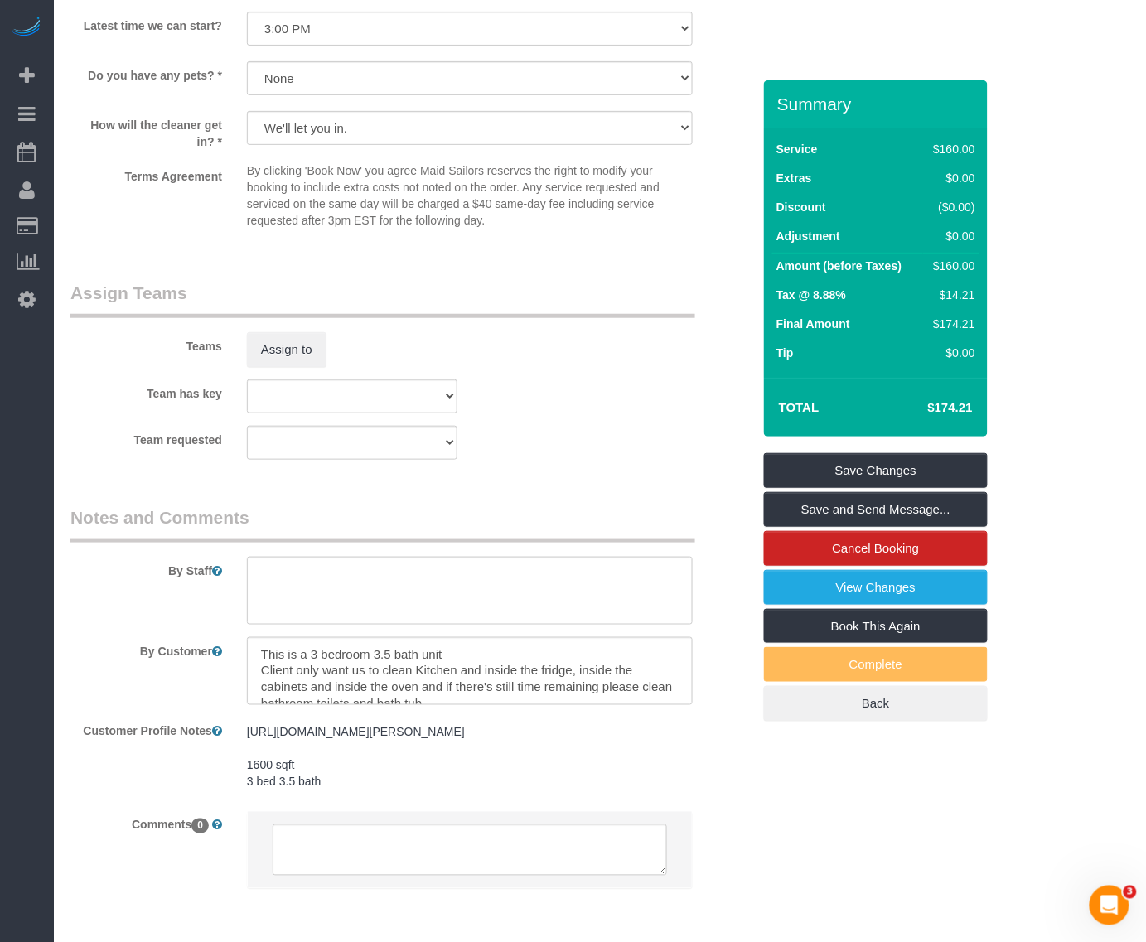
scroll to position [1724, 0]
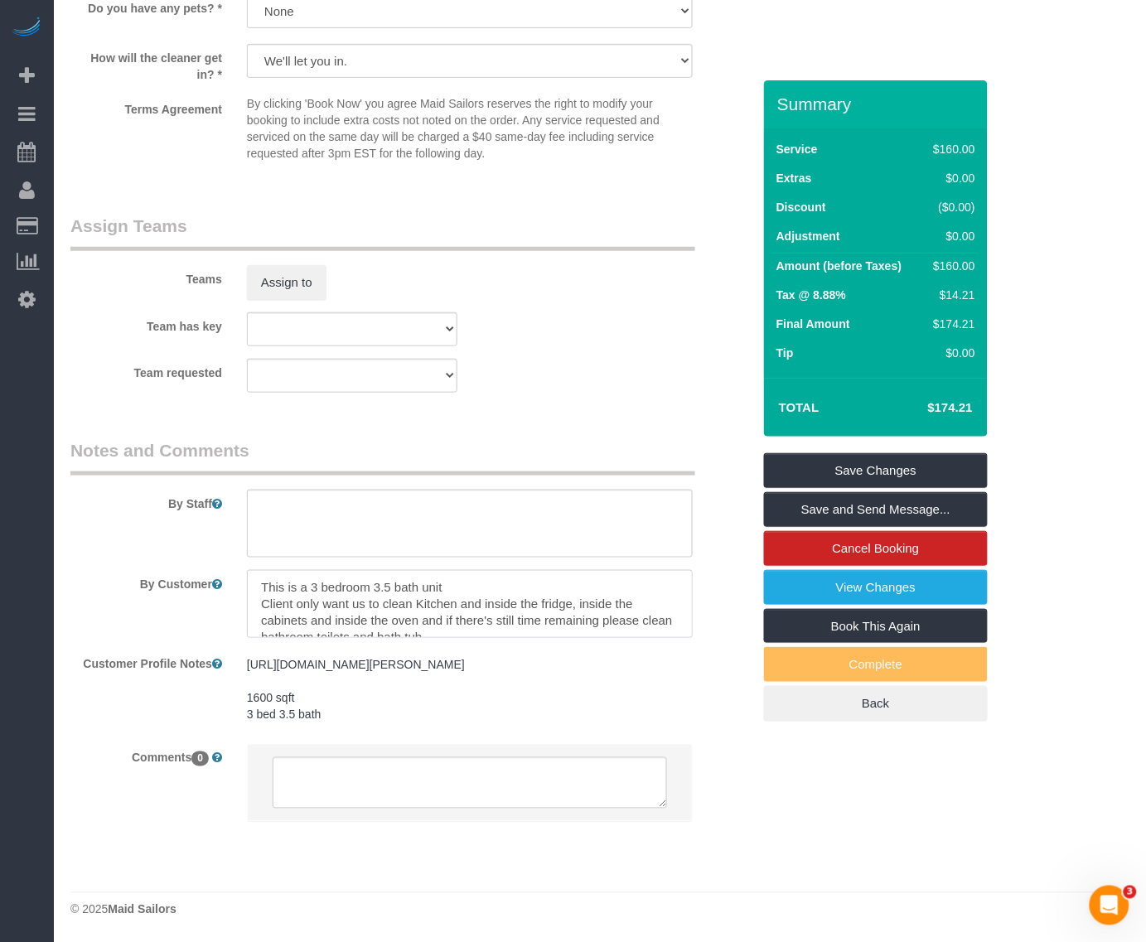
click at [441, 578] on textarea at bounding box center [470, 604] width 446 height 68
click at [512, 588] on textarea at bounding box center [470, 604] width 446 height 68
click at [466, 572] on textarea at bounding box center [470, 604] width 446 height 68
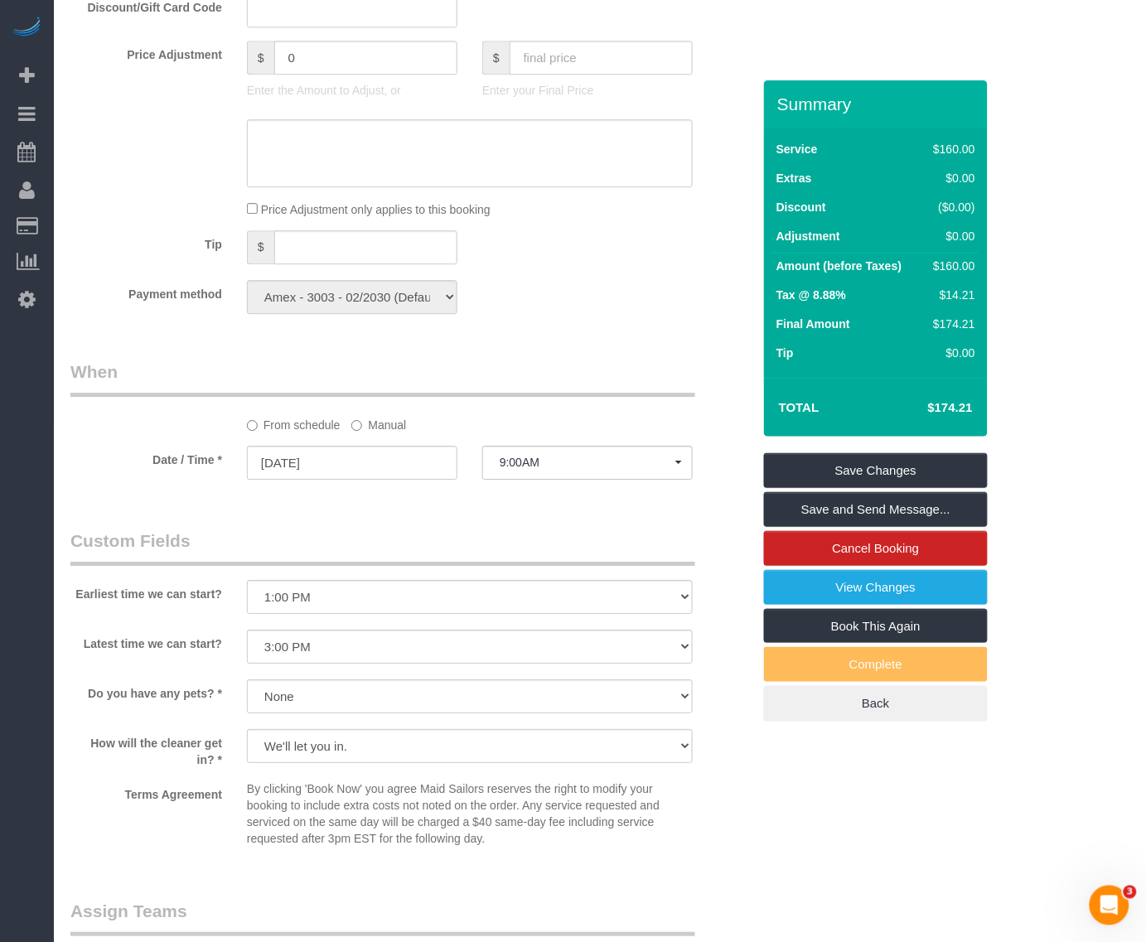
scroll to position [999, 0]
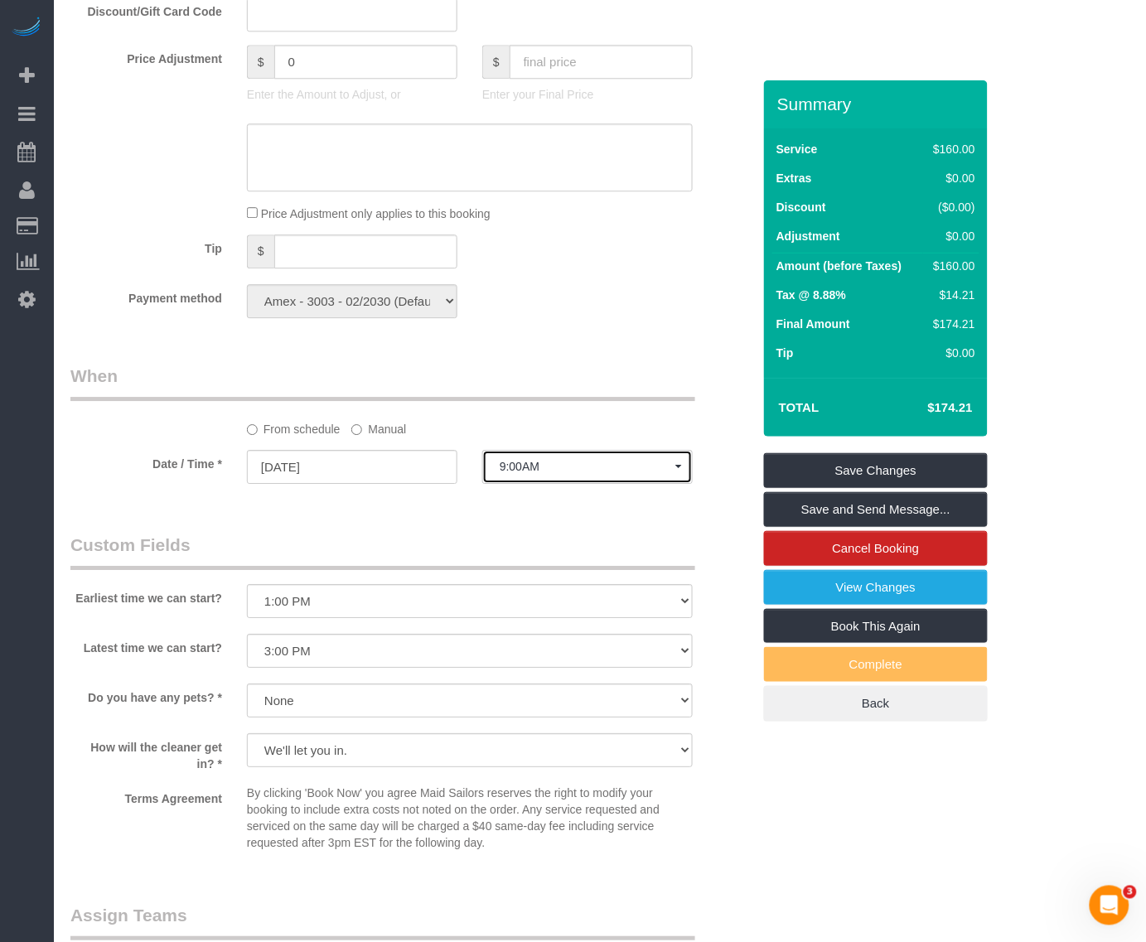
click at [577, 466] on span "9:00AM" at bounding box center [587, 466] width 176 height 13
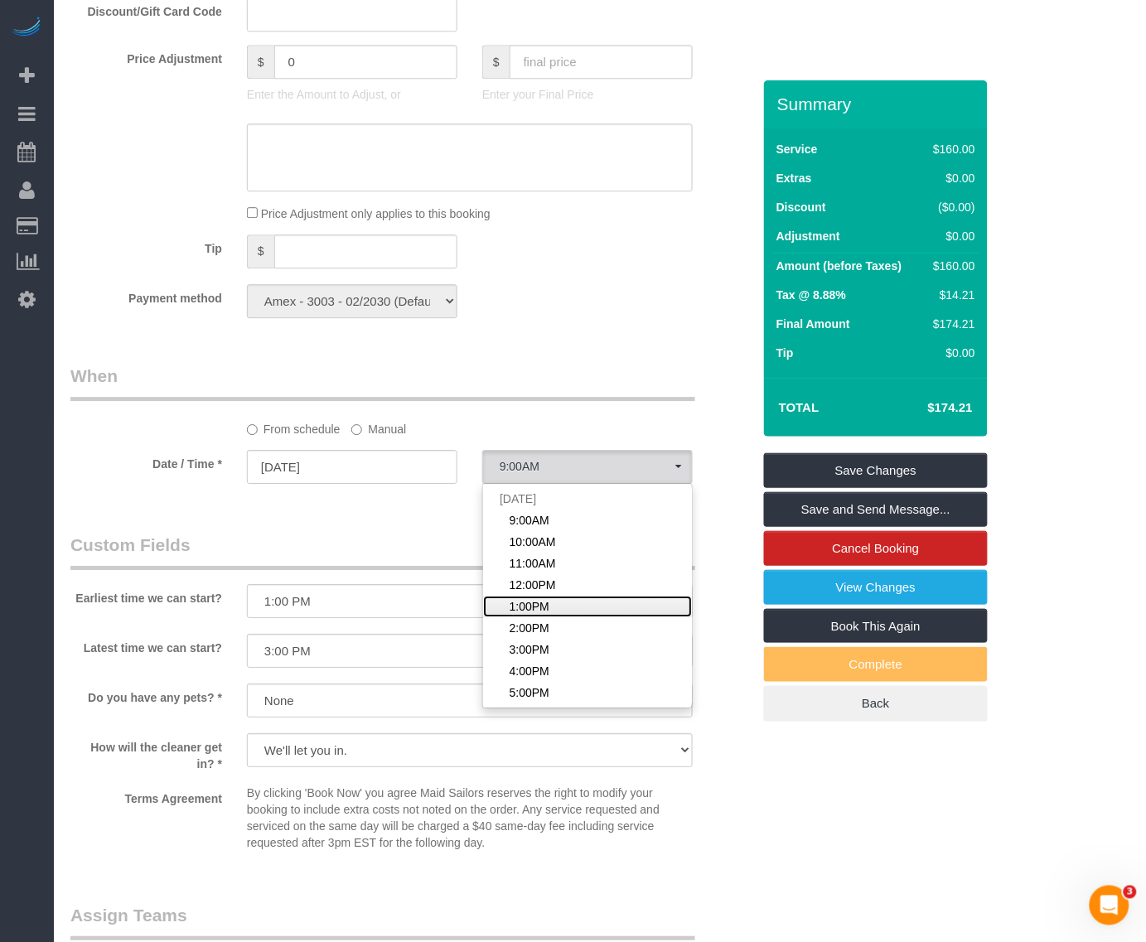
click at [552, 607] on link "1:00PM" at bounding box center [587, 607] width 209 height 22
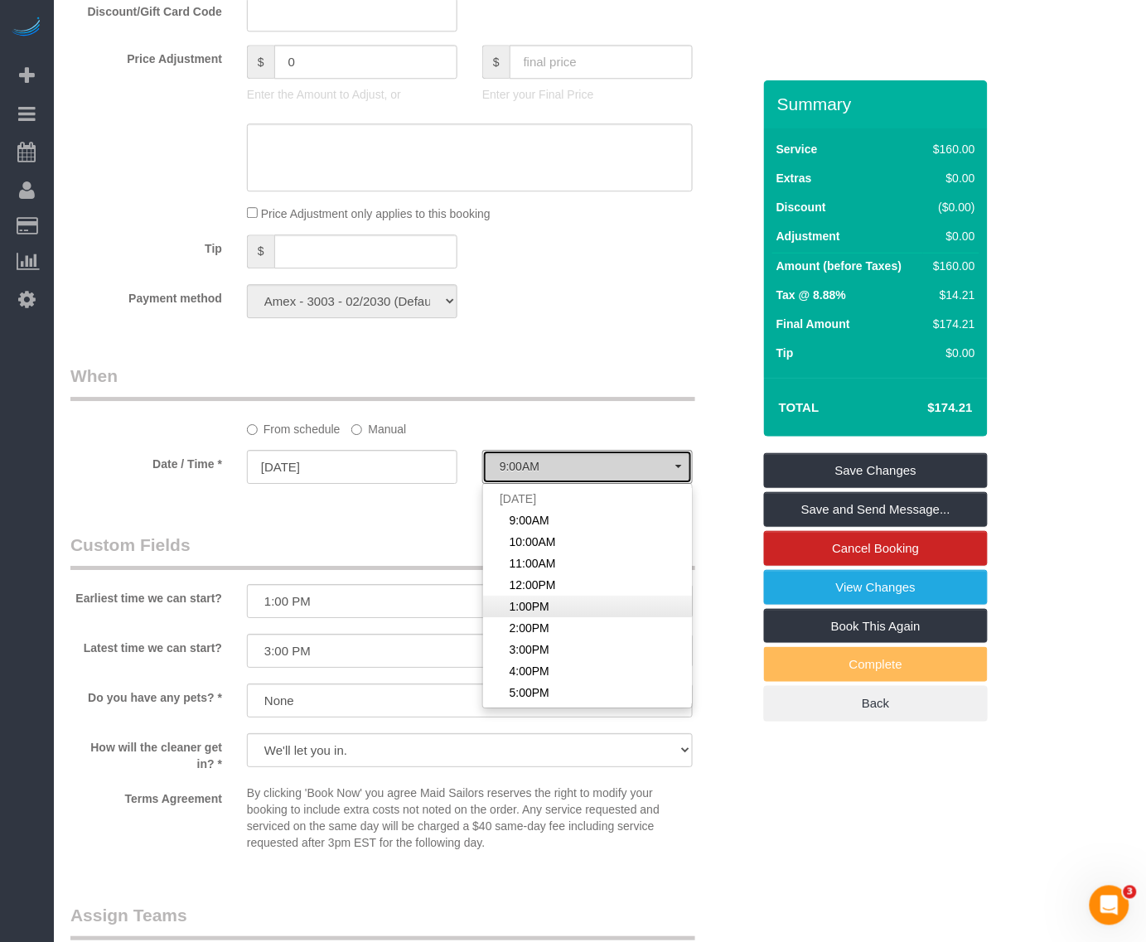
select select "spot5"
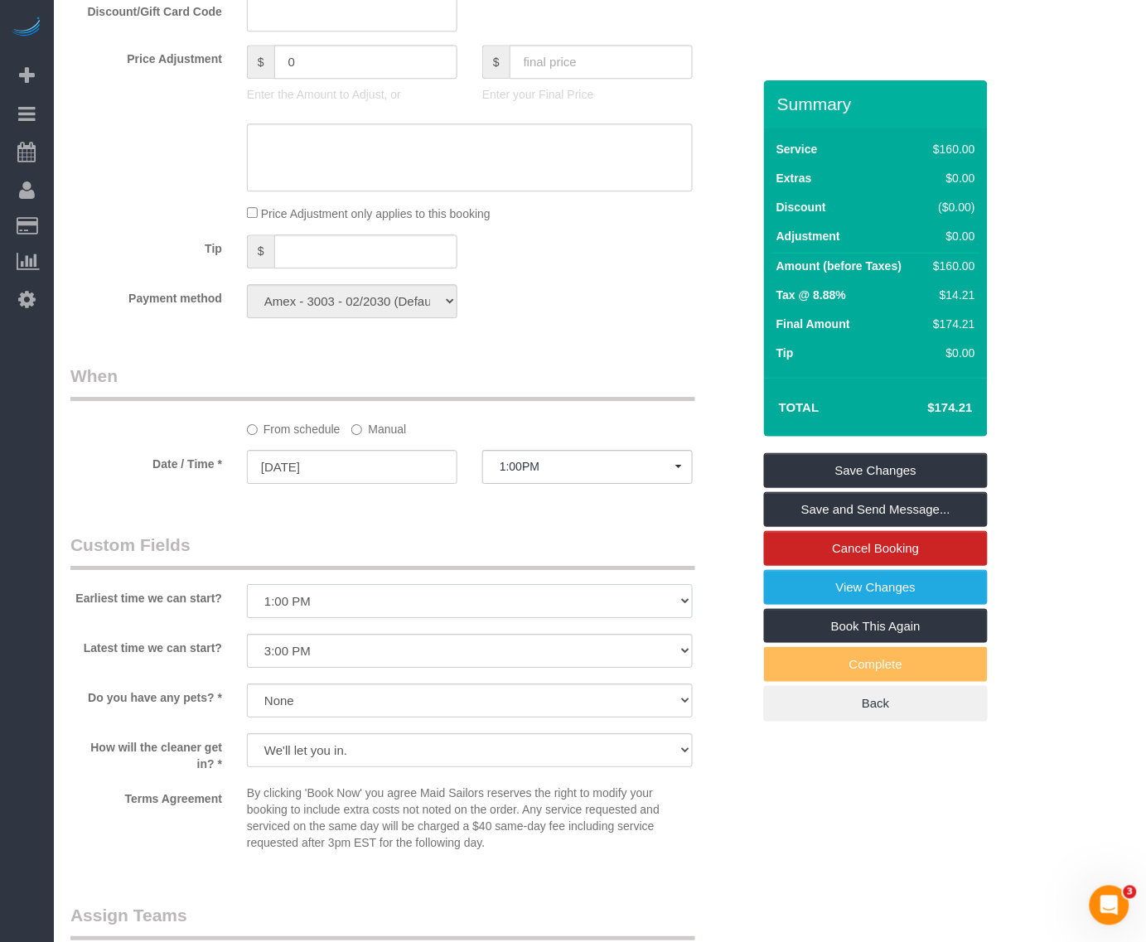
click at [340, 610] on select "I am not flexible, keep my selected time 8:00 AM 9:00 AM 10:00 AM 11:00 AM 12:0…" at bounding box center [470, 601] width 446 height 34
click at [355, 611] on select "I am not flexible, keep my selected time 8:00 AM 9:00 AM 10:00 AM 11:00 AM 12:0…" at bounding box center [470, 601] width 446 height 34
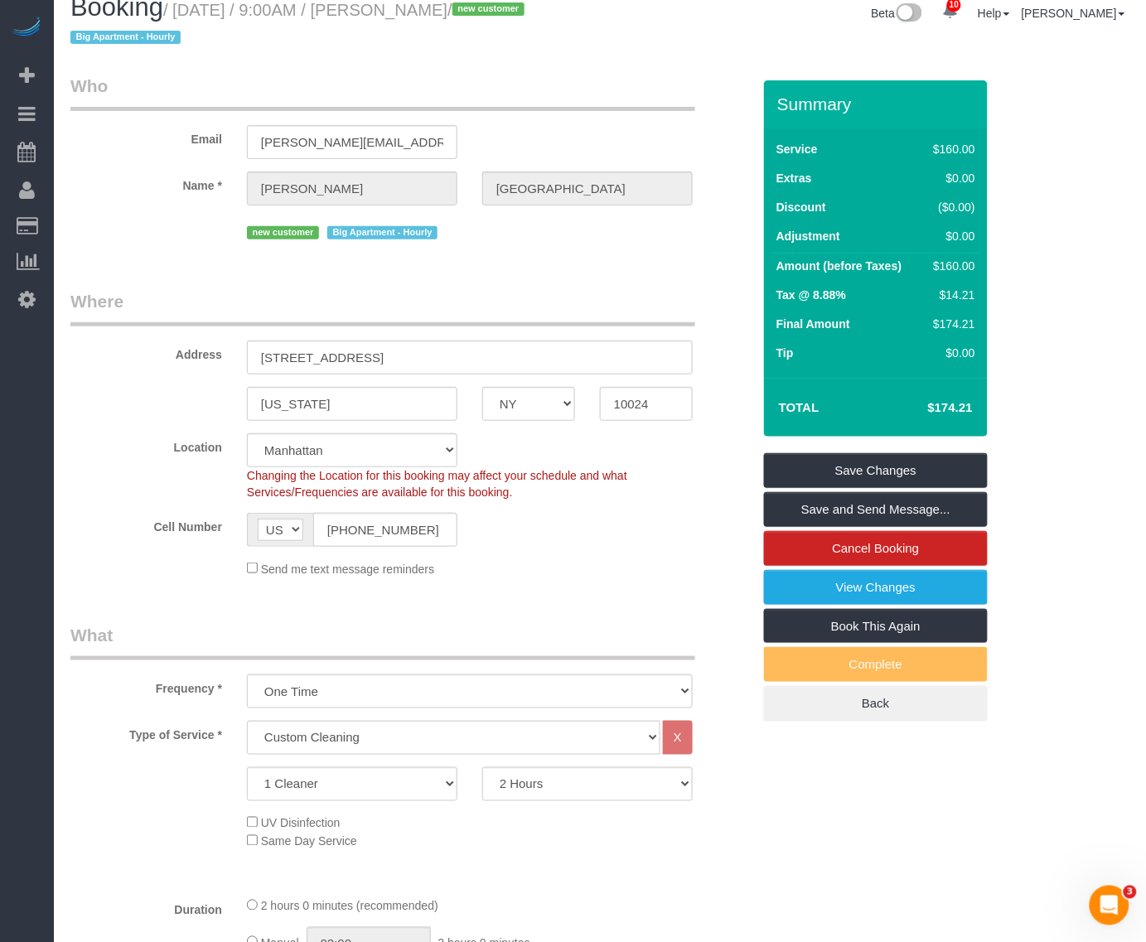
scroll to position [0, 0]
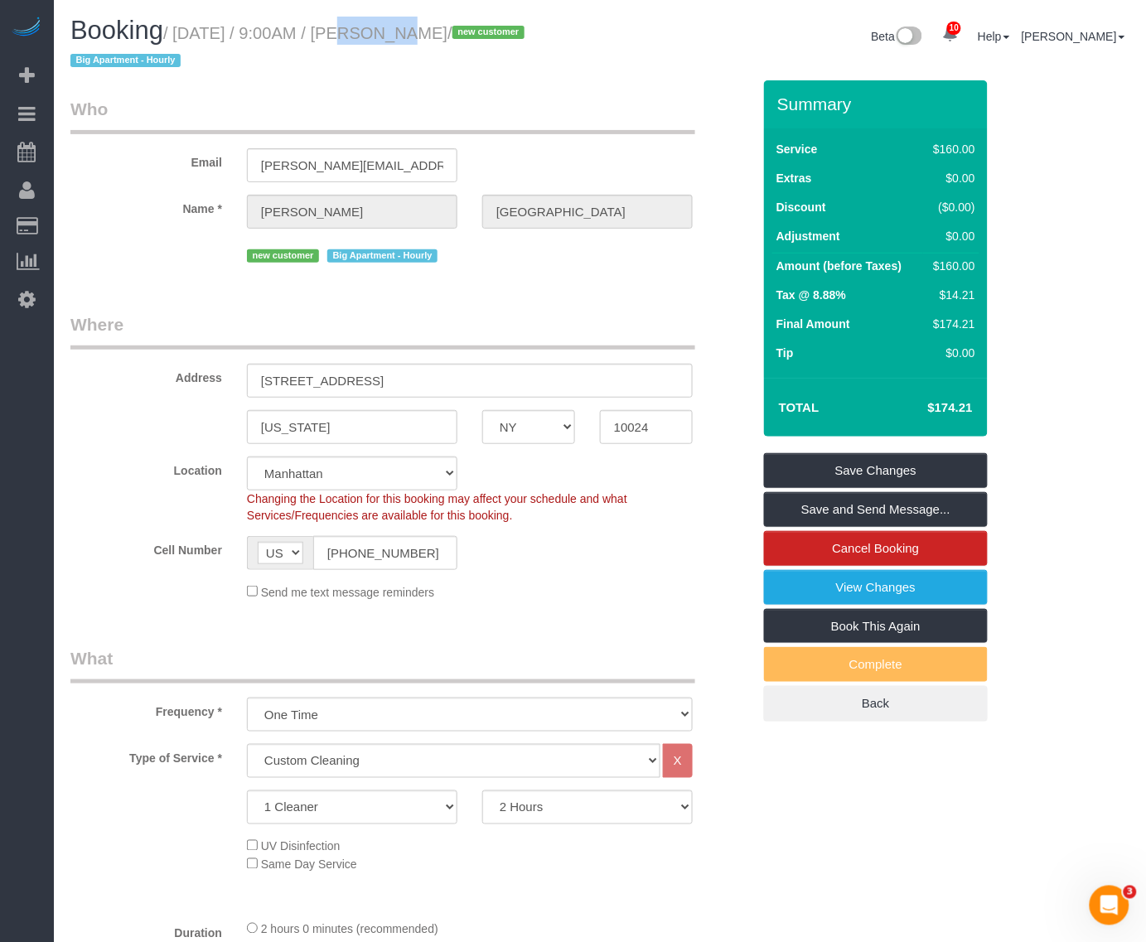
drag, startPoint x: 308, startPoint y: 25, endPoint x: 366, endPoint y: 31, distance: 58.3
click at [366, 31] on small "/ August 17, 2025 / 9:00AM / Laura Sheffield / new customer Big Apartment - Hou…" at bounding box center [299, 47] width 459 height 46
click at [614, 321] on legend "Where" at bounding box center [382, 330] width 625 height 37
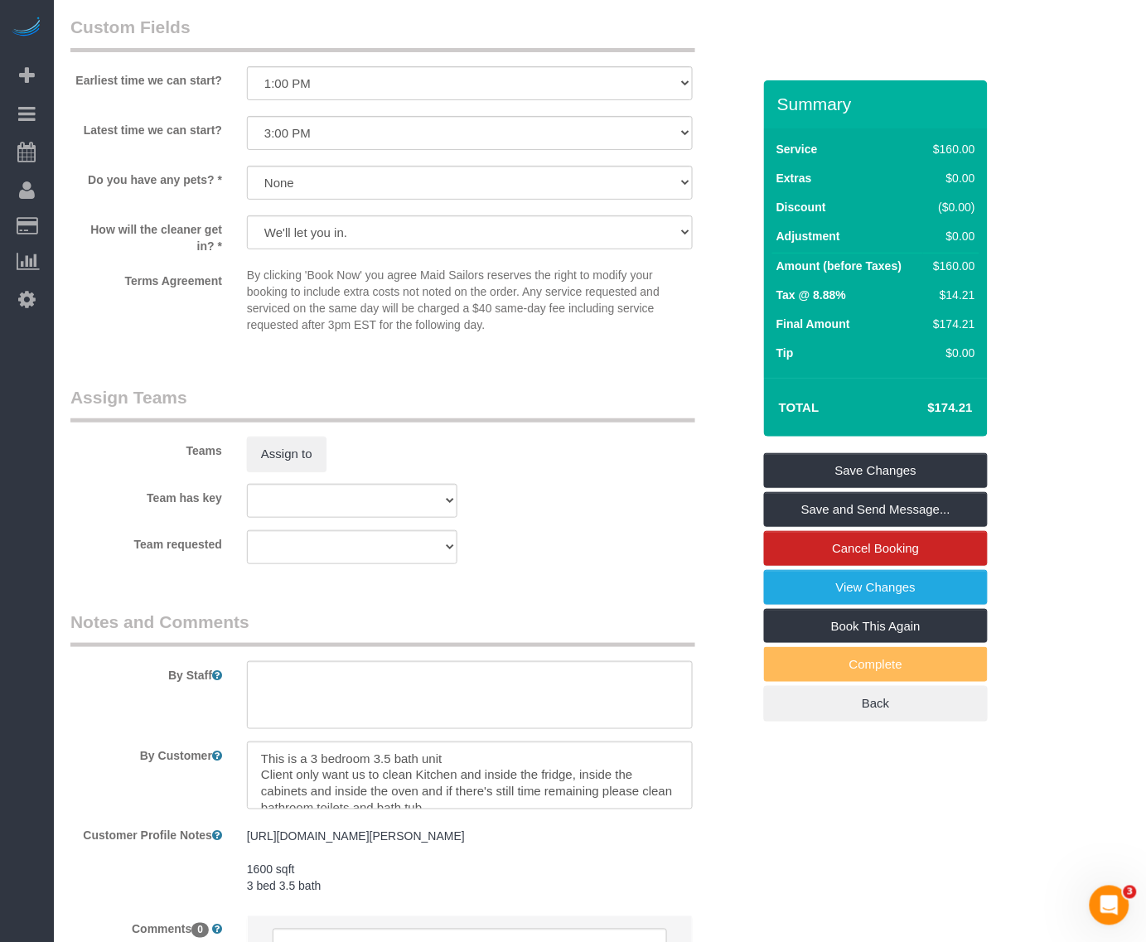
scroll to position [1620, 0]
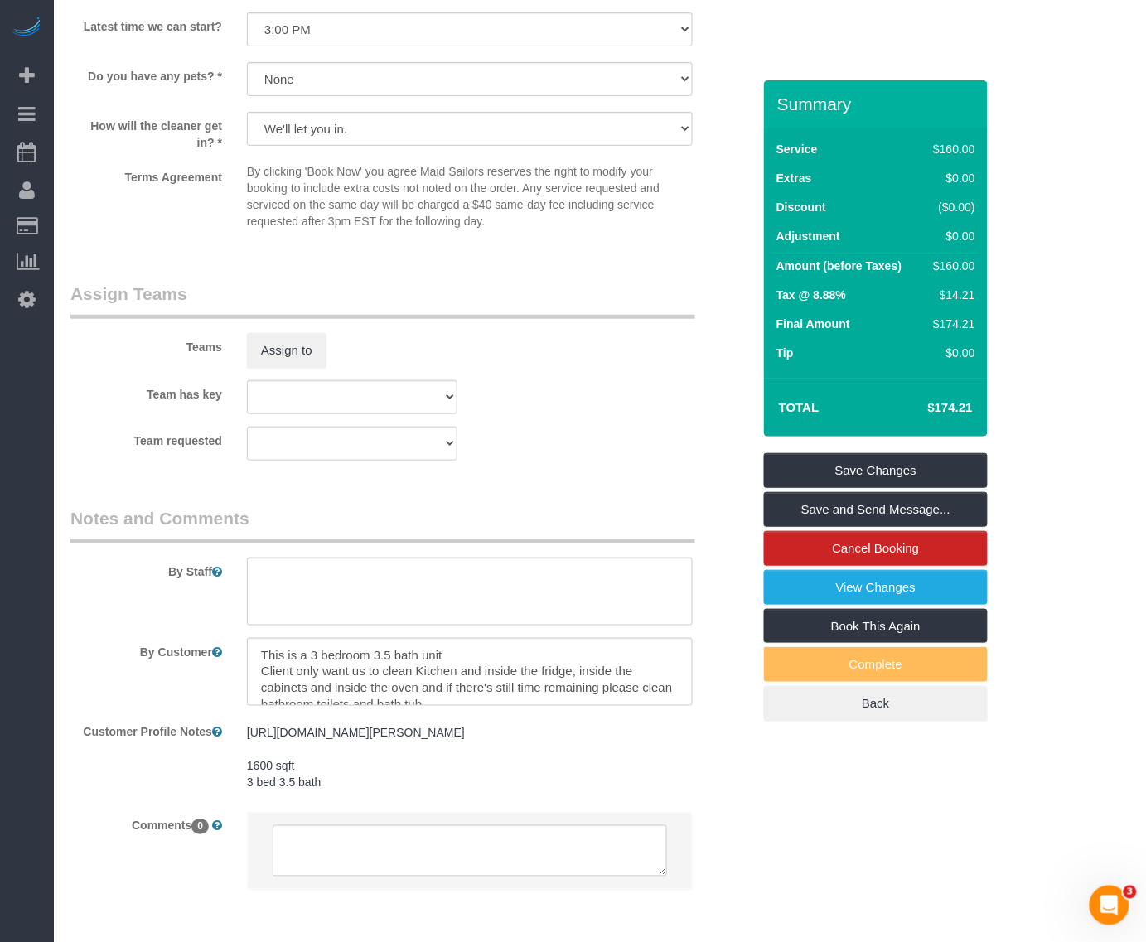
drag, startPoint x: 292, startPoint y: 810, endPoint x: 244, endPoint y: 797, distance: 49.8
click at [244, 797] on div "https://streeteasy.com/building/the-brewster/2a?utm_campaign=rental_listing&utm…" at bounding box center [469, 758] width 470 height 81
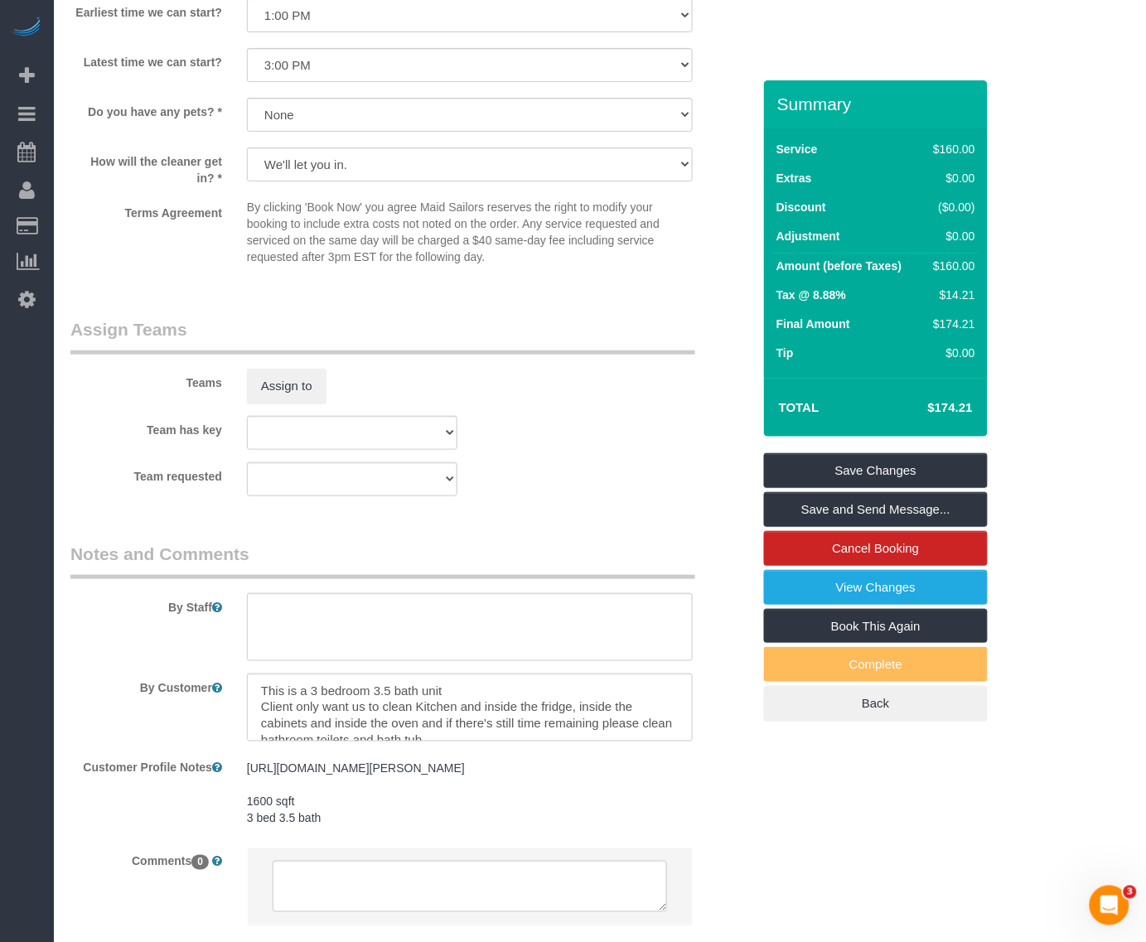
scroll to position [1724, 0]
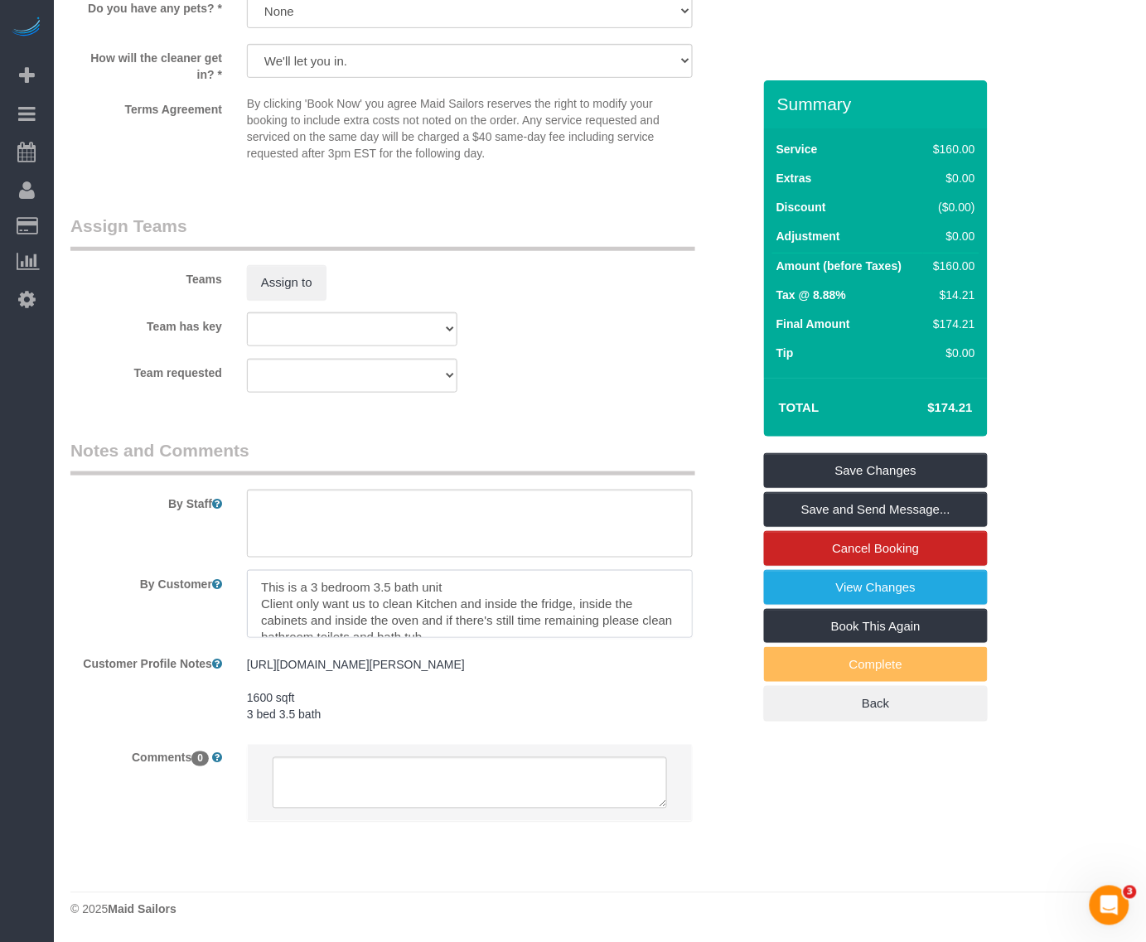
click at [431, 570] on textarea at bounding box center [470, 604] width 446 height 68
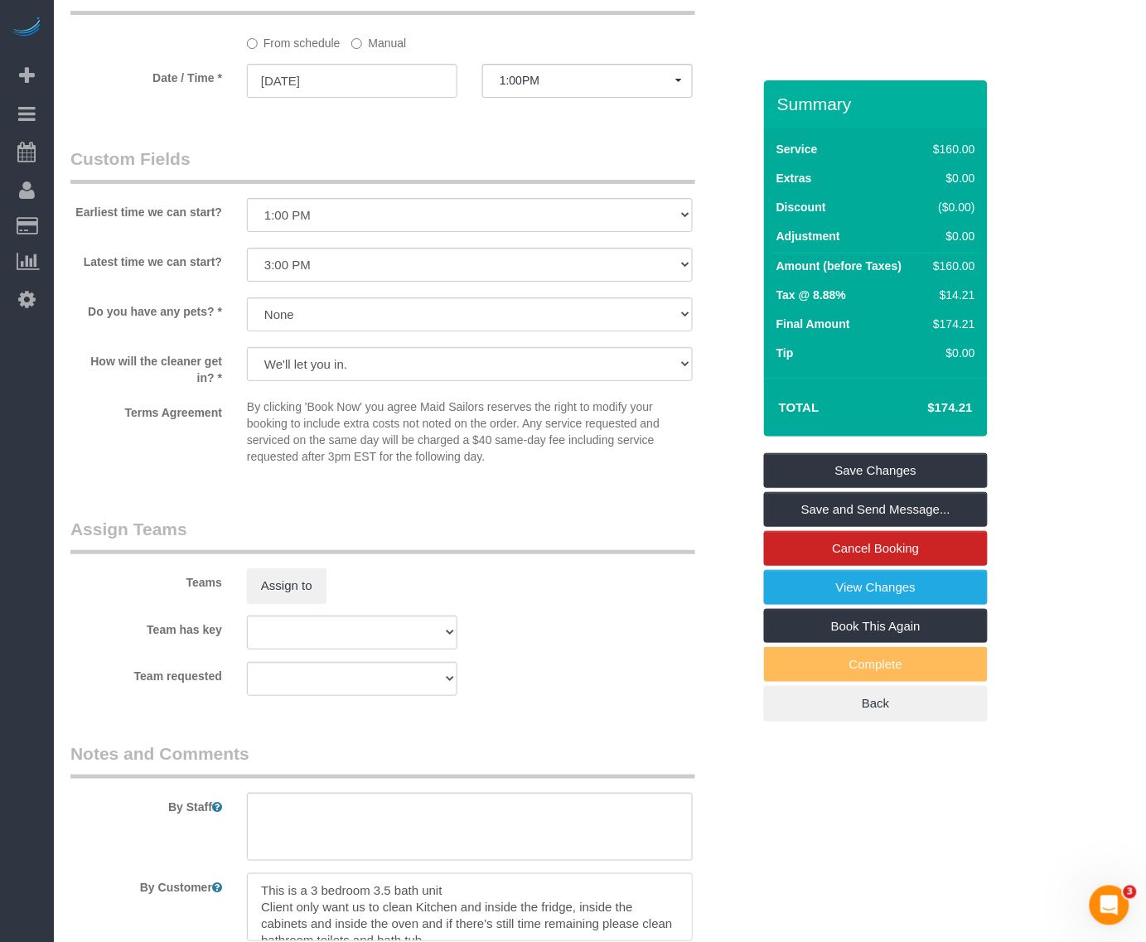
scroll to position [1102, 0]
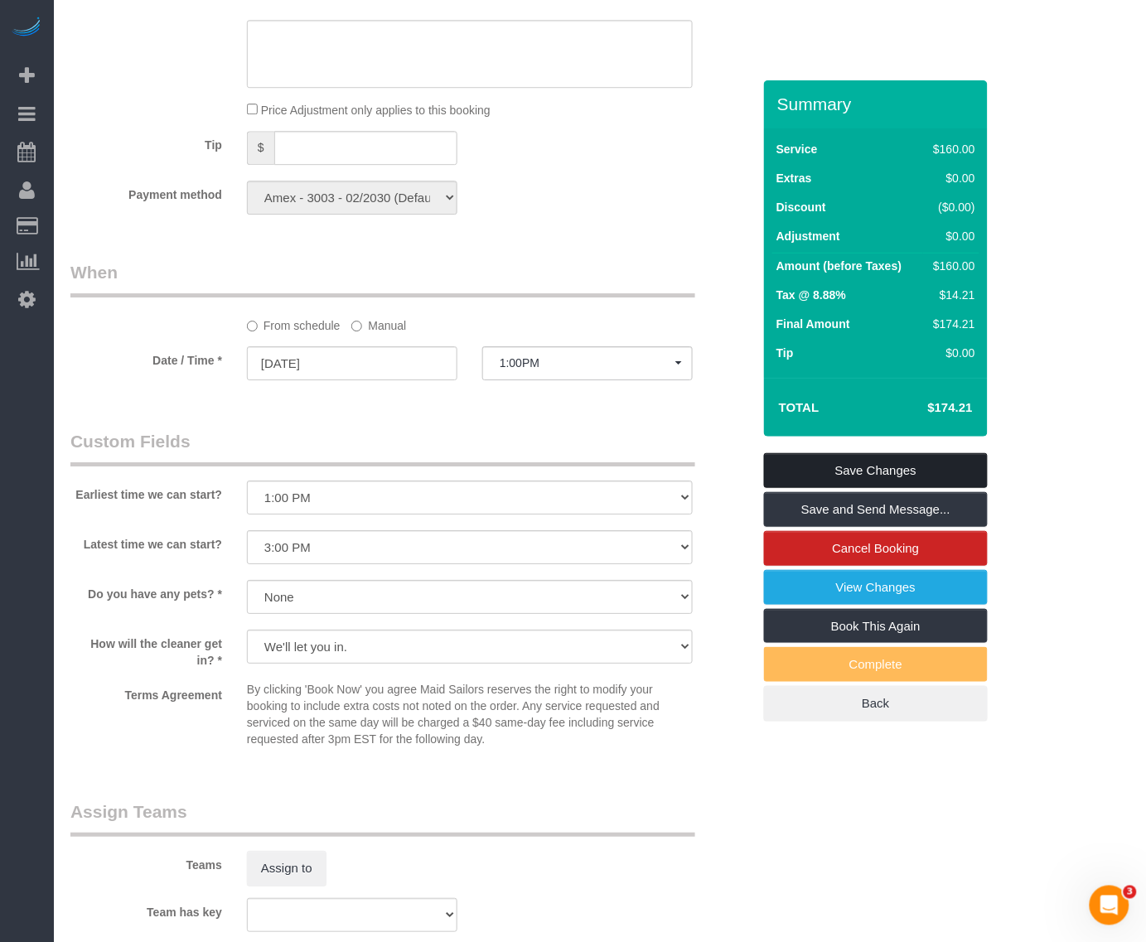
click at [886, 464] on link "Save Changes" at bounding box center [876, 470] width 224 height 35
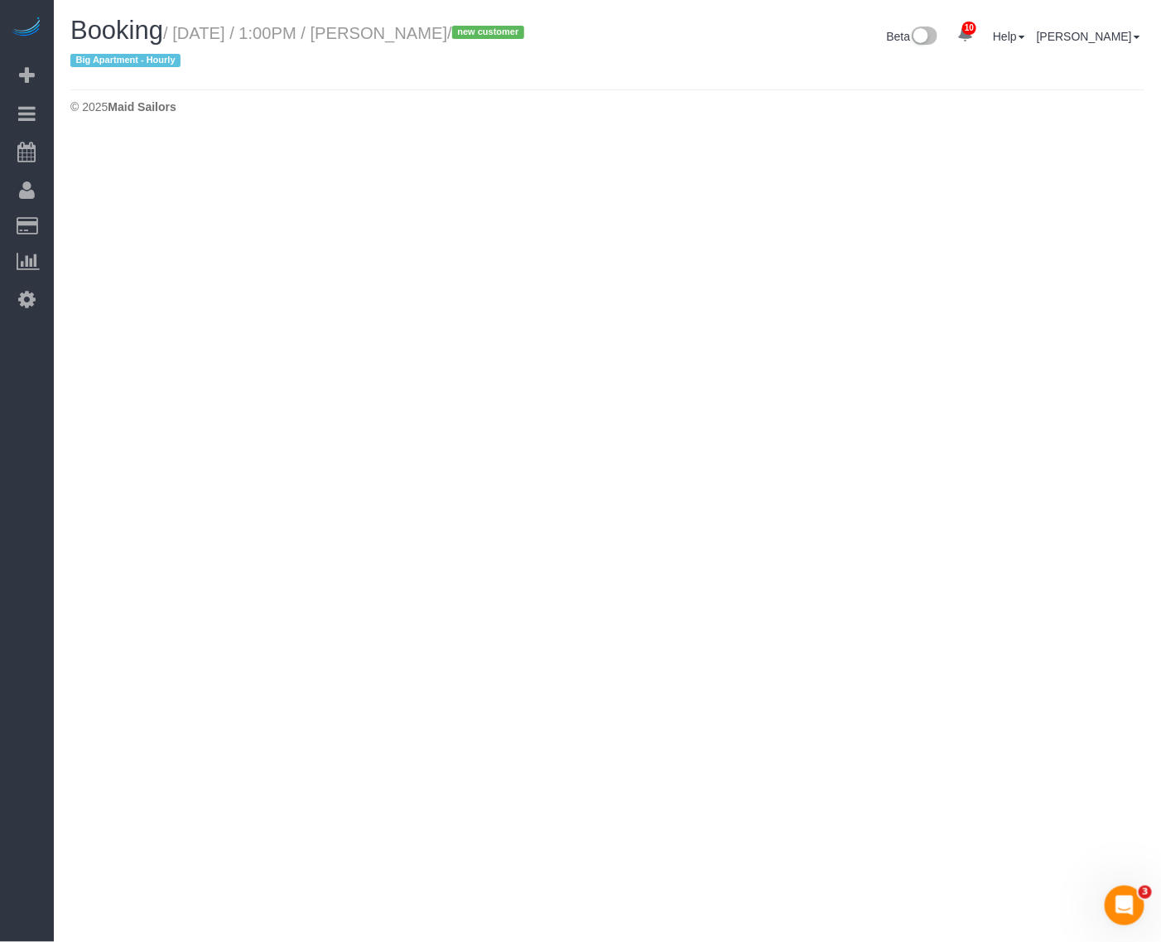
select select "NY"
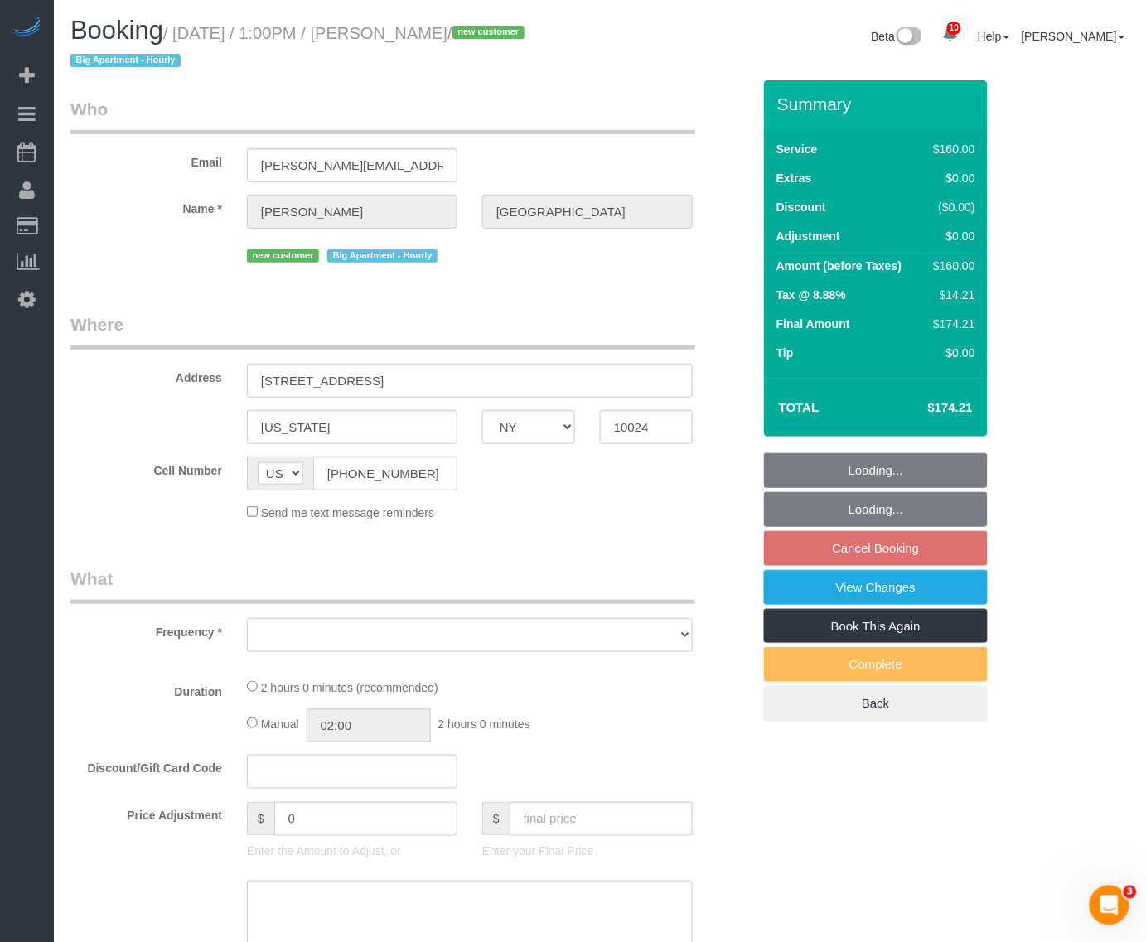
select select "string:stripe-pm_1RwRUF4VGloSiKo7w9bAEKxh"
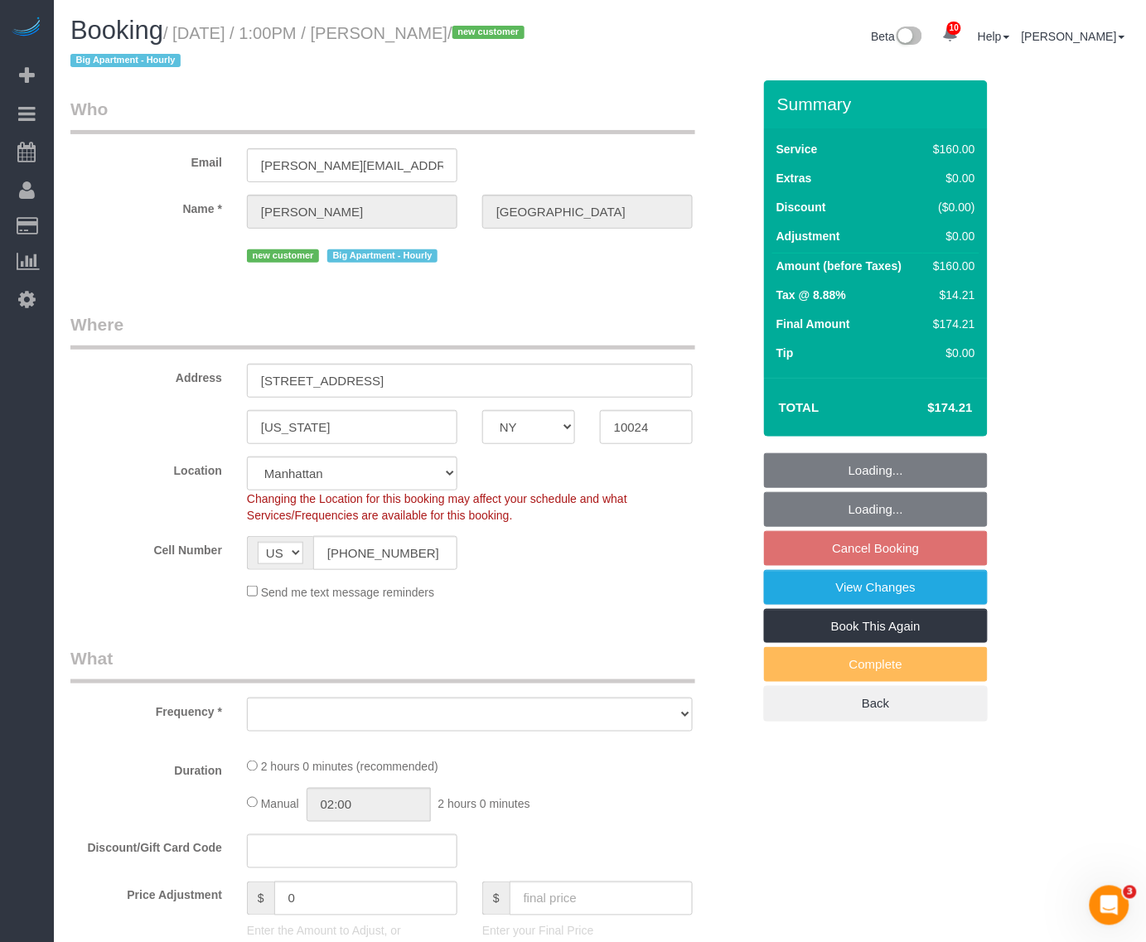
select select "object:3329"
select select "number:61"
select select "number:75"
select select "number:15"
select select "number:5"
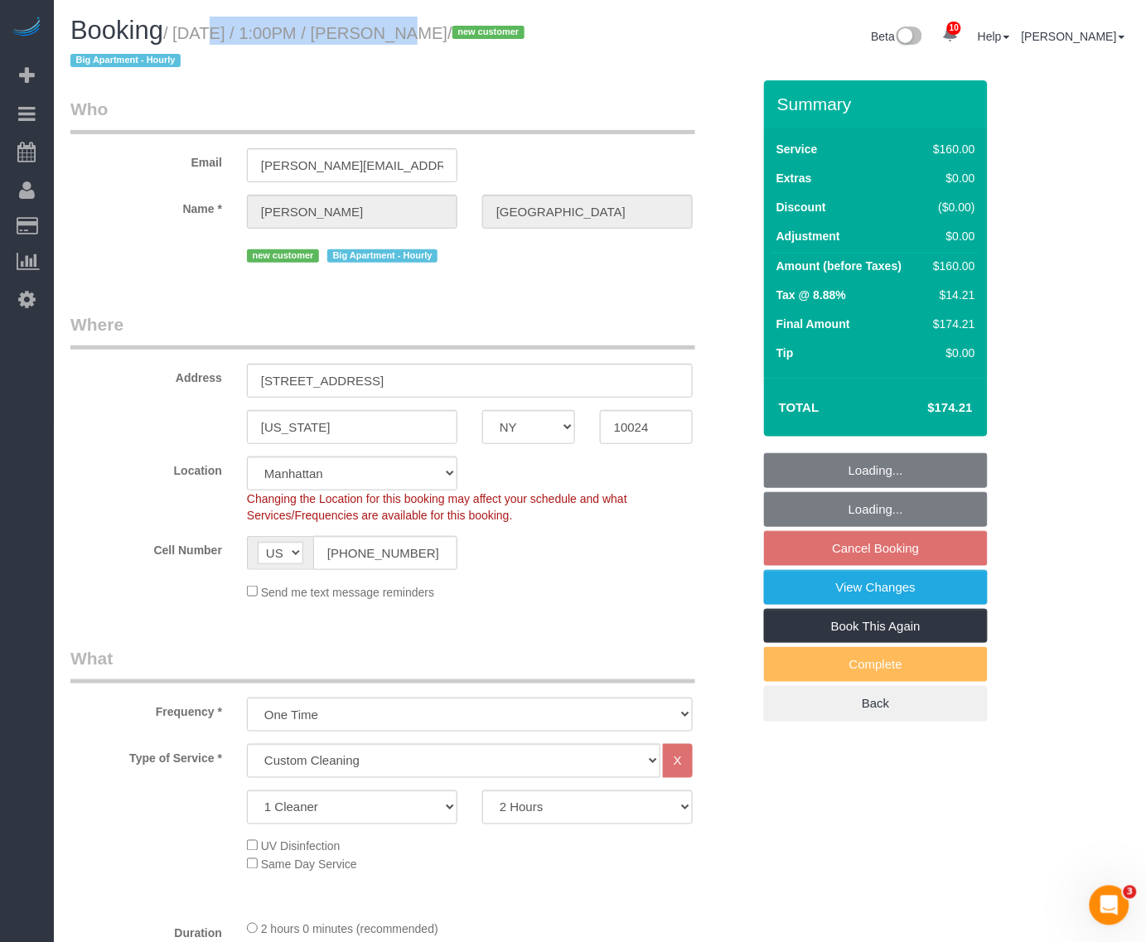
select select "spot62"
select select "object:3483"
drag, startPoint x: 178, startPoint y: 31, endPoint x: 495, endPoint y: 42, distance: 317.4
click at [495, 42] on h1 "Booking / August 17, 2025 / 1:00PM / Laura Sheffield / new customer Big Apartme…" at bounding box center [328, 45] width 517 height 56
copy small "August 17, 2025 / 1:00PM / Laura Sheffield"
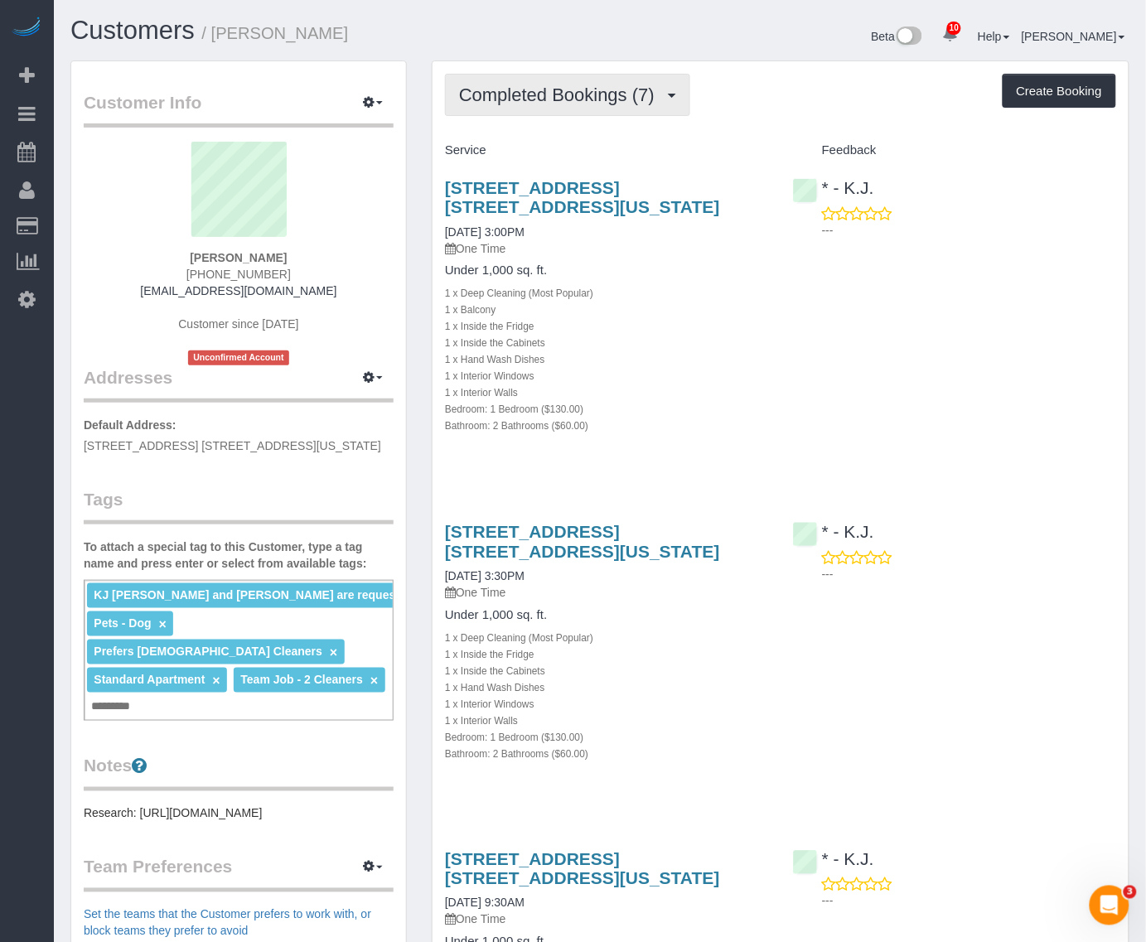
click at [601, 100] on span "Completed Bookings (7)" at bounding box center [561, 94] width 204 height 21
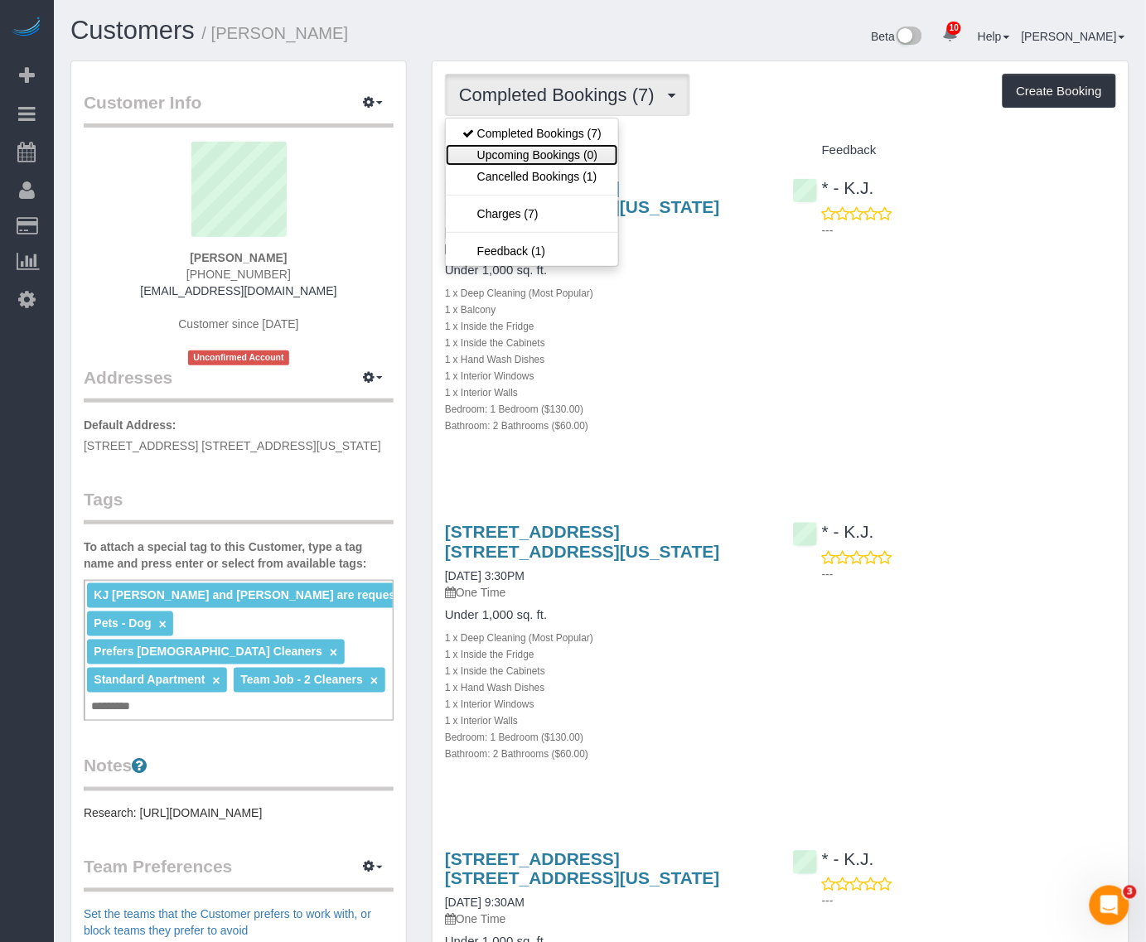
click at [566, 151] on link "Upcoming Bookings (0)" at bounding box center [532, 155] width 172 height 22
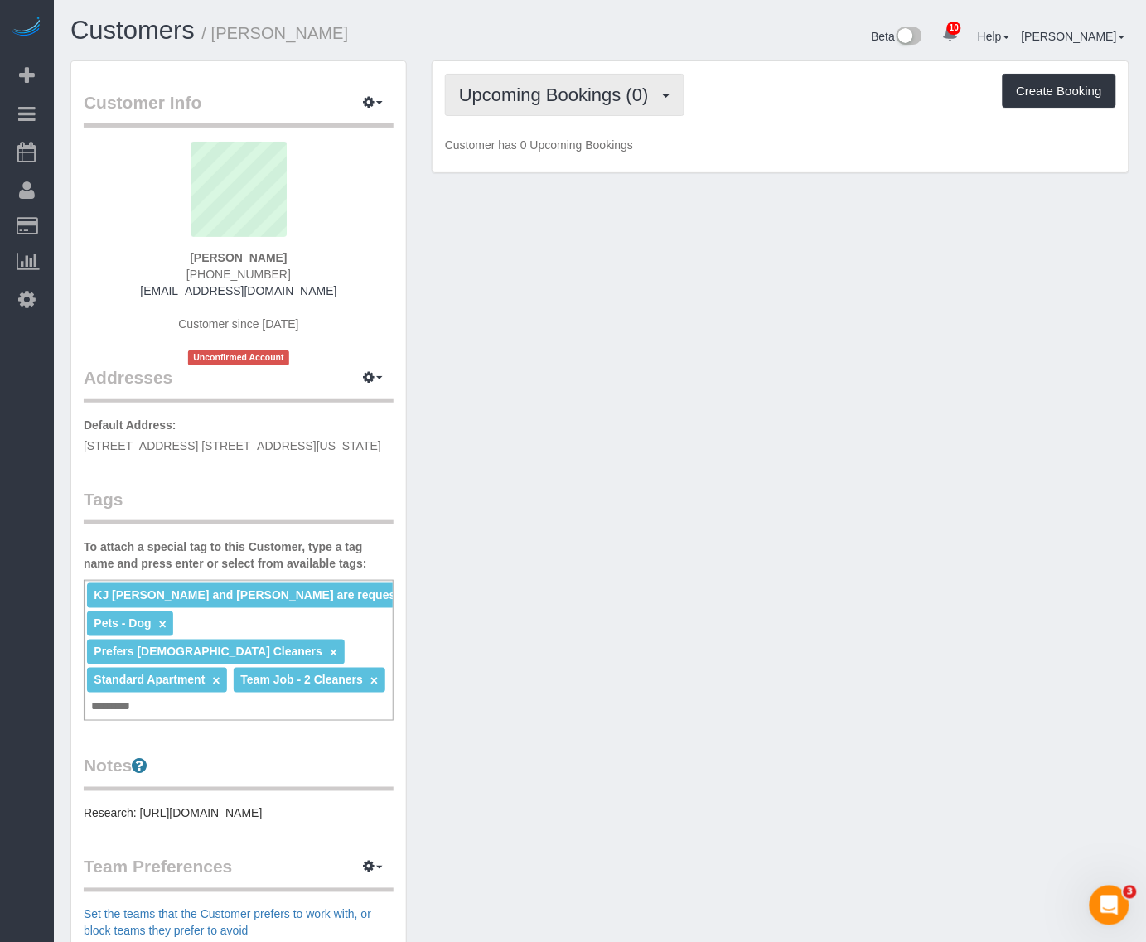
click at [607, 97] on span "Upcoming Bookings (0)" at bounding box center [558, 94] width 198 height 21
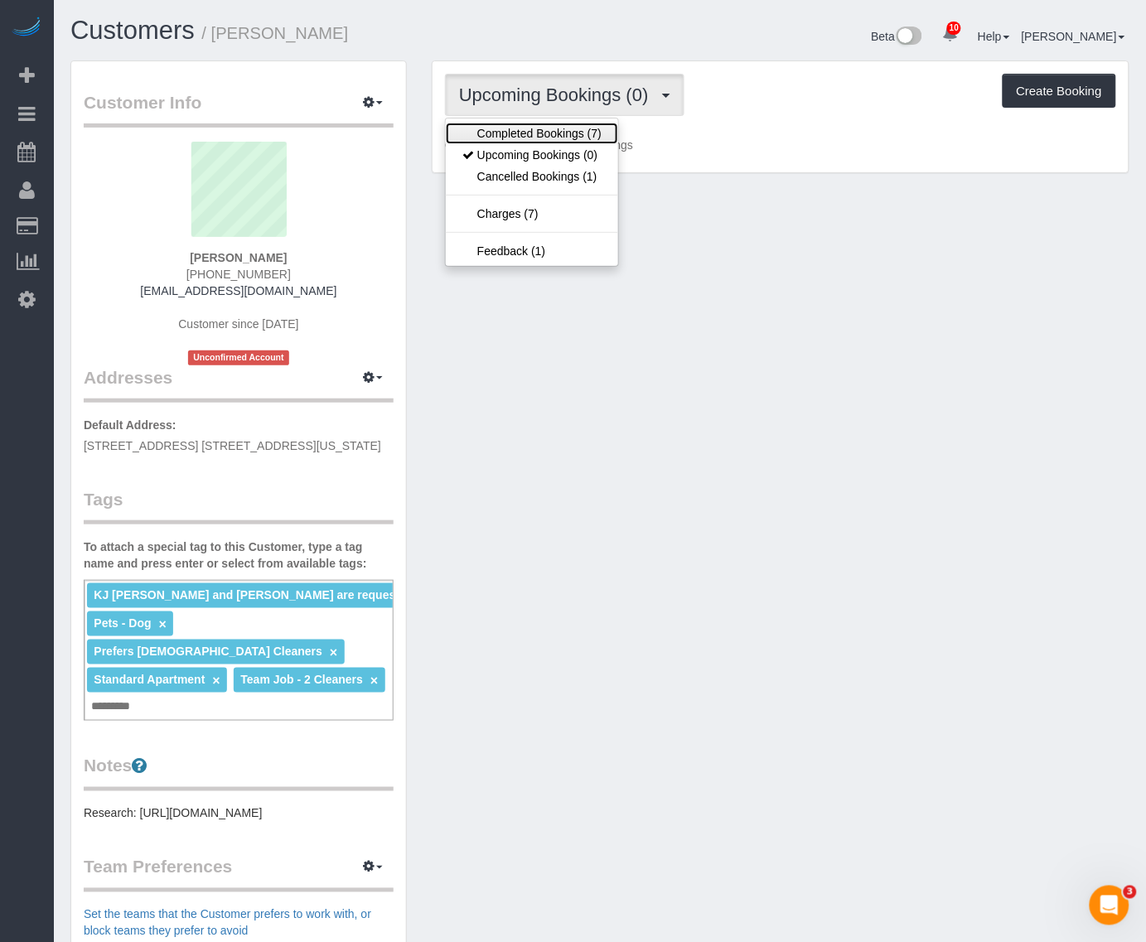
click at [584, 127] on link "Completed Bookings (7)" at bounding box center [532, 134] width 172 height 22
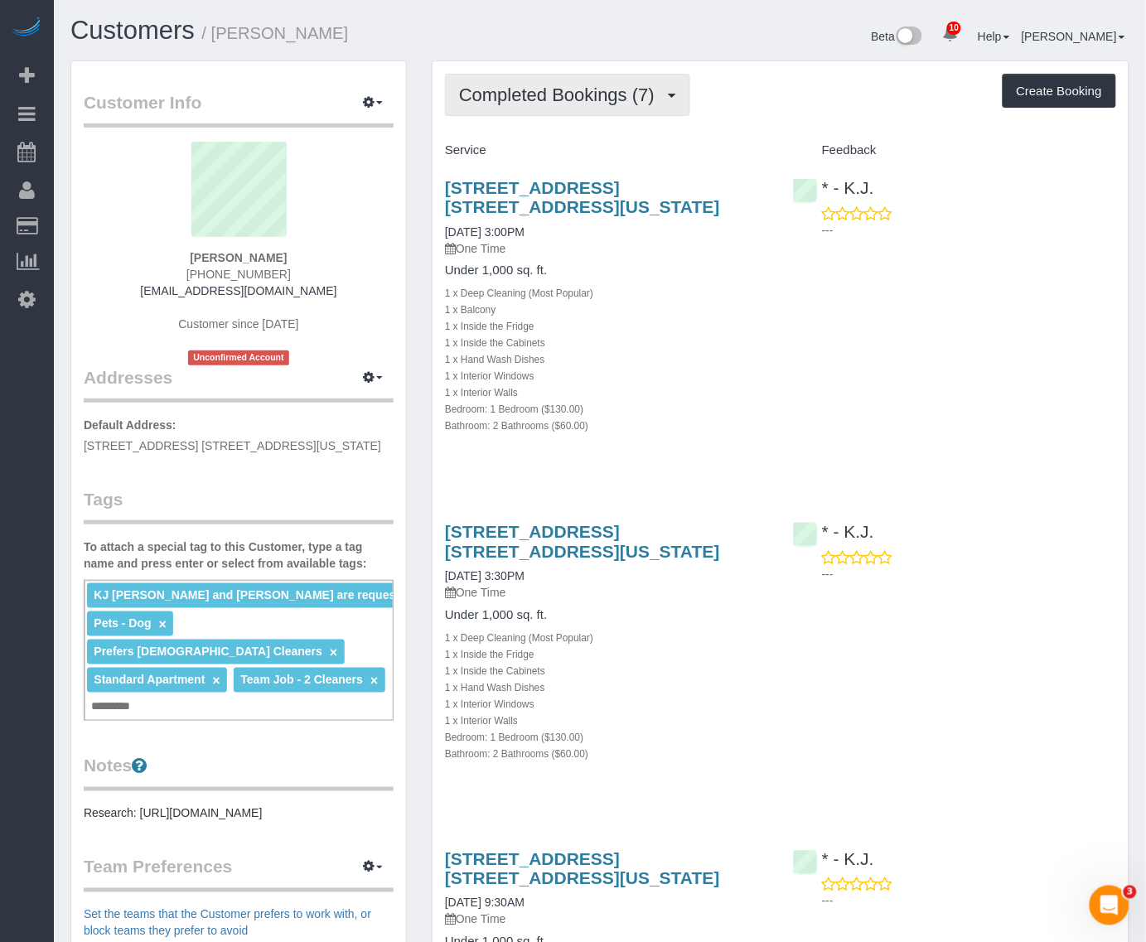
click at [644, 84] on span "Completed Bookings (7)" at bounding box center [561, 94] width 204 height 21
